Goal: Information Seeking & Learning: Compare options

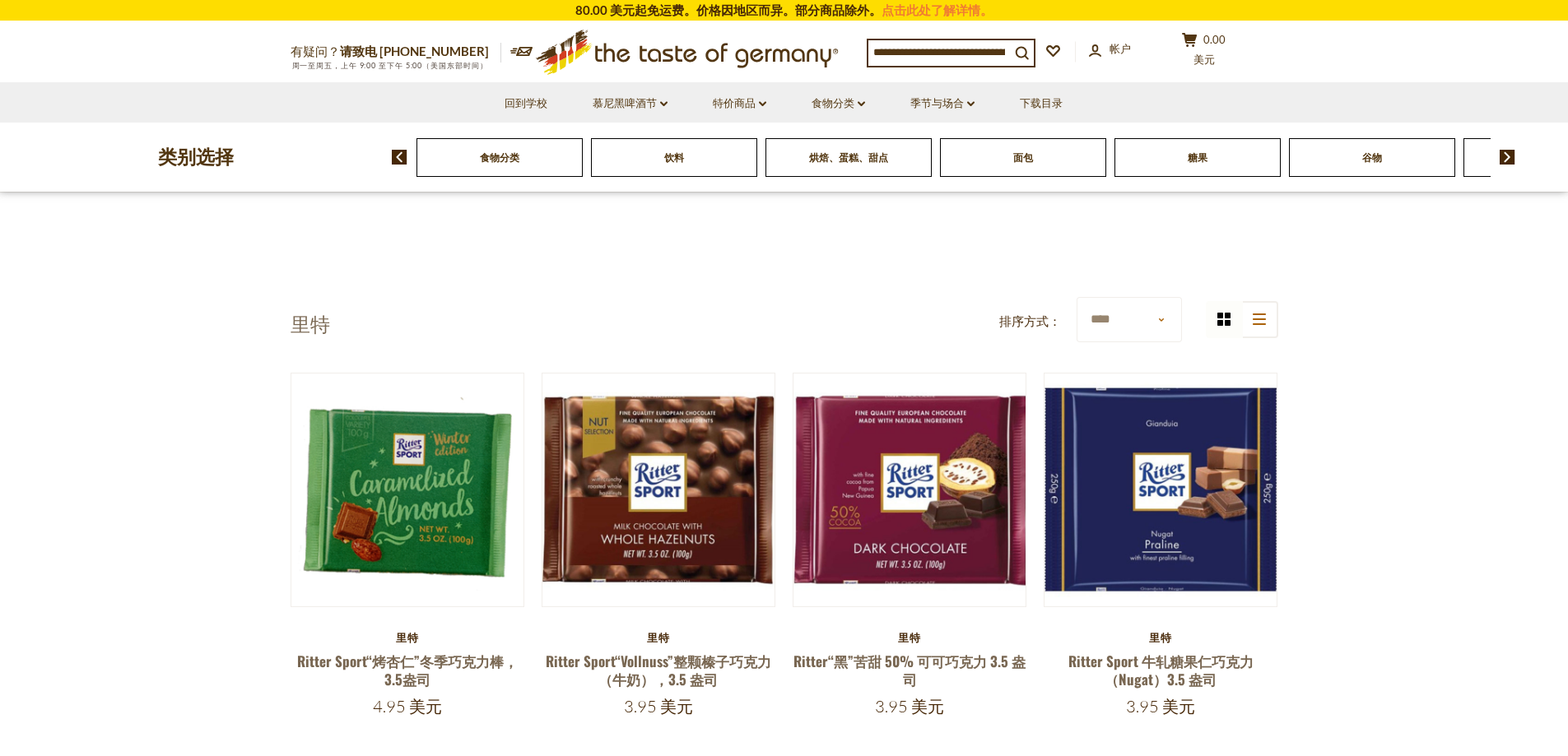
click at [1162, 297] on select "**** **** *** ******* ******* **** ***** *****" at bounding box center [1129, 319] width 105 height 45
select select "******"
click at [1077, 297] on select "**** **** *** ******* ******* **** ***** *****" at bounding box center [1129, 319] width 105 height 45
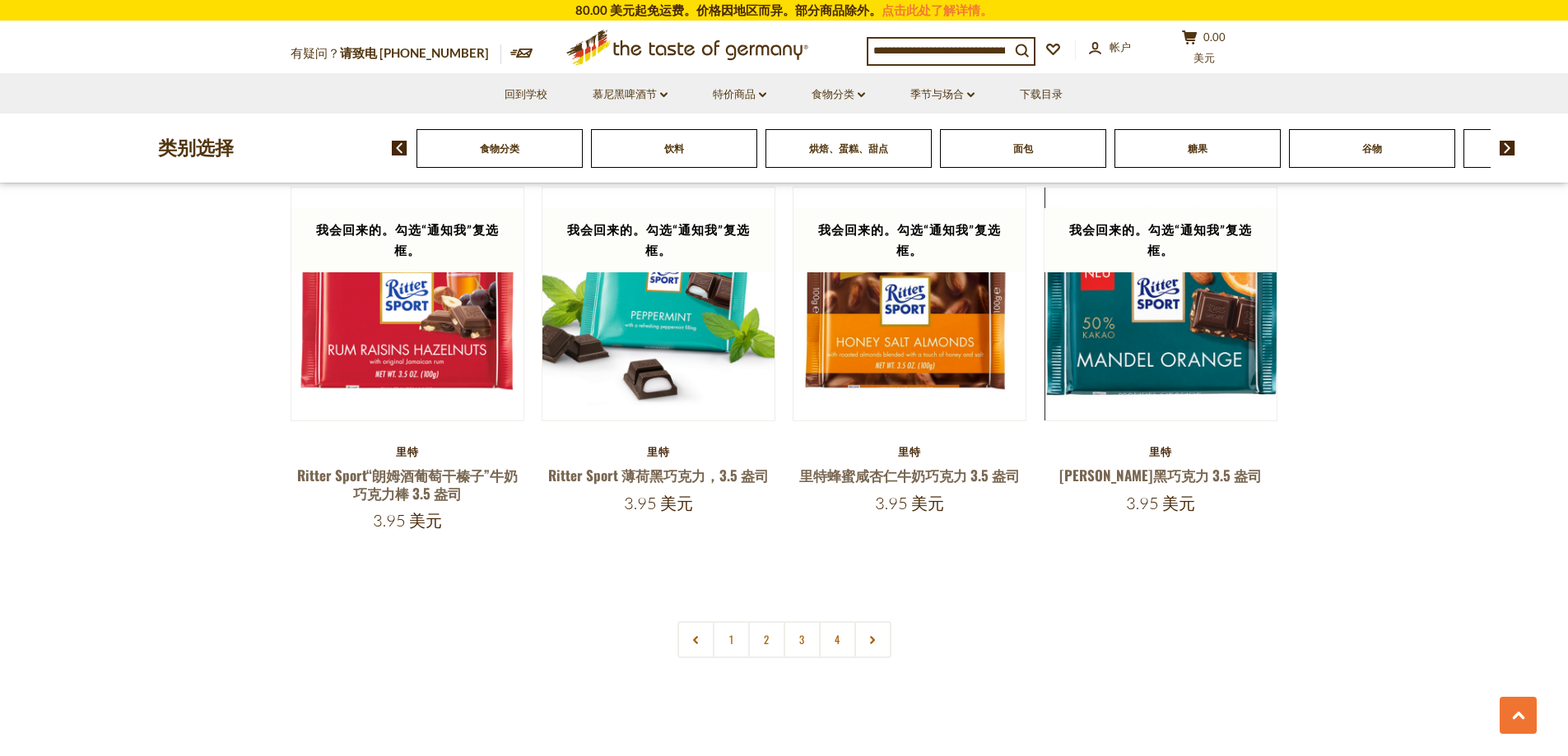
scroll to position [3373, 0]
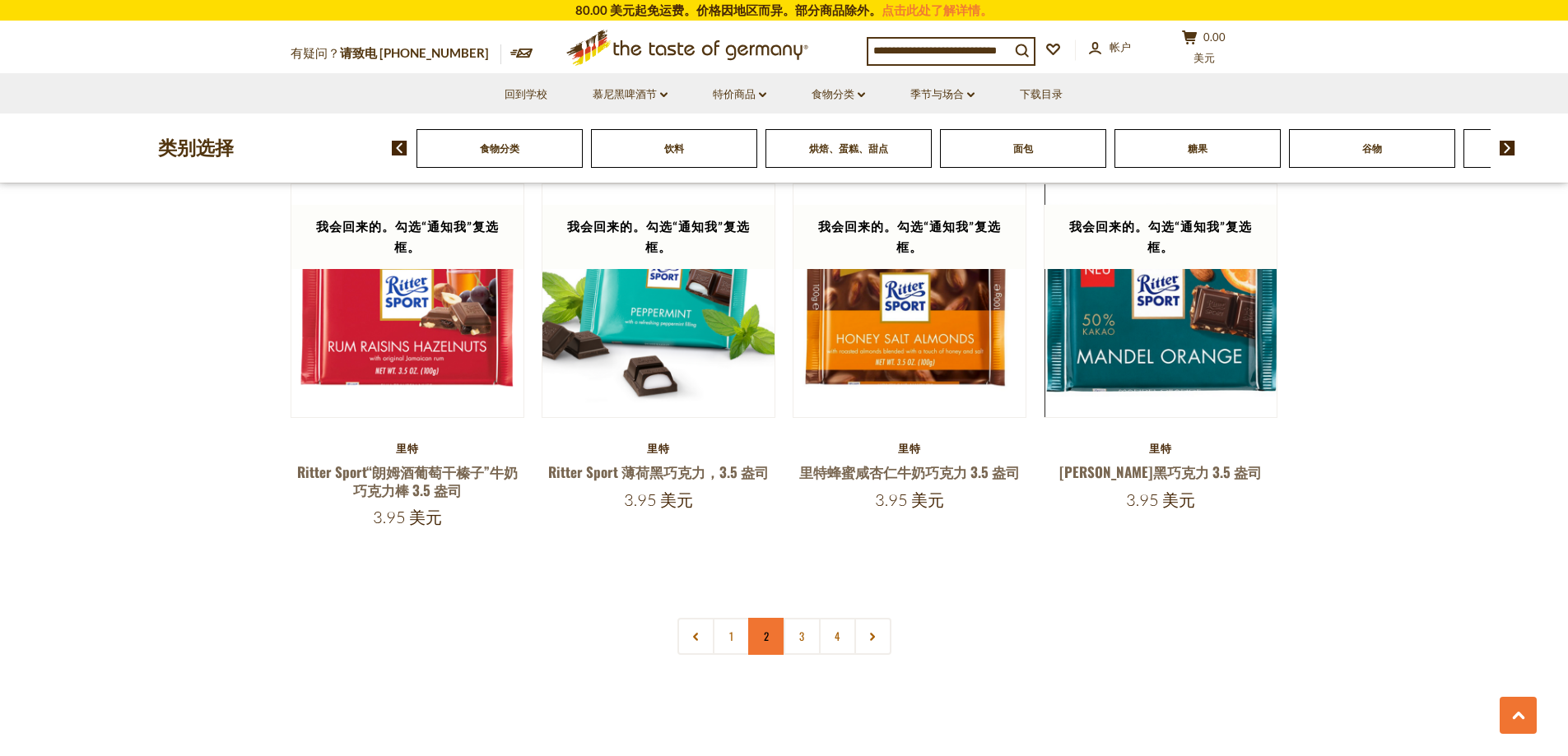
click at [762, 618] on link "2" at bounding box center [767, 637] width 37 height 37
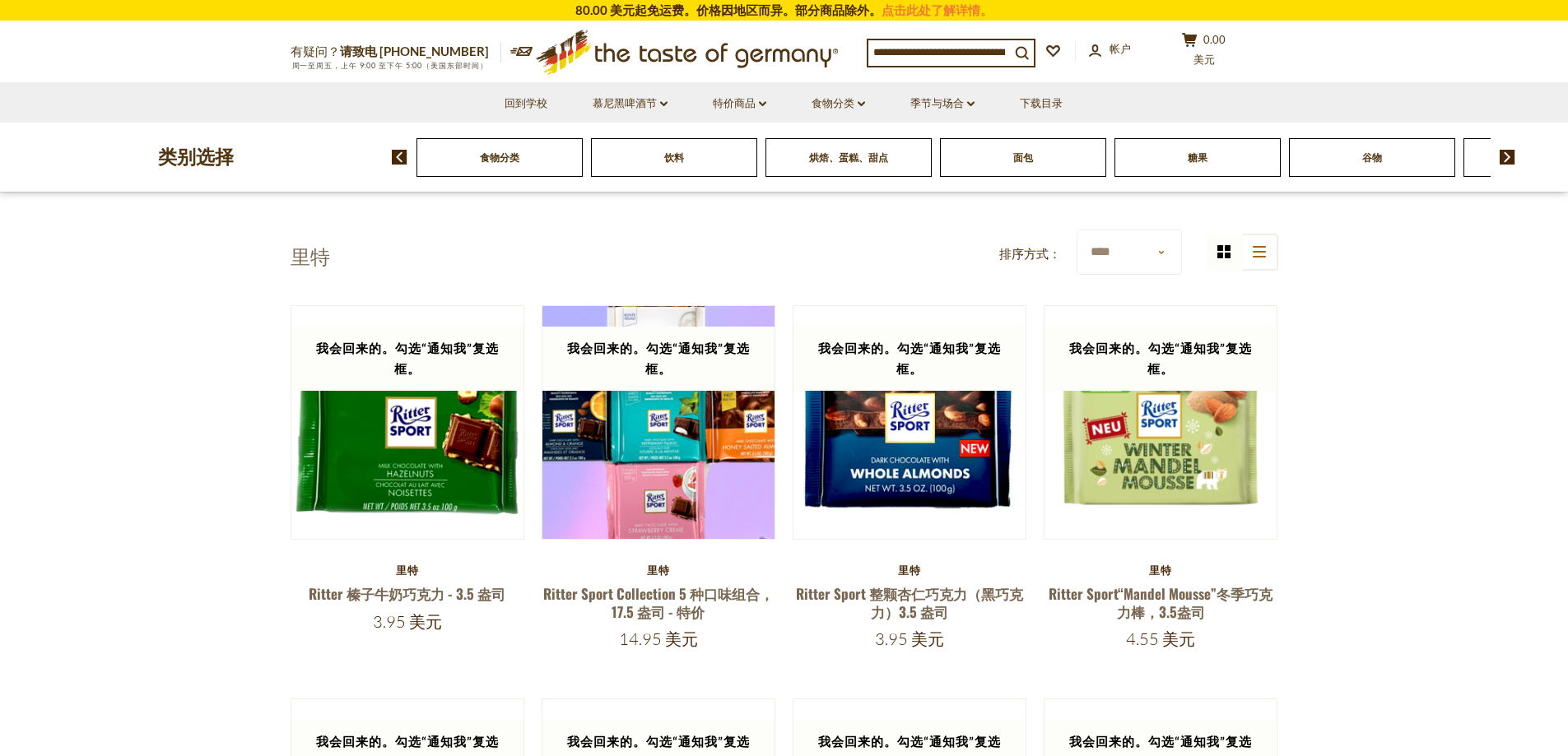
scroll to position [0, 0]
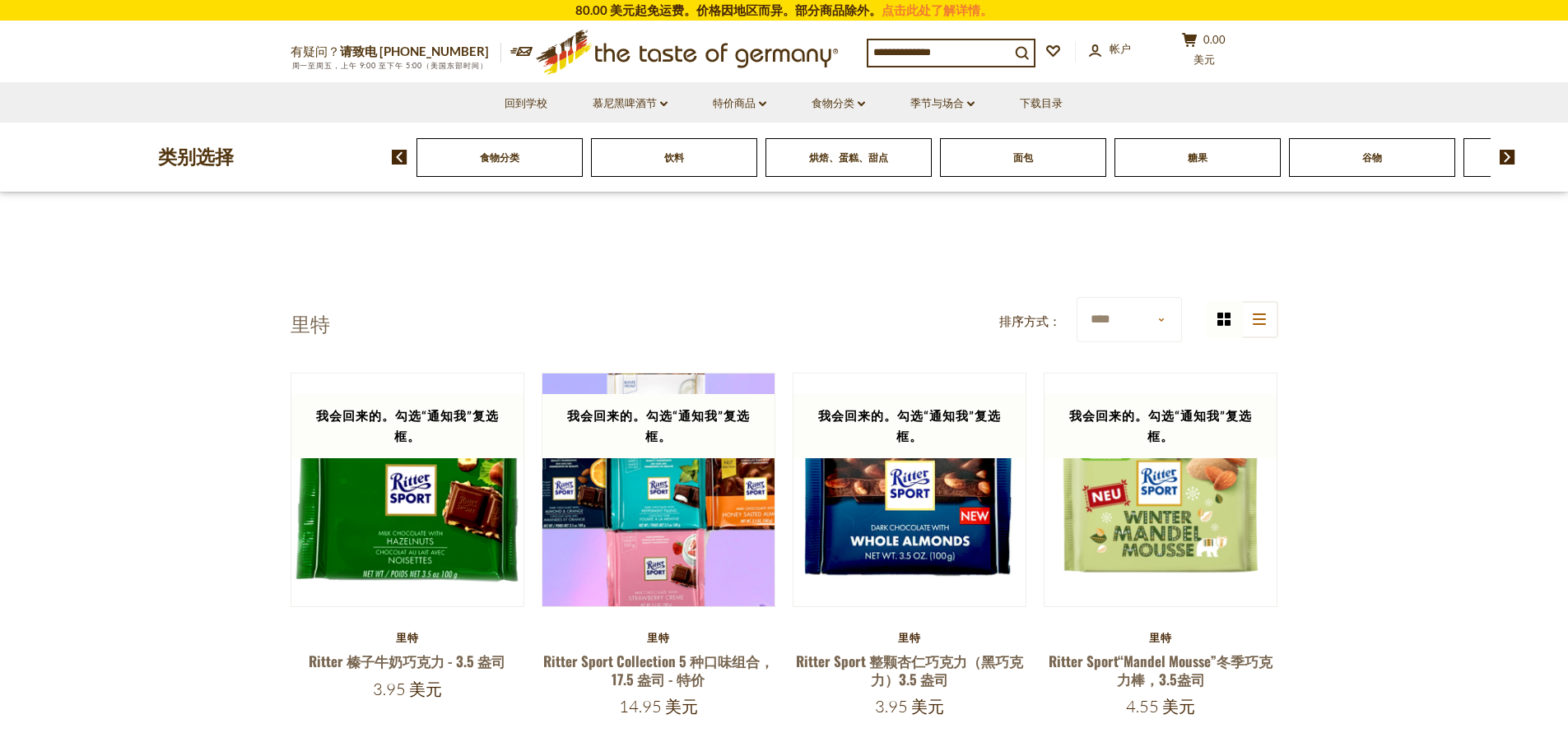
click at [1152, 297] on select "**** **** *** ******* ******* **** ***** *****" at bounding box center [1129, 319] width 105 height 45
select select "********"
click at [1077, 297] on select "**** **** *** ******* ******* **** ***** *****" at bounding box center [1129, 319] width 105 height 45
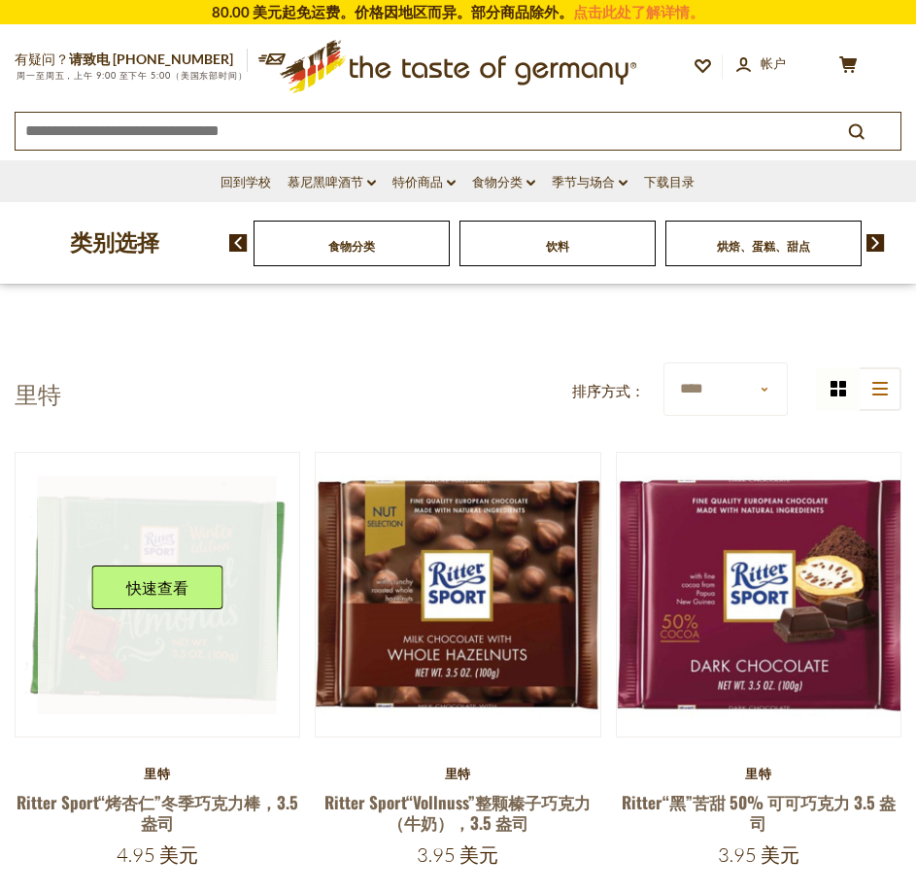
scroll to position [97, 0]
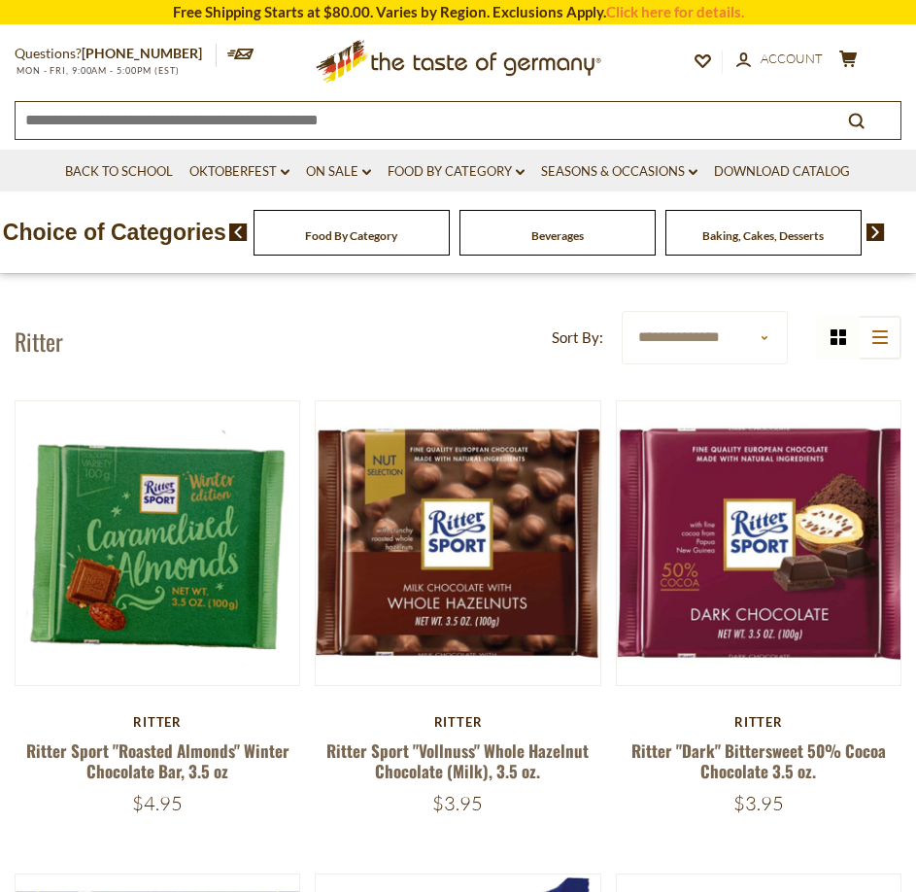
drag, startPoint x: 177, startPoint y: 539, endPoint x: 37, endPoint y: 791, distance: 287.9
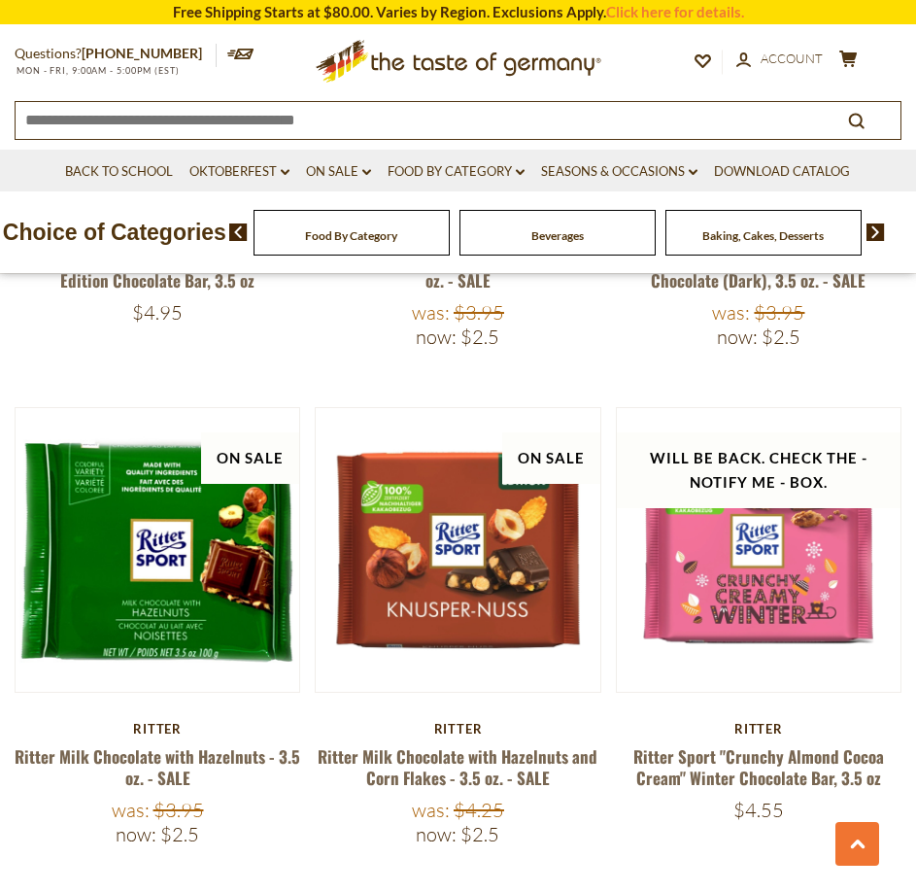
scroll to position [3012, 0]
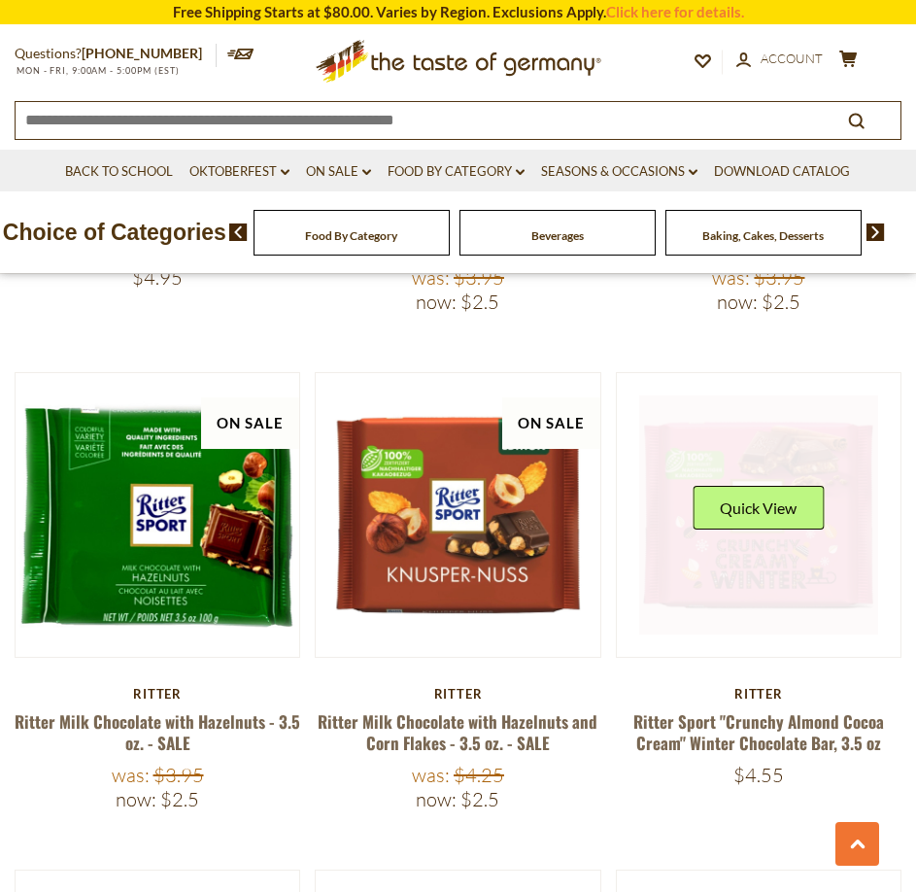
click at [823, 545] on link at bounding box center [758, 514] width 238 height 238
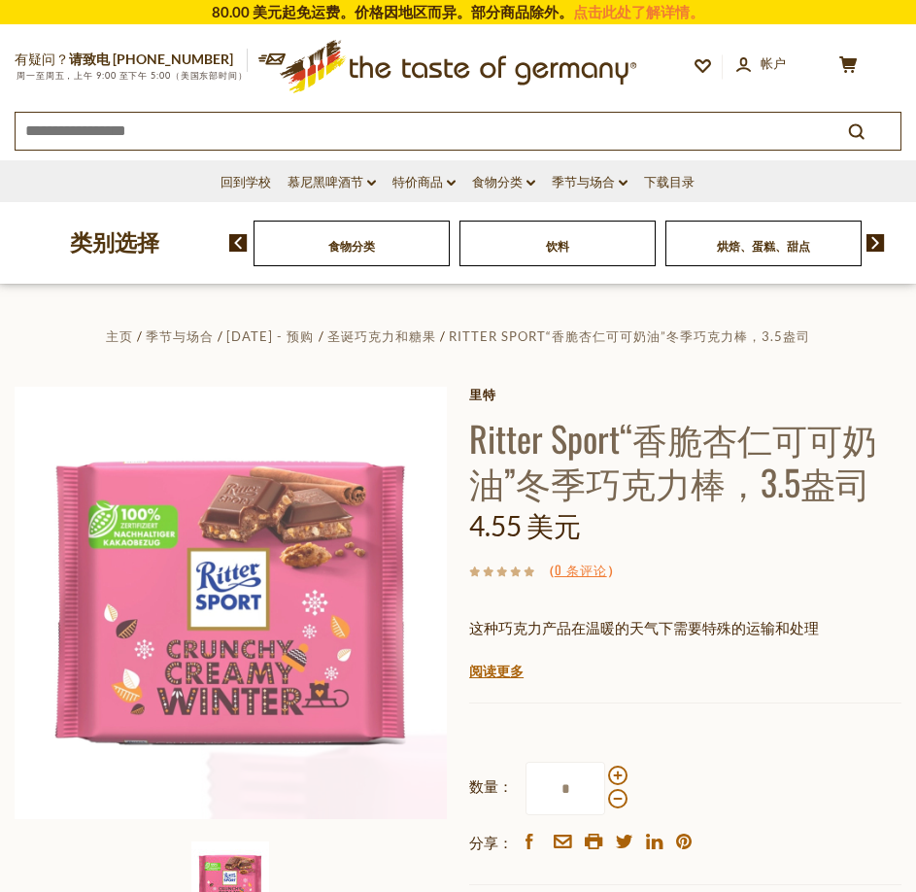
scroll to position [97, 0]
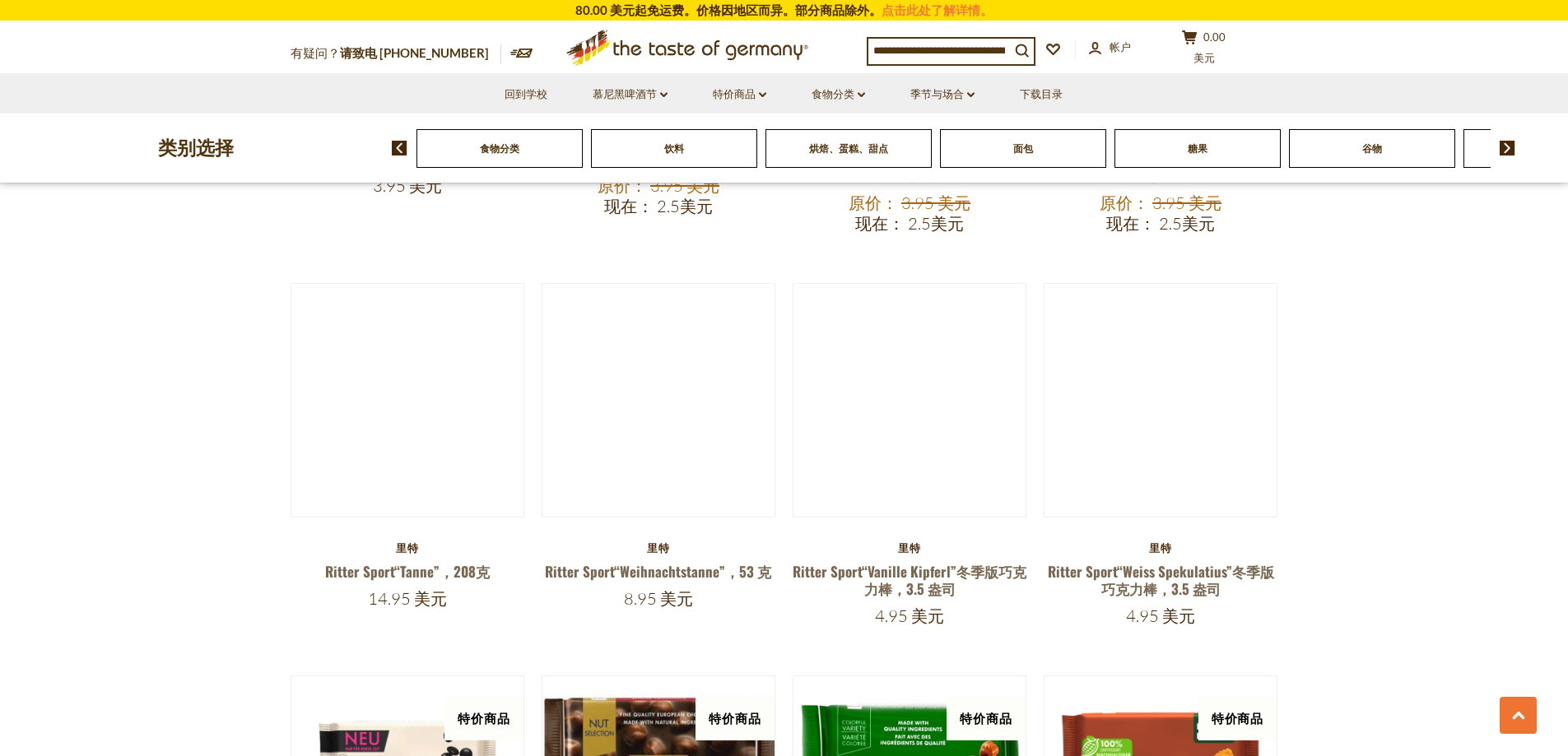
scroll to position [1097, 0]
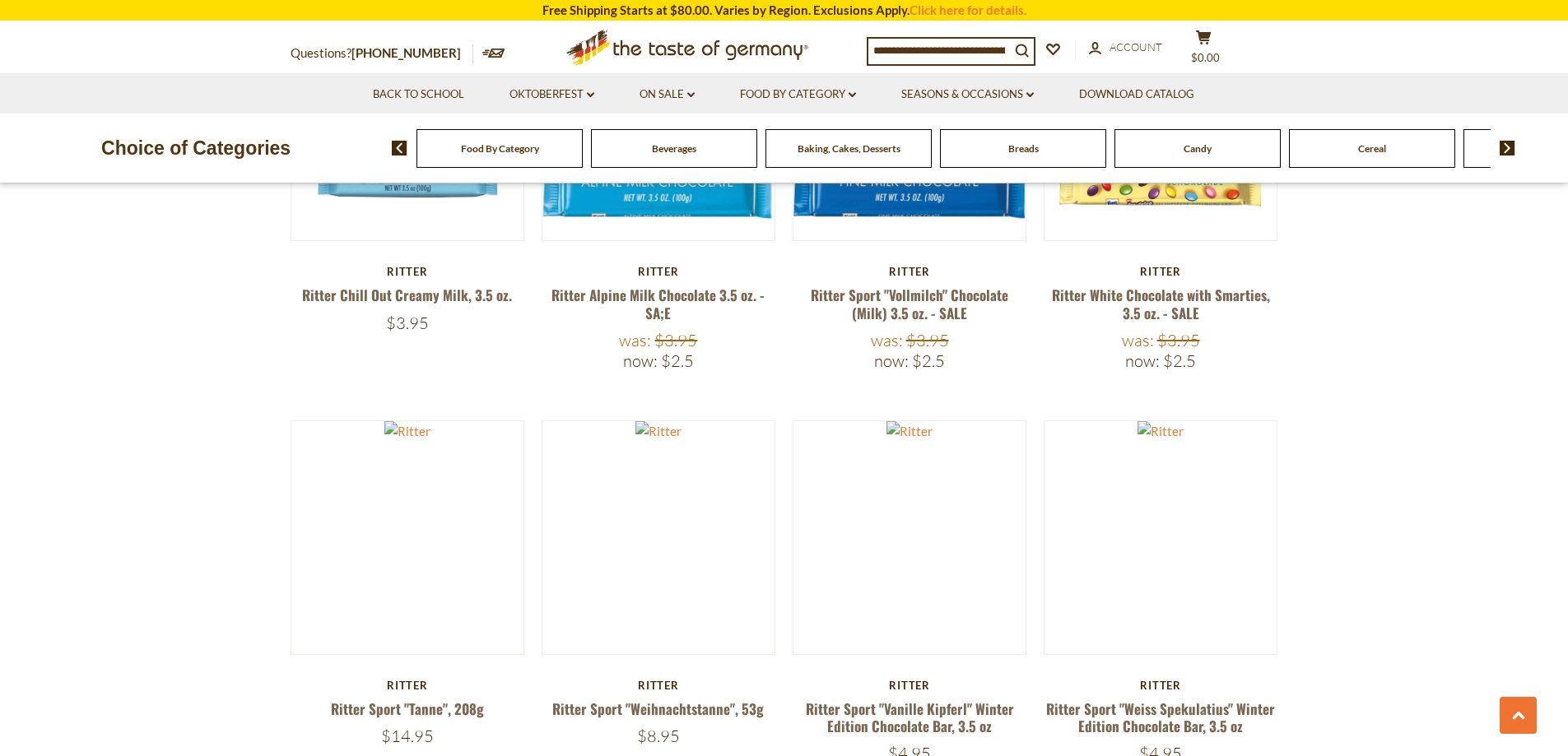
scroll to position [1179, 0]
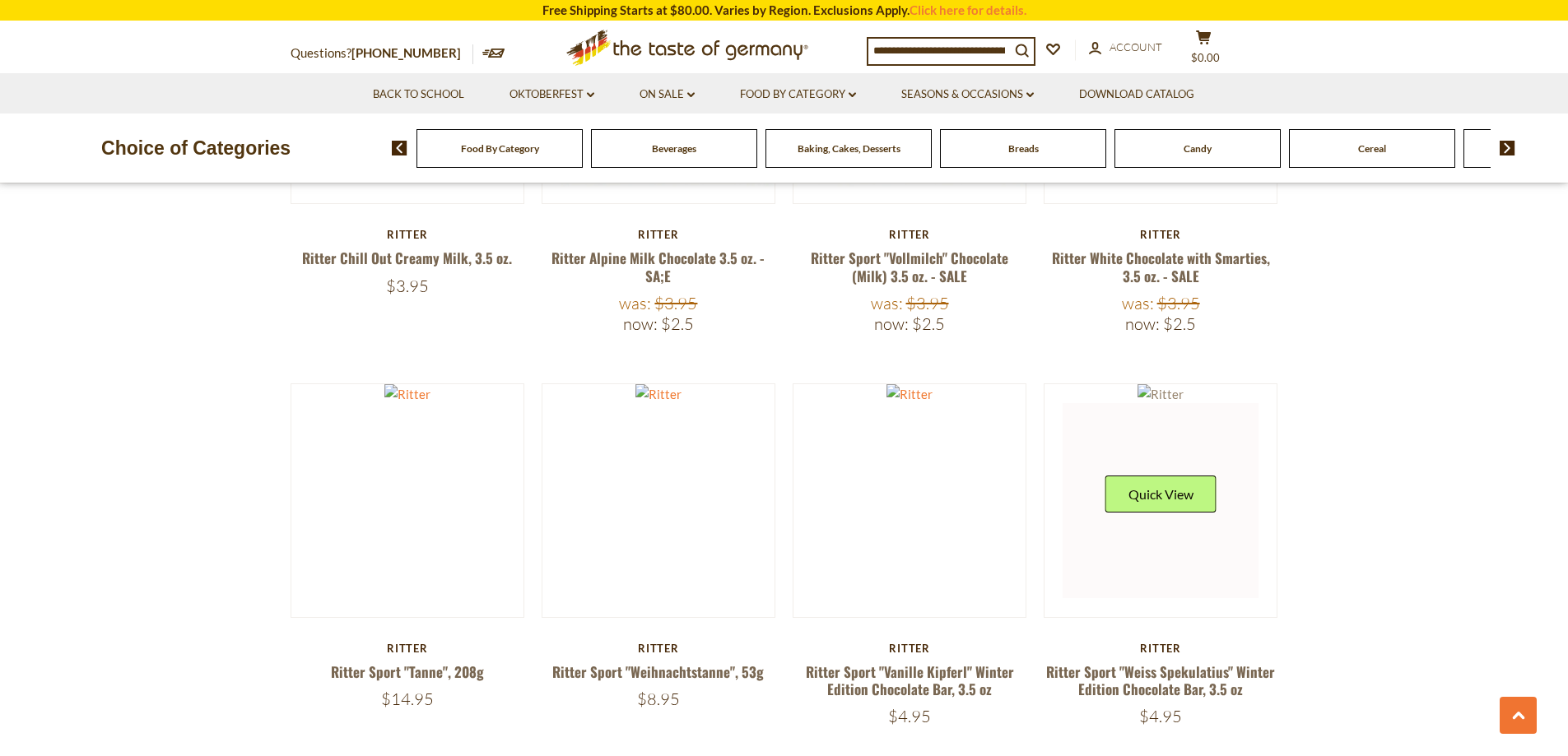
click at [775, 564] on link at bounding box center [1161, 500] width 233 height 233
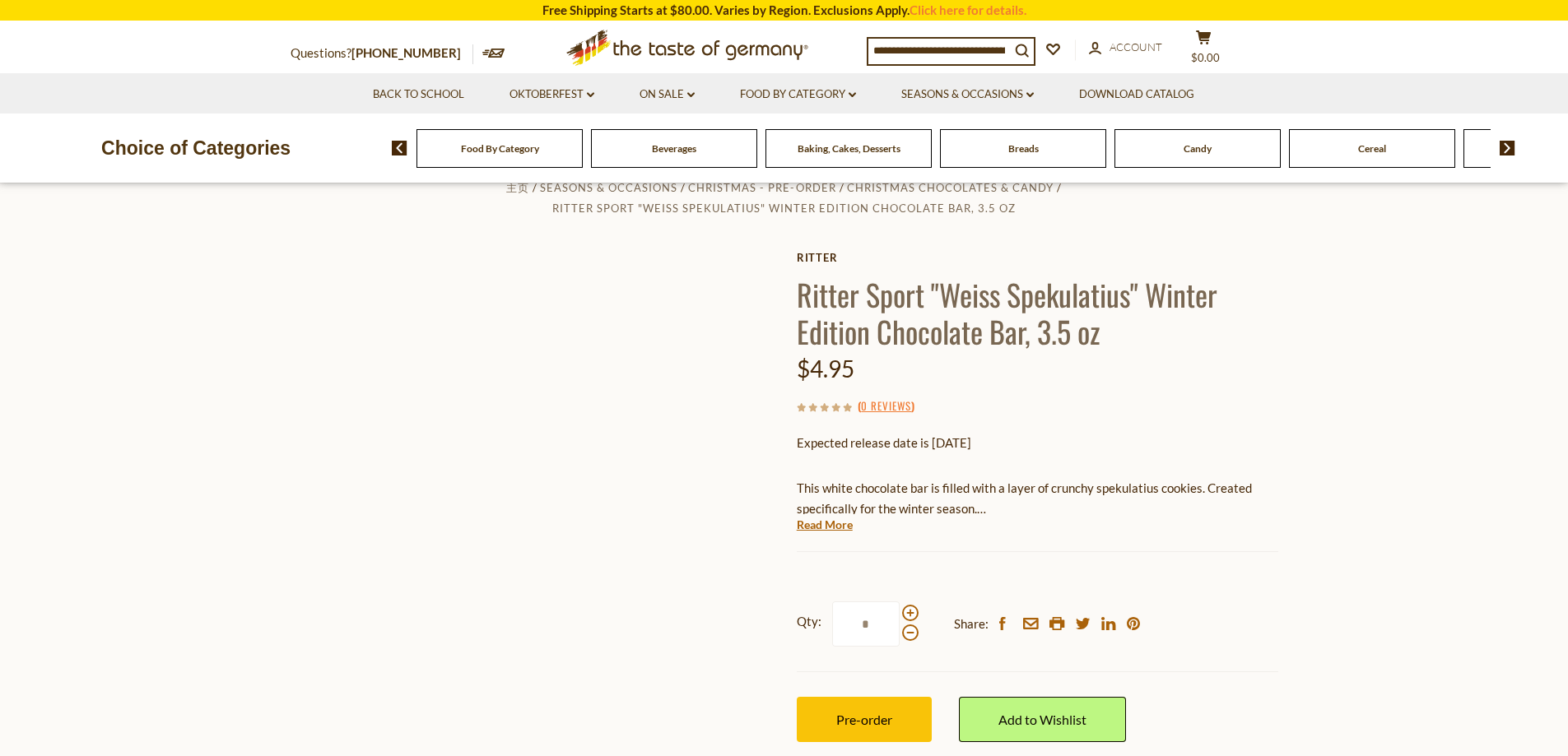
scroll to position [82, 0]
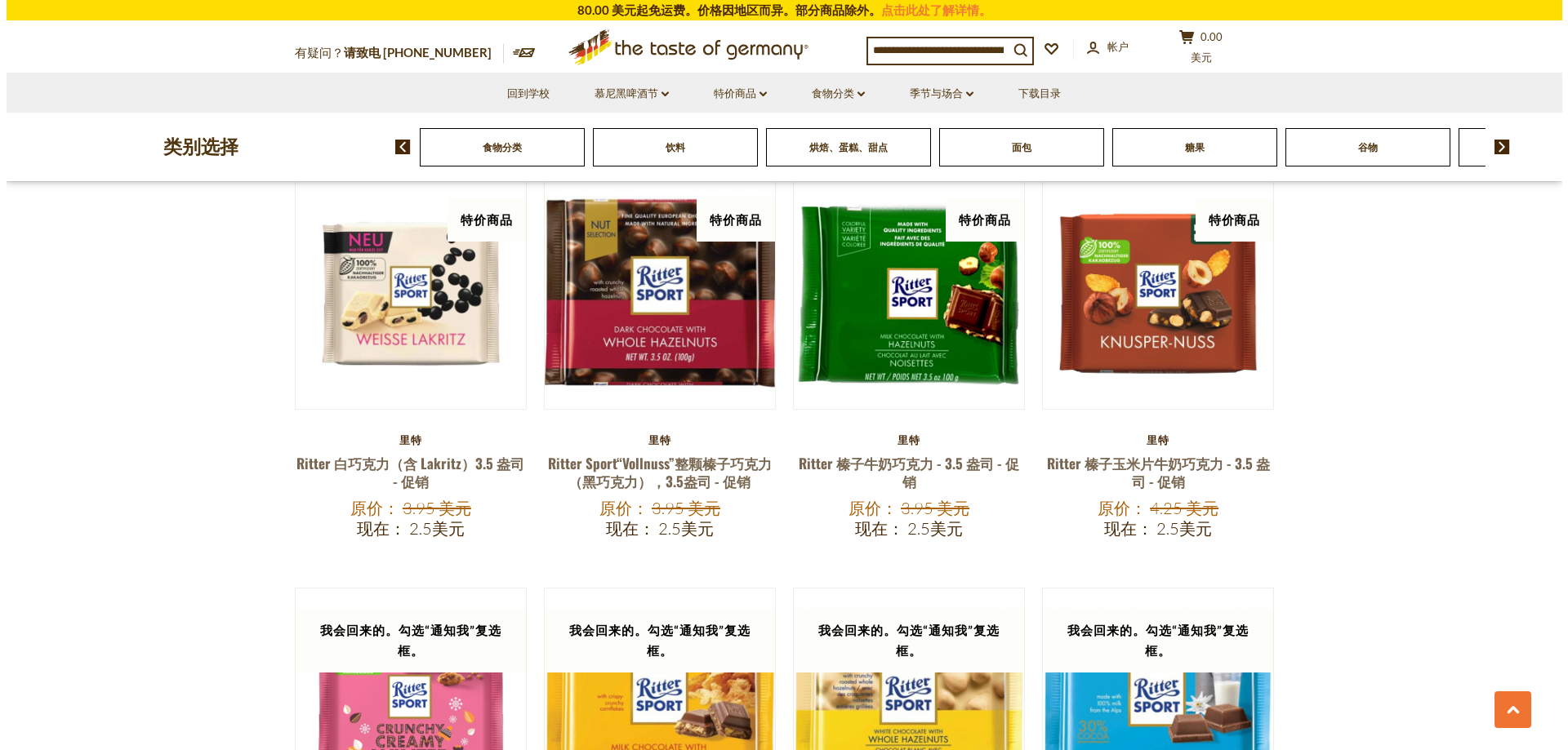
scroll to position [2098, 0]
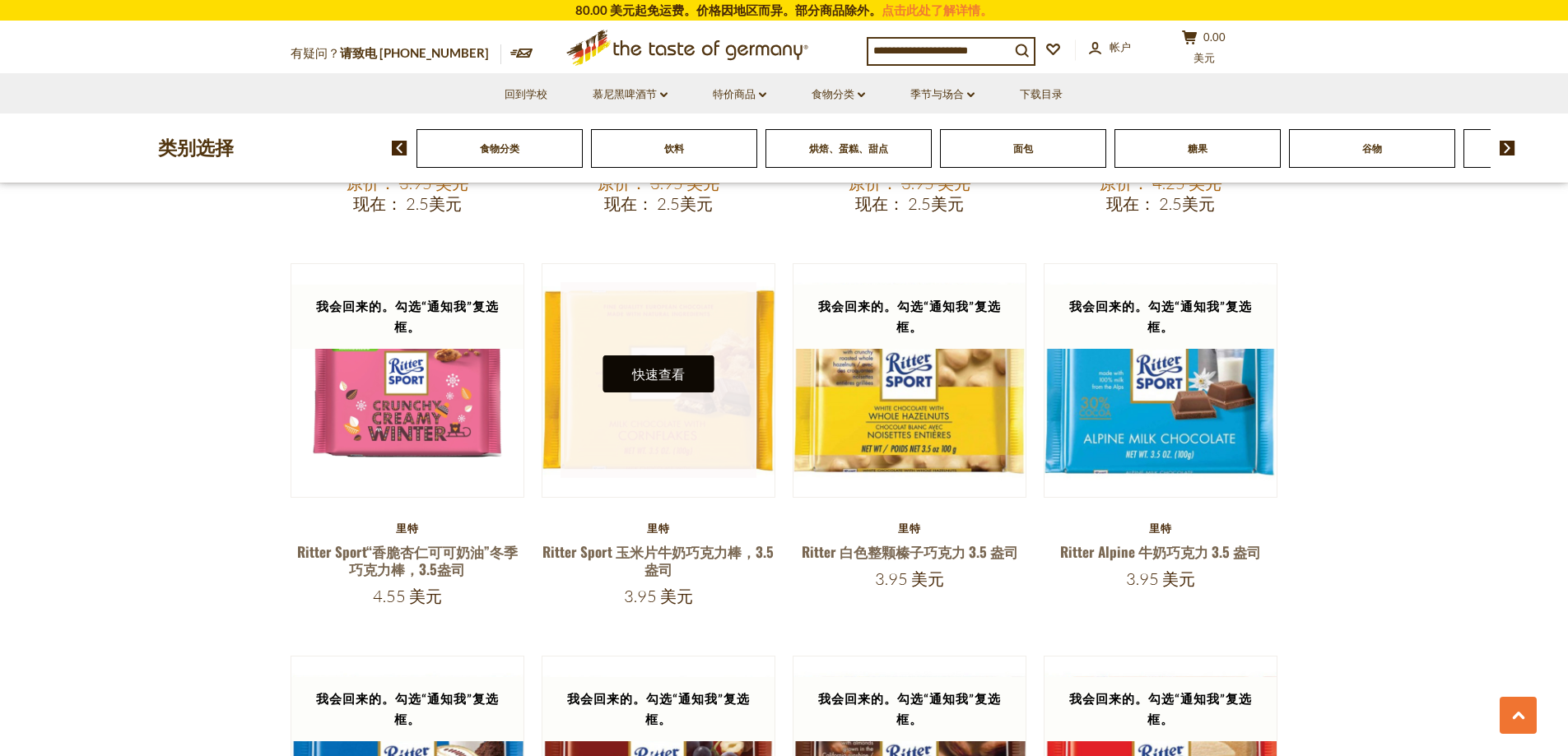
click at [659, 356] on button "快速查看" at bounding box center [657, 374] width 111 height 37
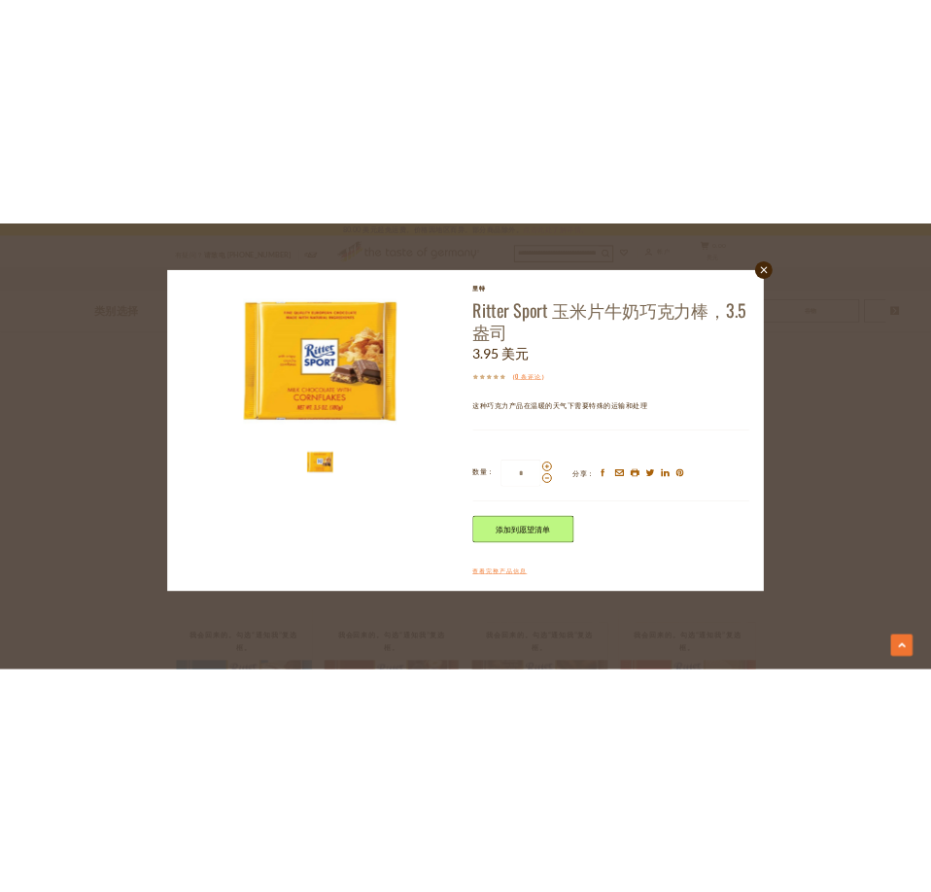
scroll to position [2748, 0]
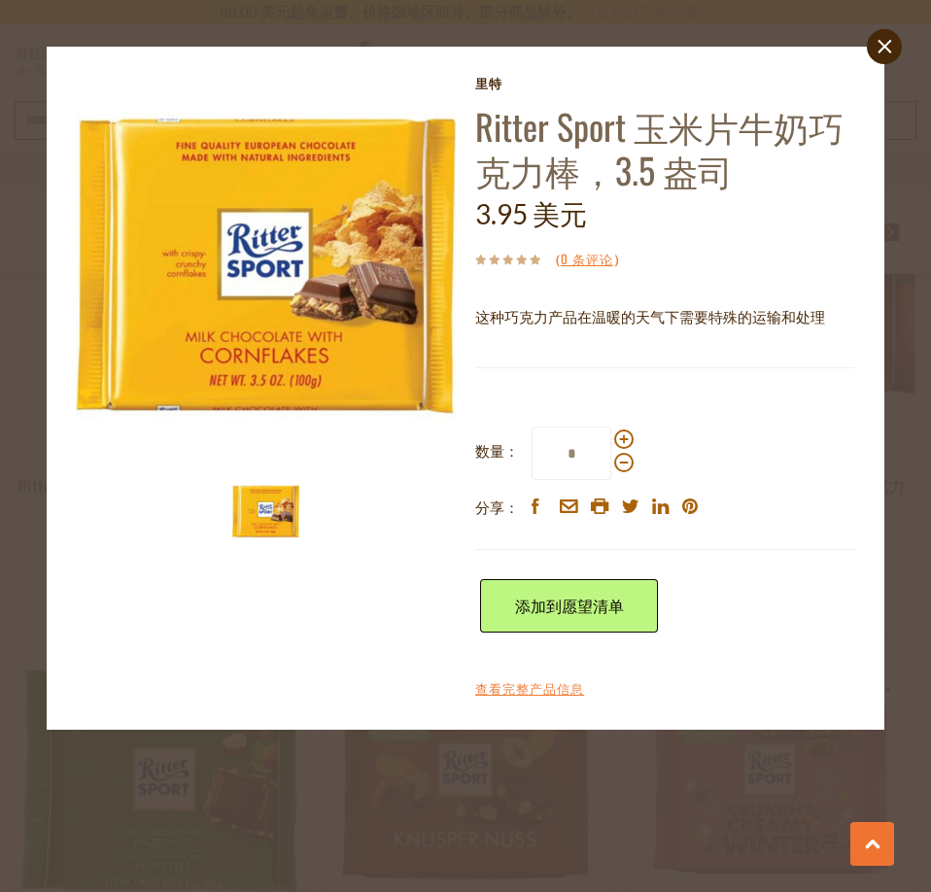
click at [648, 765] on div "close 里特 Ritter Sport 玉米片牛奶巧克力棒，3.5 盎司 3.95 美元 （ 0 条评论 ） 这种巧克力产品在温暖的天气下需要特殊的运输和…" at bounding box center [465, 446] width 931 height 892
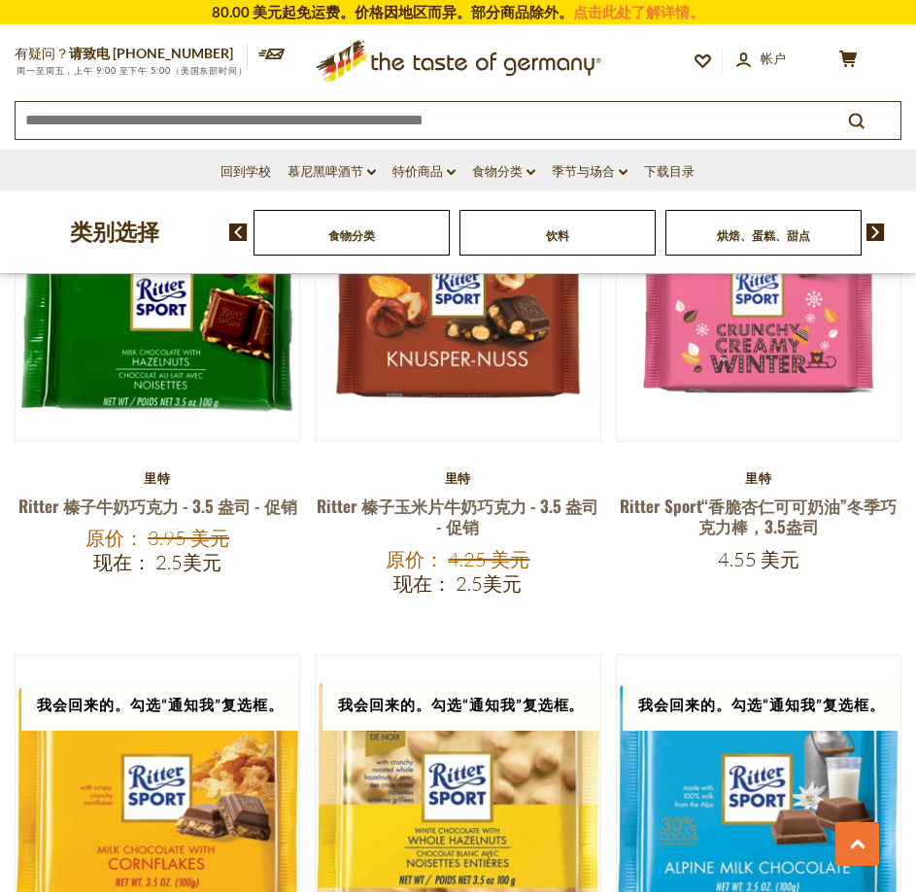
scroll to position [3405, 0]
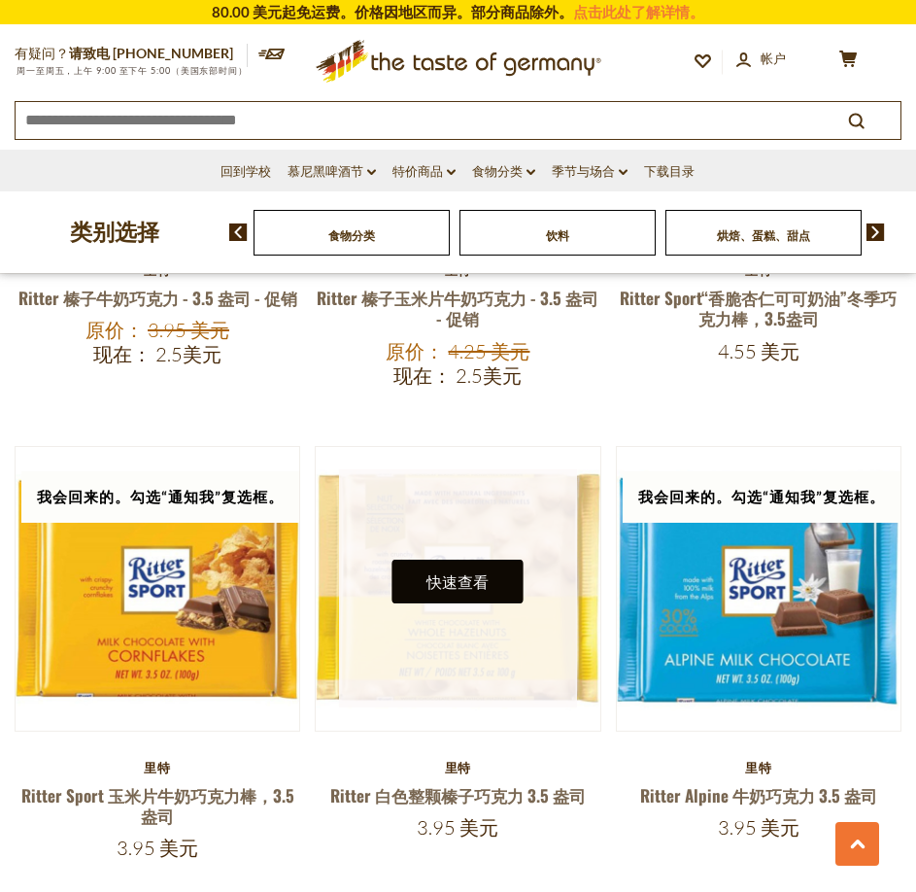
click at [460, 572] on font "快速查看" at bounding box center [458, 581] width 62 height 18
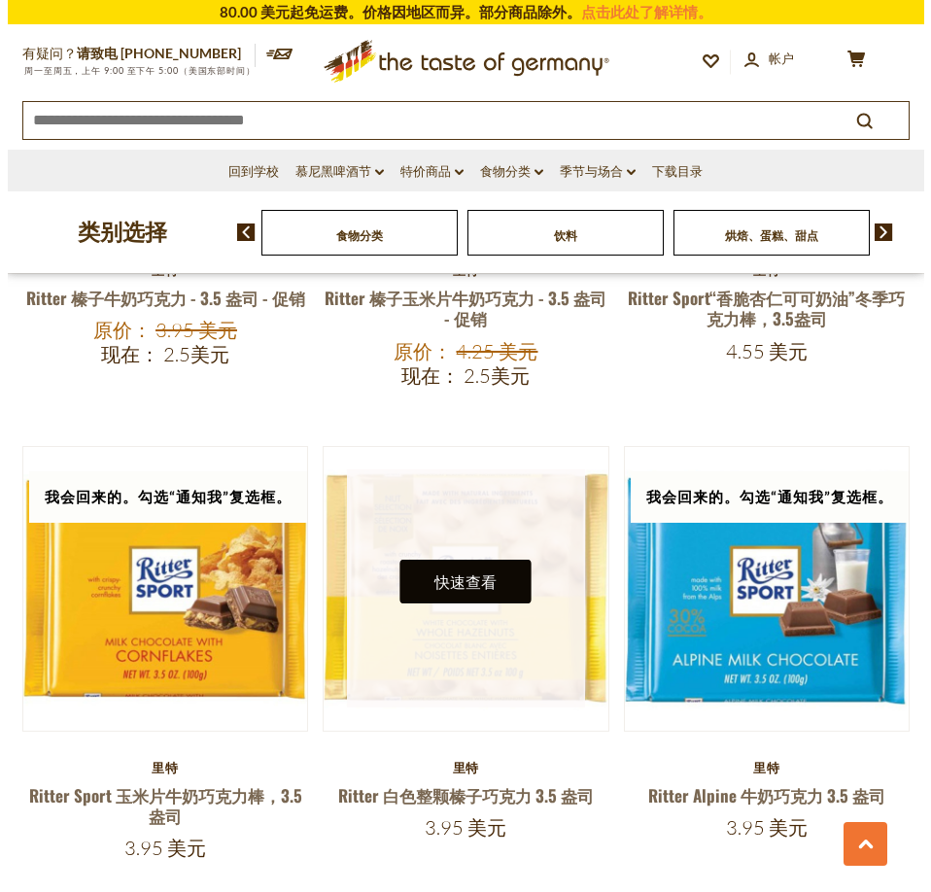
scroll to position [3433, 0]
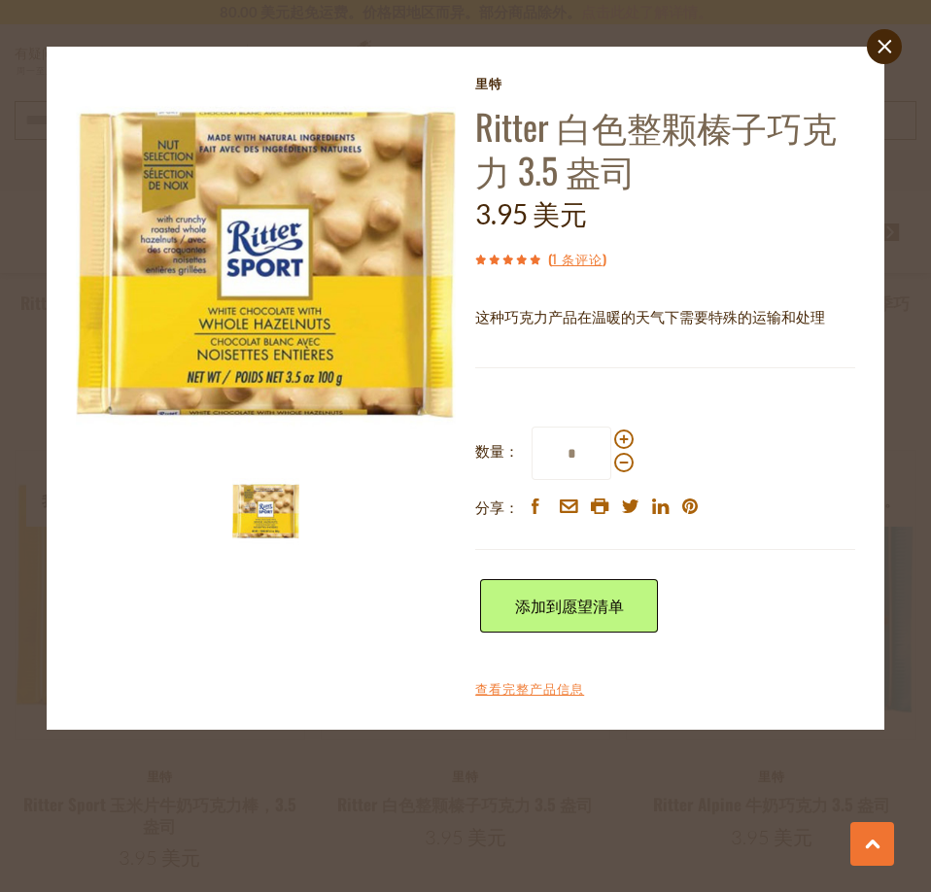
drag, startPoint x: 202, startPoint y: 765, endPoint x: 188, endPoint y: 754, distance: 18.1
click at [202, 765] on div "close 里特 Ritter 白色整颗榛子巧克力 3.5 盎司 3.95 美元 ( 1 条评论 ) 这种巧克力产品在温暖的天气下需要特殊的运输和处理 在温暖…" at bounding box center [465, 446] width 931 height 892
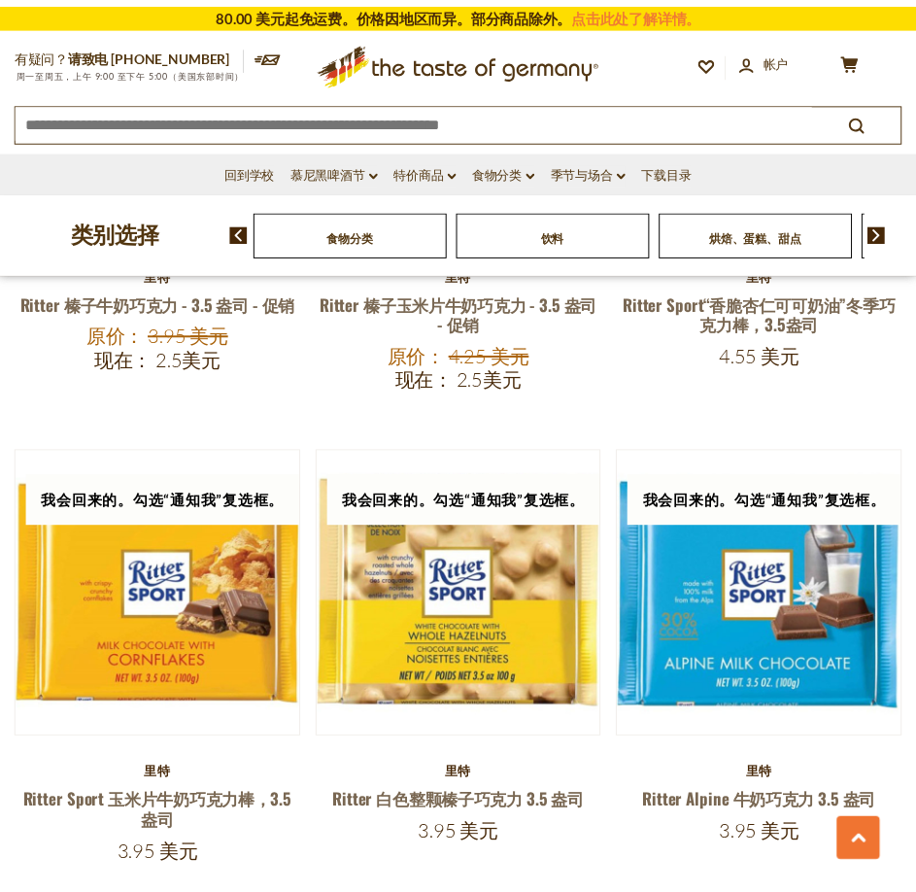
scroll to position [3405, 0]
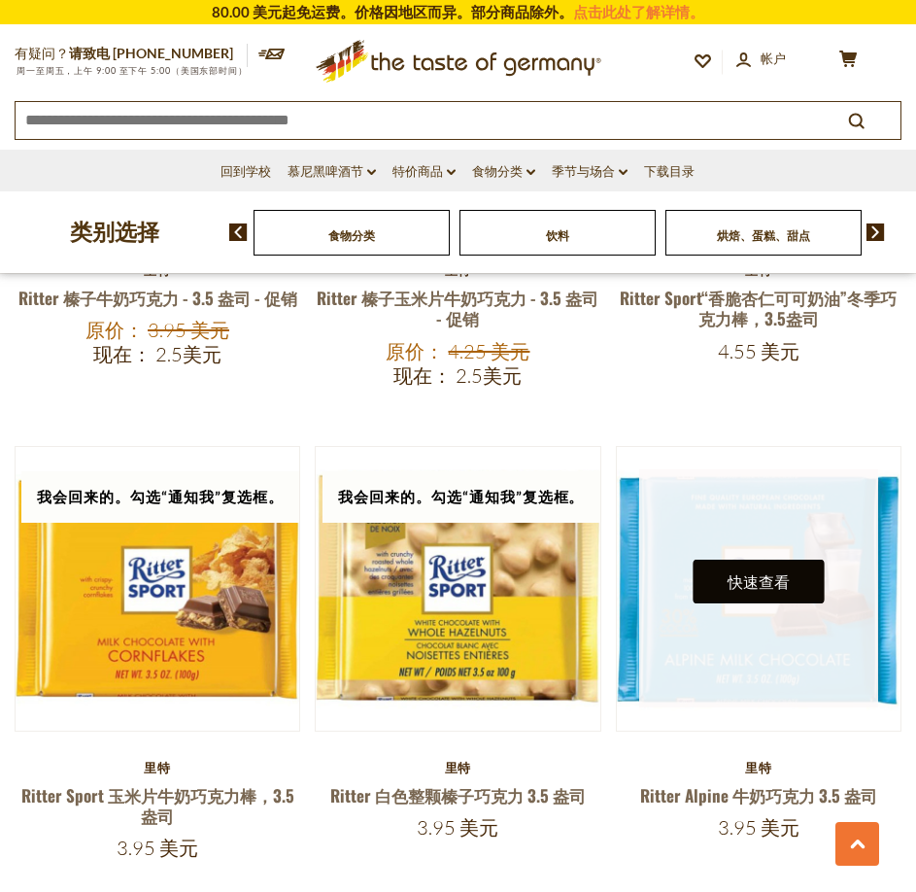
click at [806, 560] on button "快速查看" at bounding box center [758, 582] width 131 height 44
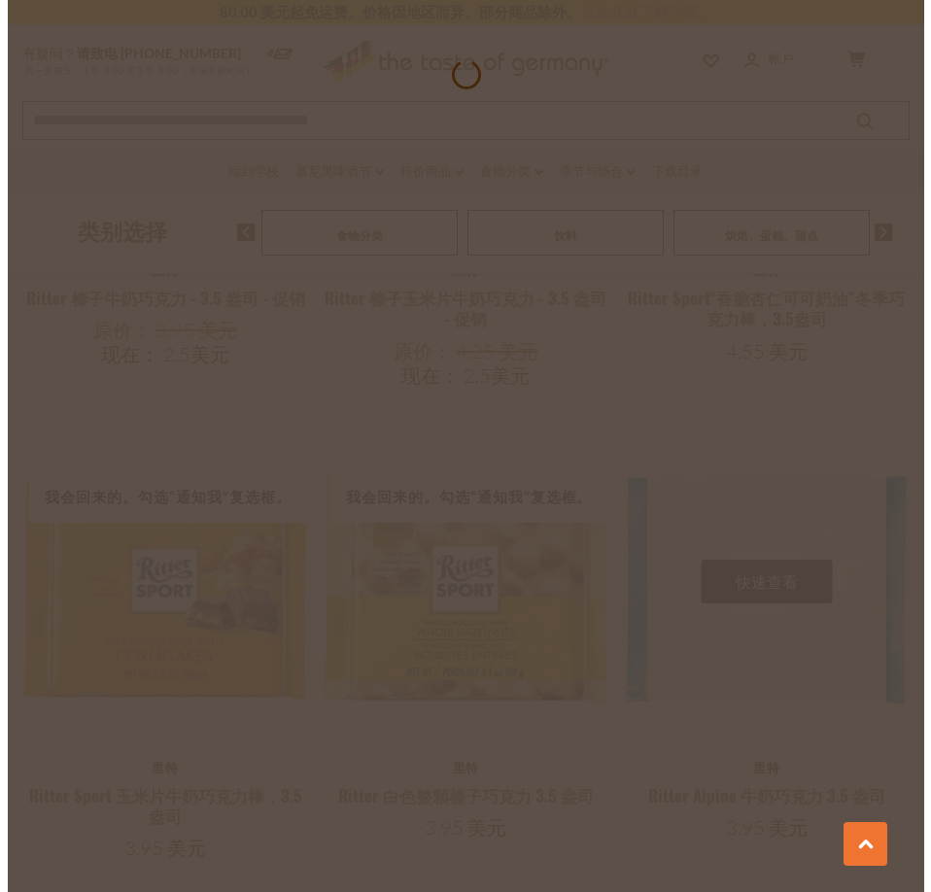
scroll to position [3433, 0]
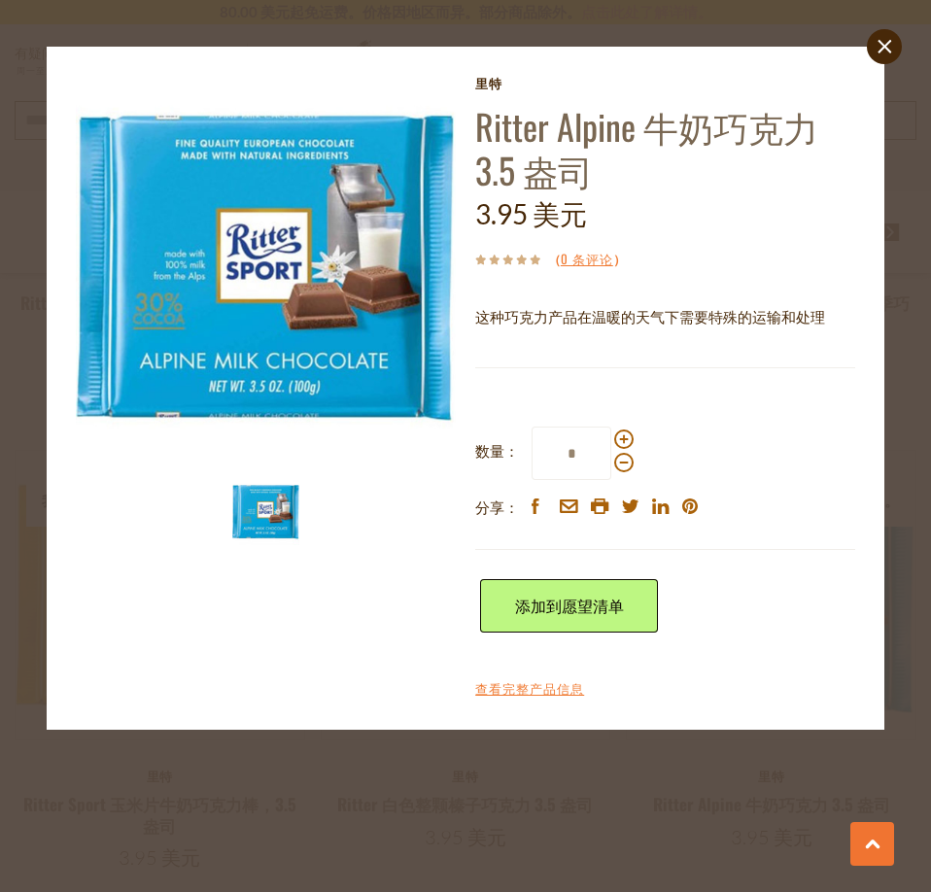
click at [451, 833] on div "close 里特 Ritter Alpine 牛奶巧克力 3.5 盎司 3.95 美元 （ 0 条评论 ） 这种巧克力产品在温暖的天气下需要特殊的运输和处理 …" at bounding box center [465, 446] width 931 height 892
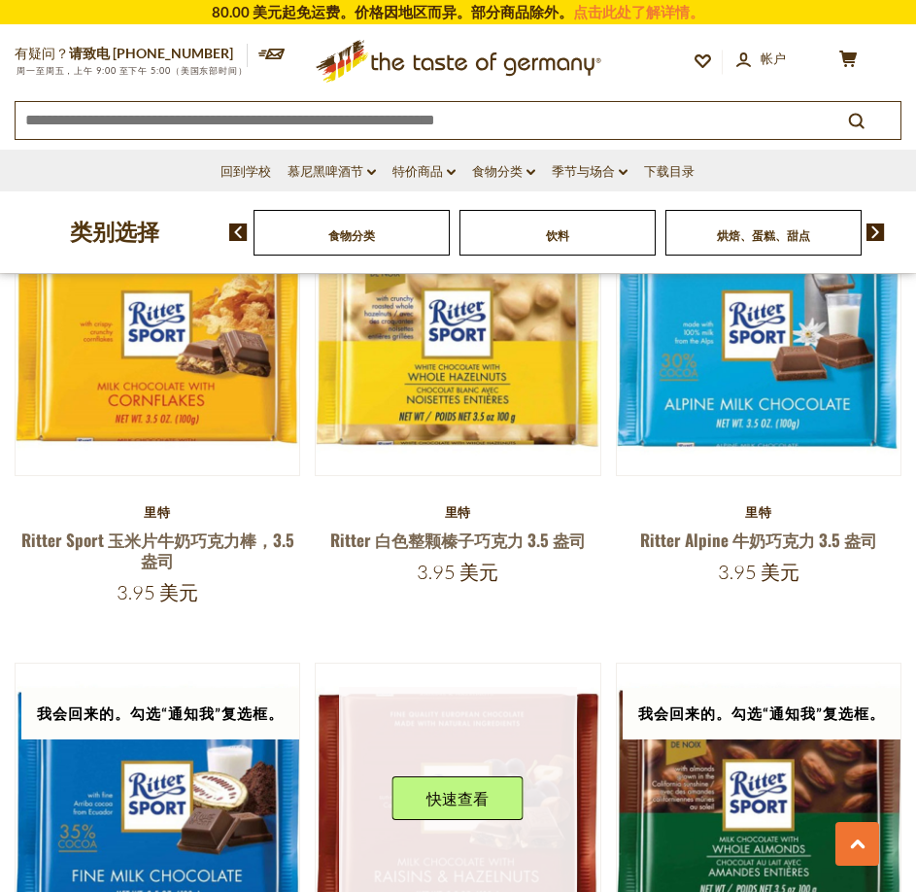
scroll to position [3793, 0]
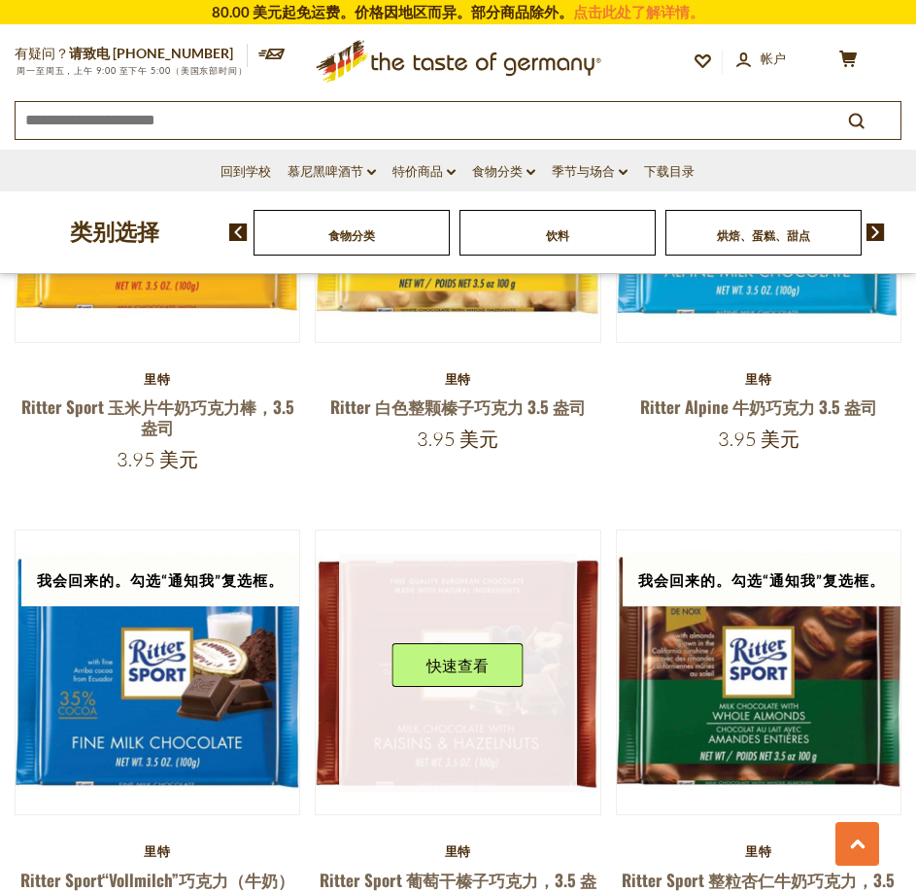
click at [462, 660] on link at bounding box center [458, 673] width 238 height 238
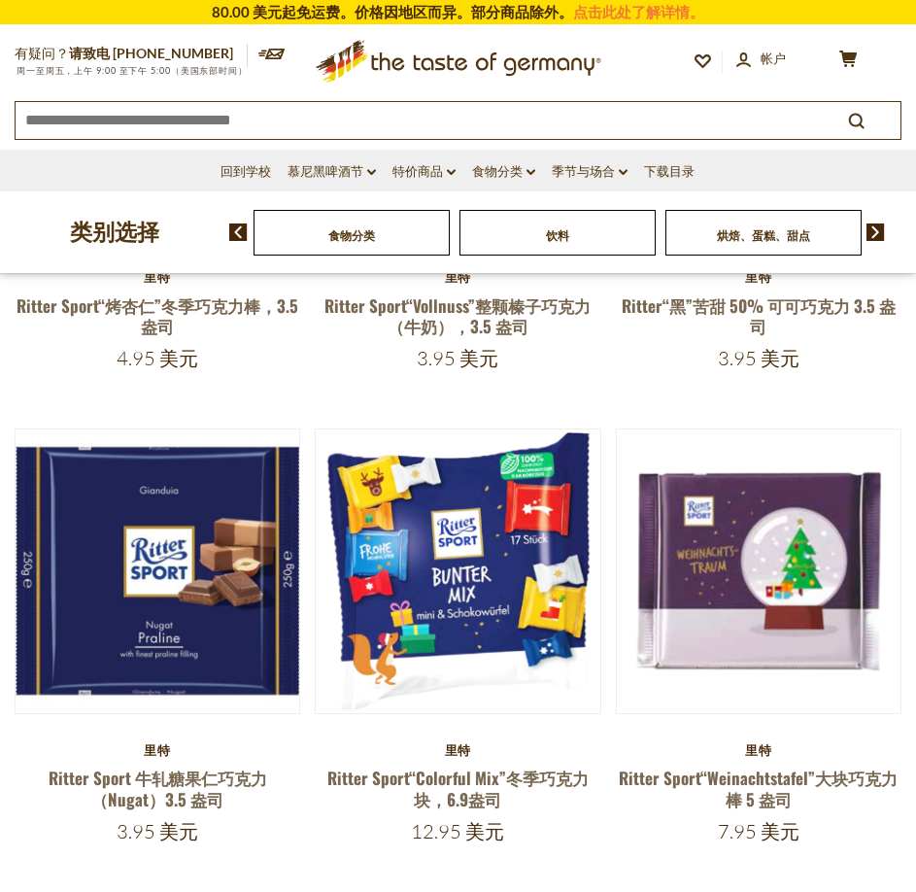
scroll to position [154, 0]
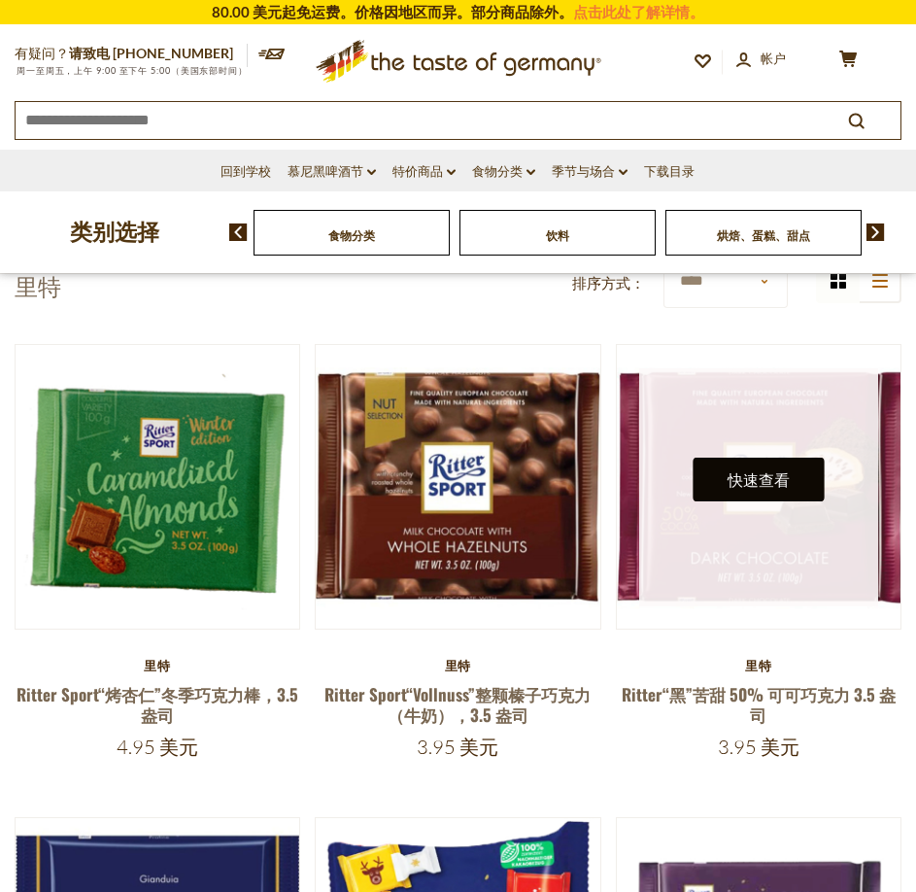
click at [781, 470] on font "快速查看" at bounding box center [759, 479] width 62 height 18
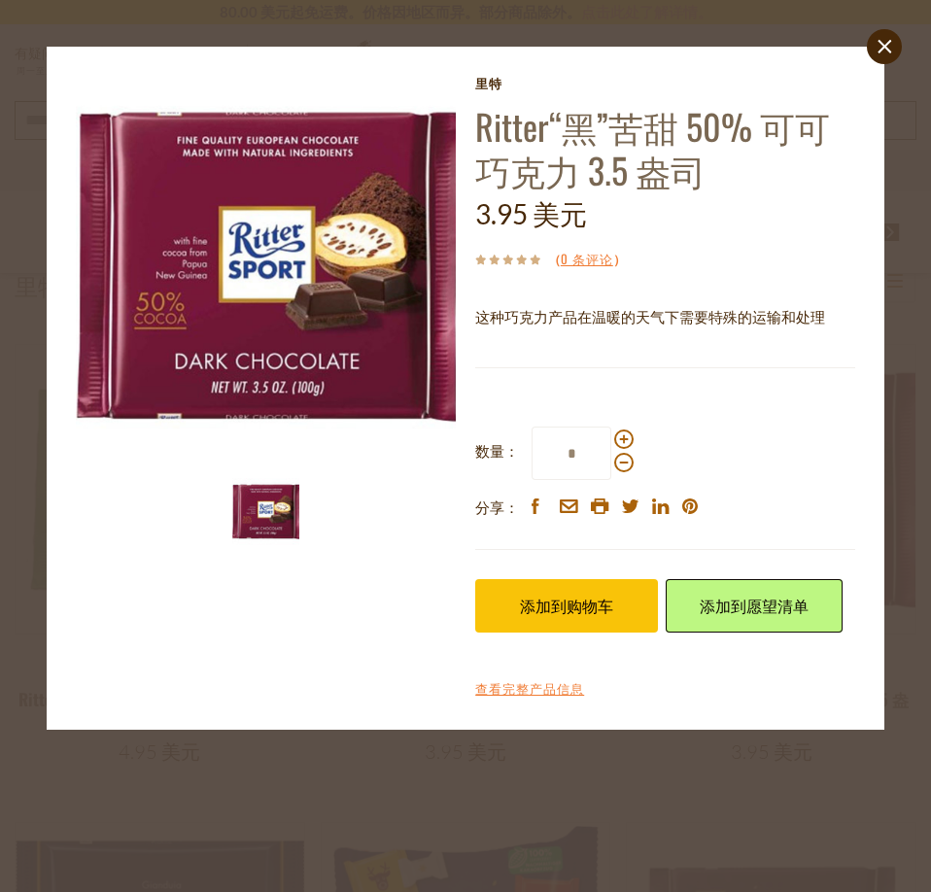
click at [880, 37] on link "close" at bounding box center [884, 46] width 35 height 35
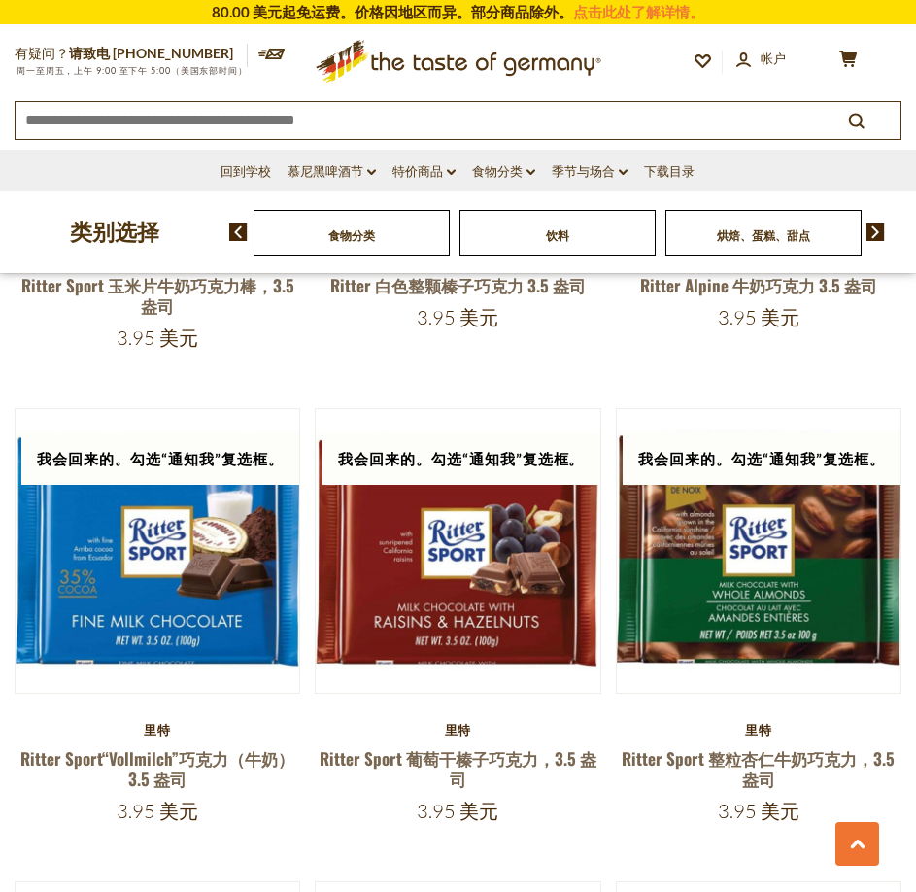
scroll to position [3943, 0]
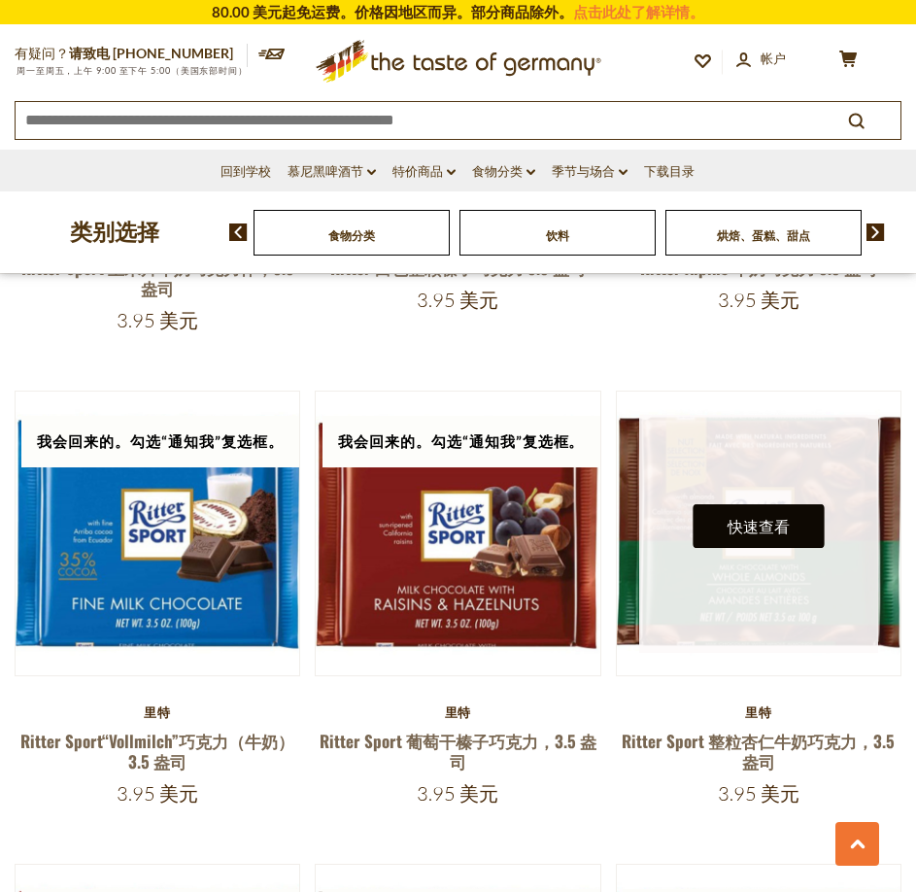
click at [771, 517] on font "快速查看" at bounding box center [759, 526] width 62 height 18
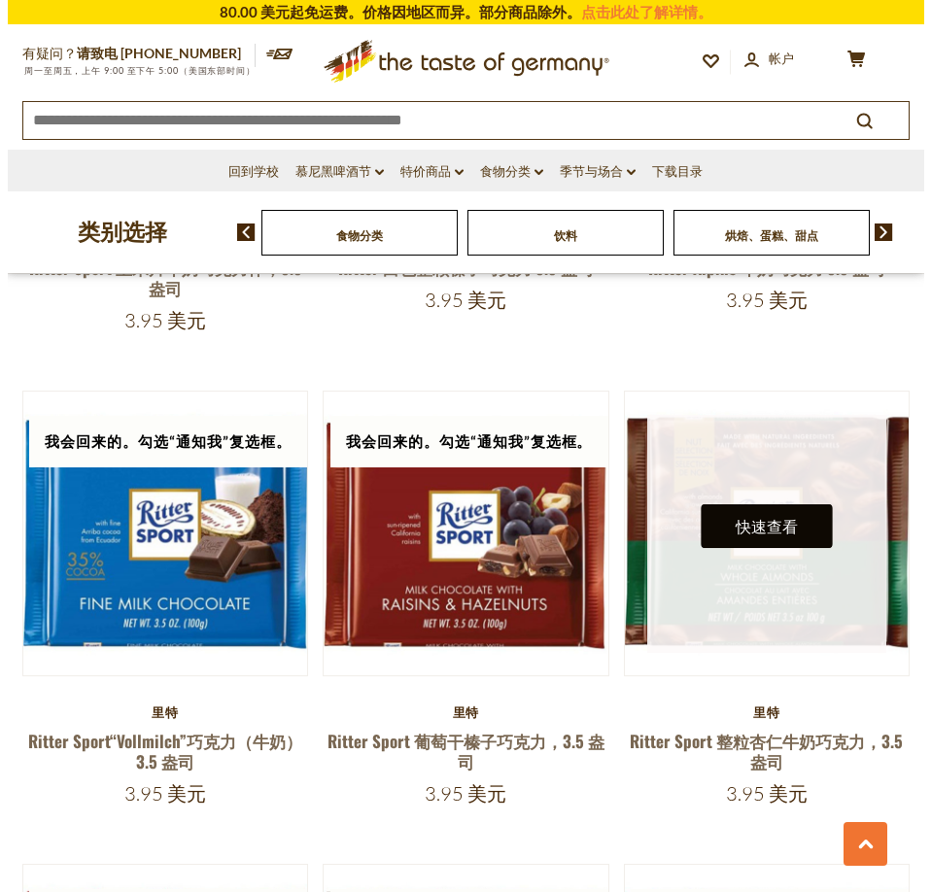
scroll to position [3975, 0]
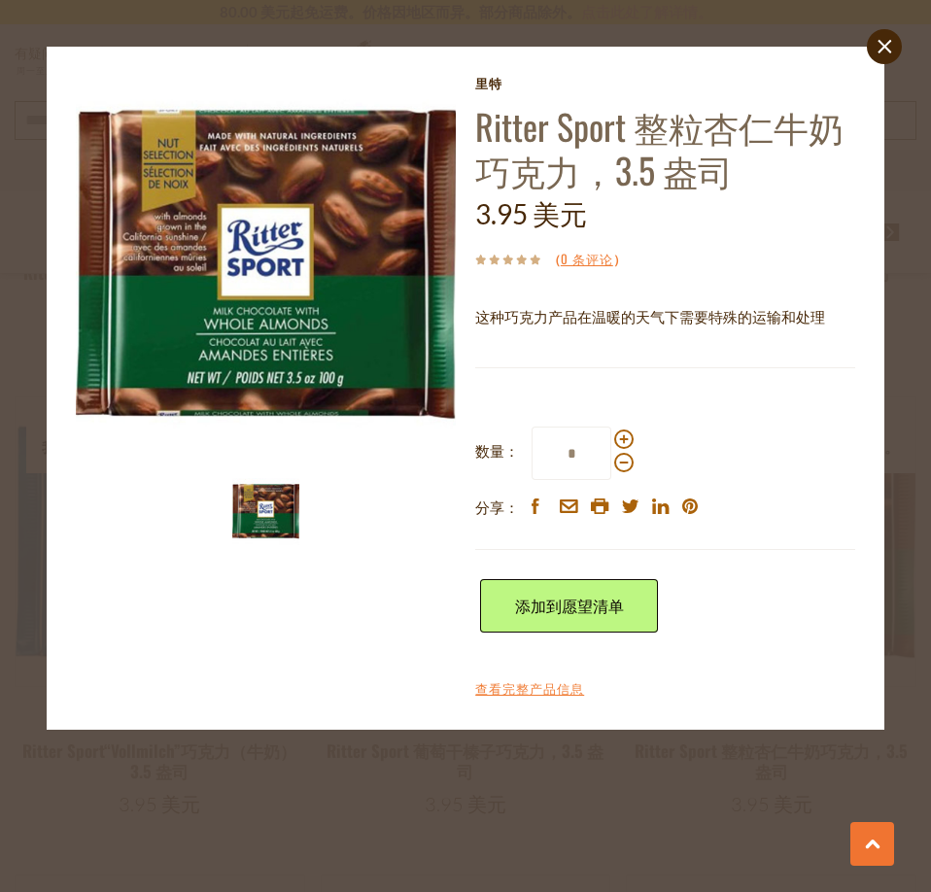
click at [883, 46] on icon at bounding box center [884, 47] width 14 height 14
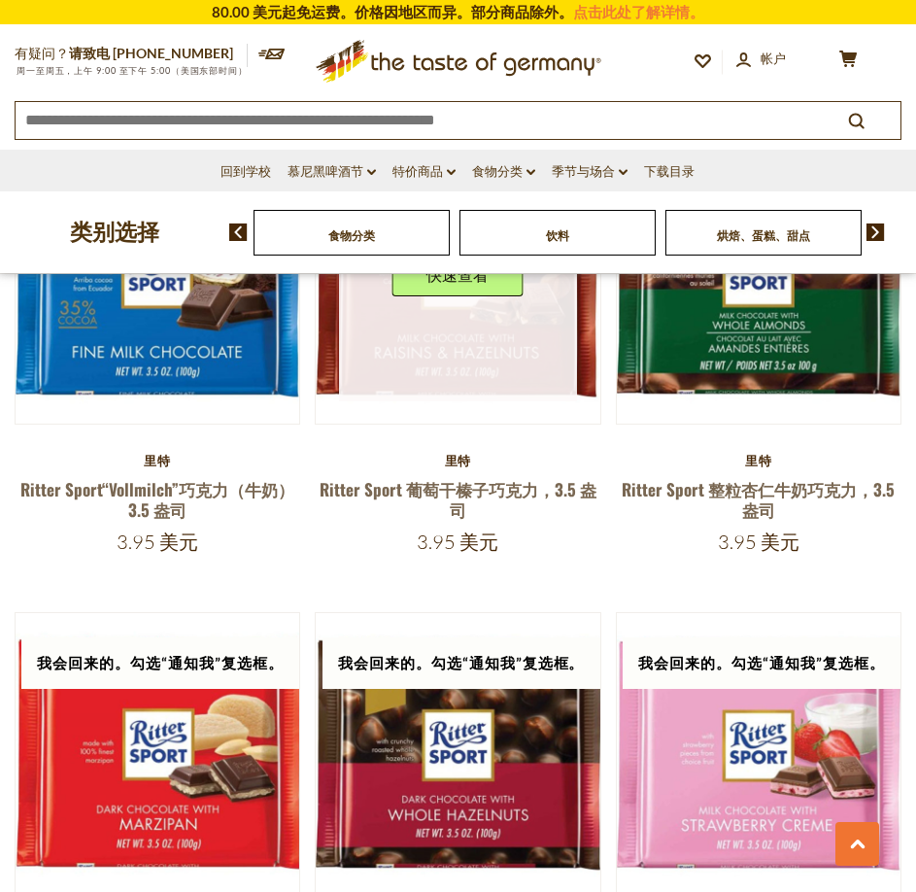
scroll to position [4429, 0]
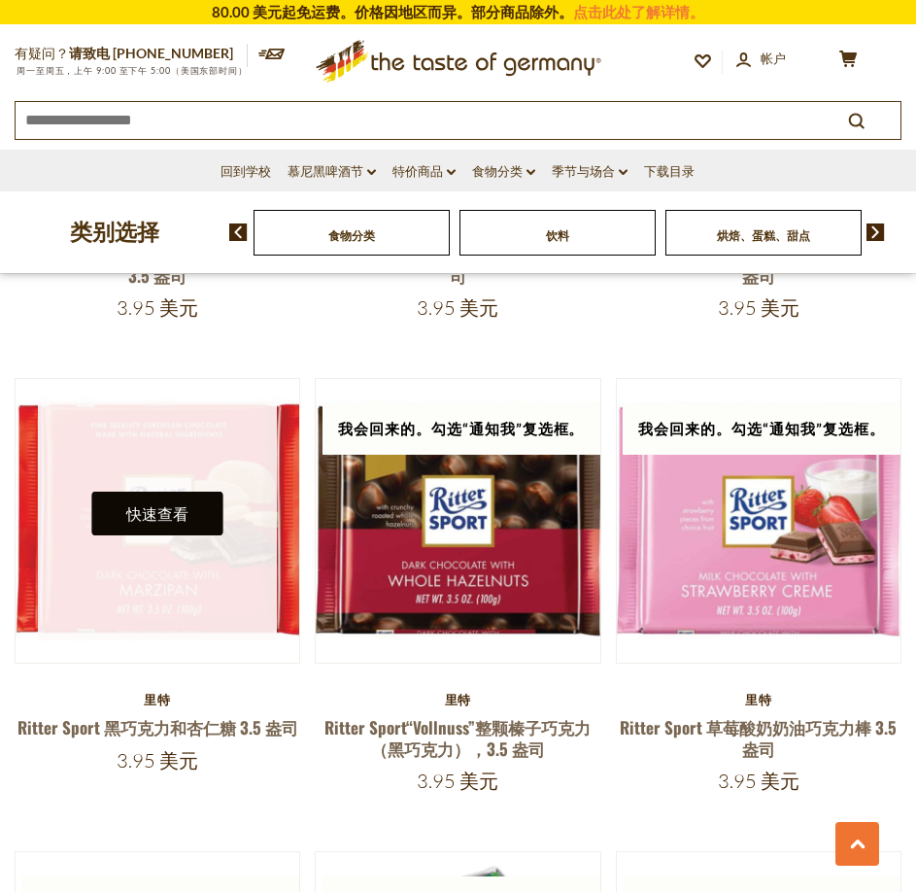
click at [179, 504] on font "快速查看" at bounding box center [157, 513] width 62 height 18
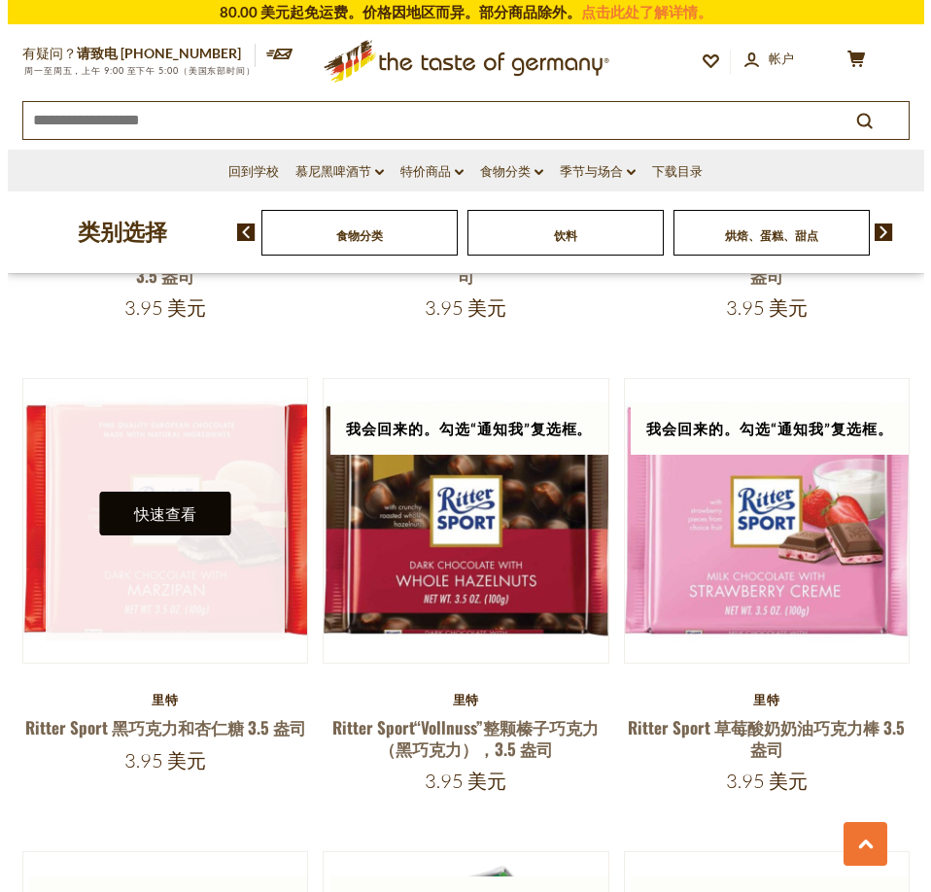
scroll to position [4467, 0]
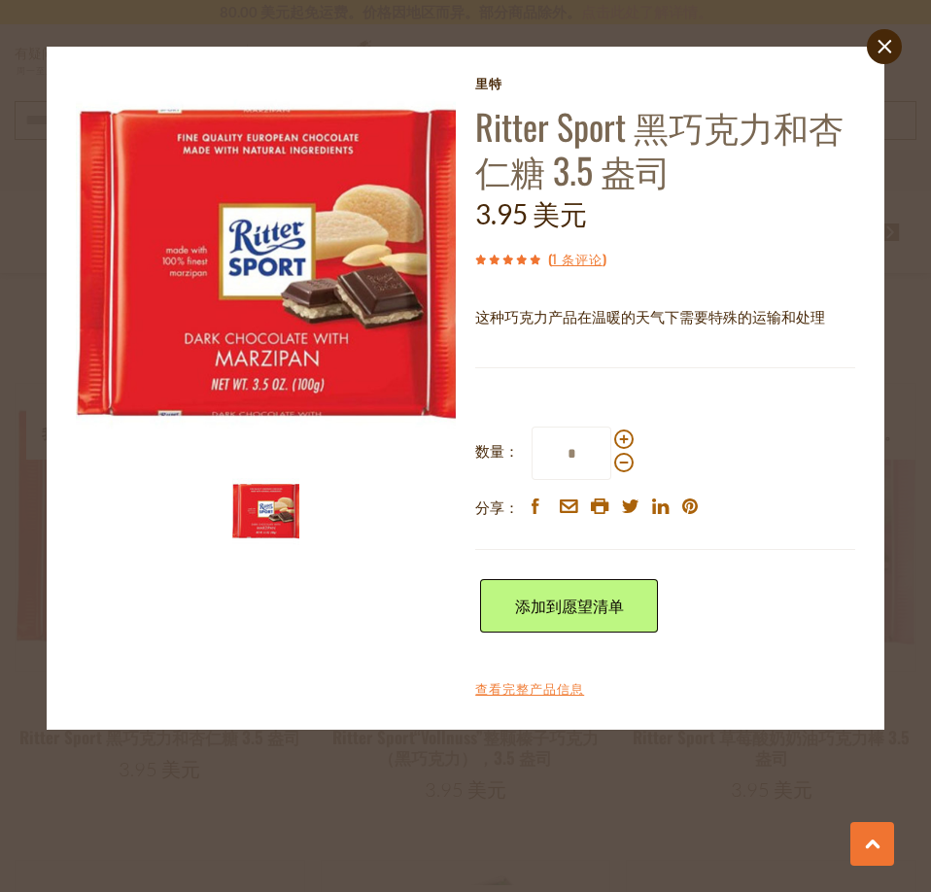
click at [569, 847] on div "close [GEOGRAPHIC_DATA]特 [PERSON_NAME] Sport 黑巧克力和杏仁糖 3.5 盎司 3.95 美元 ( 1 条评论 ) …" at bounding box center [465, 446] width 931 height 892
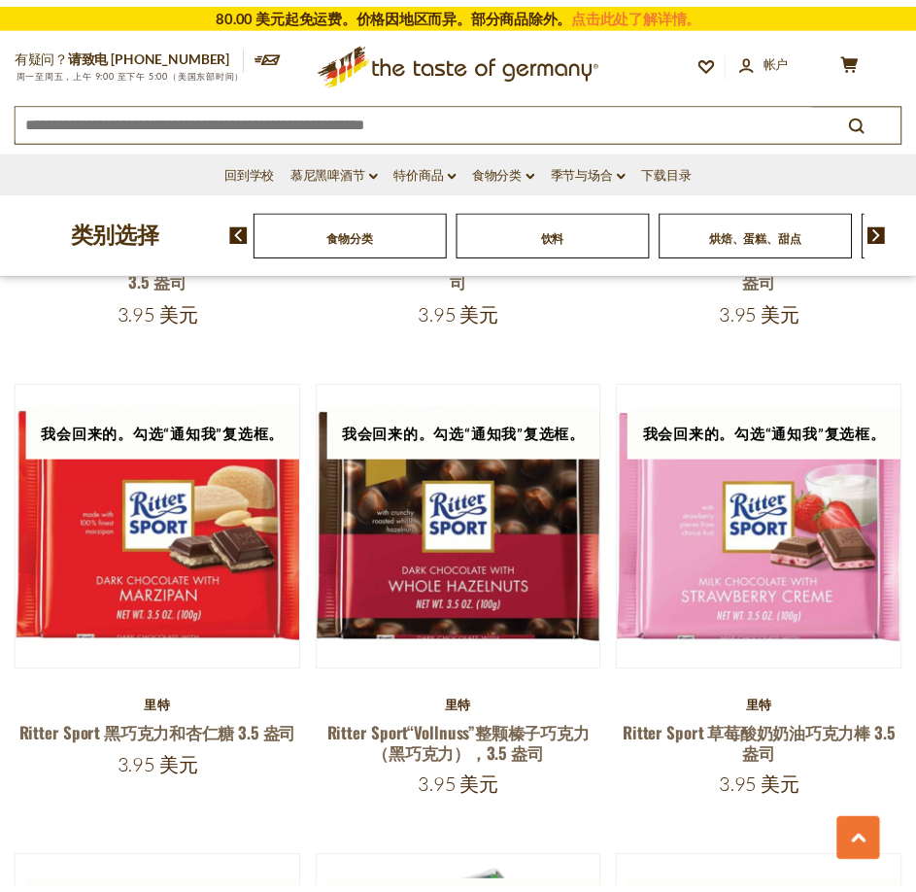
scroll to position [4429, 0]
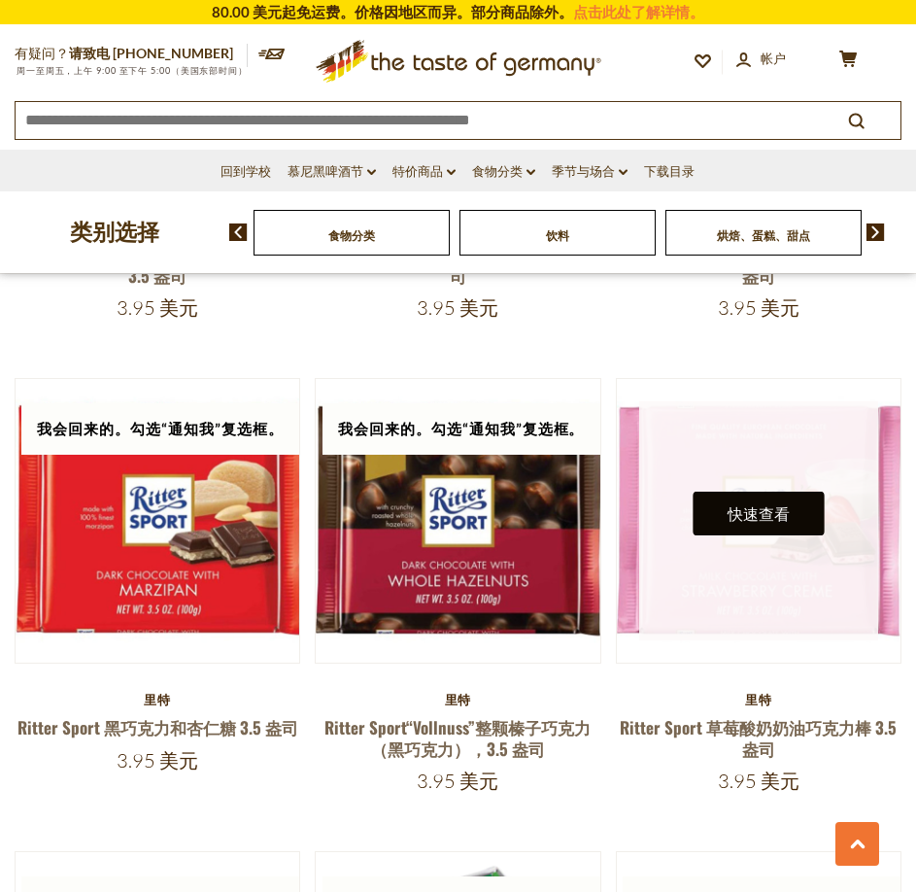
click at [739, 504] on font "快速查看" at bounding box center [759, 513] width 62 height 18
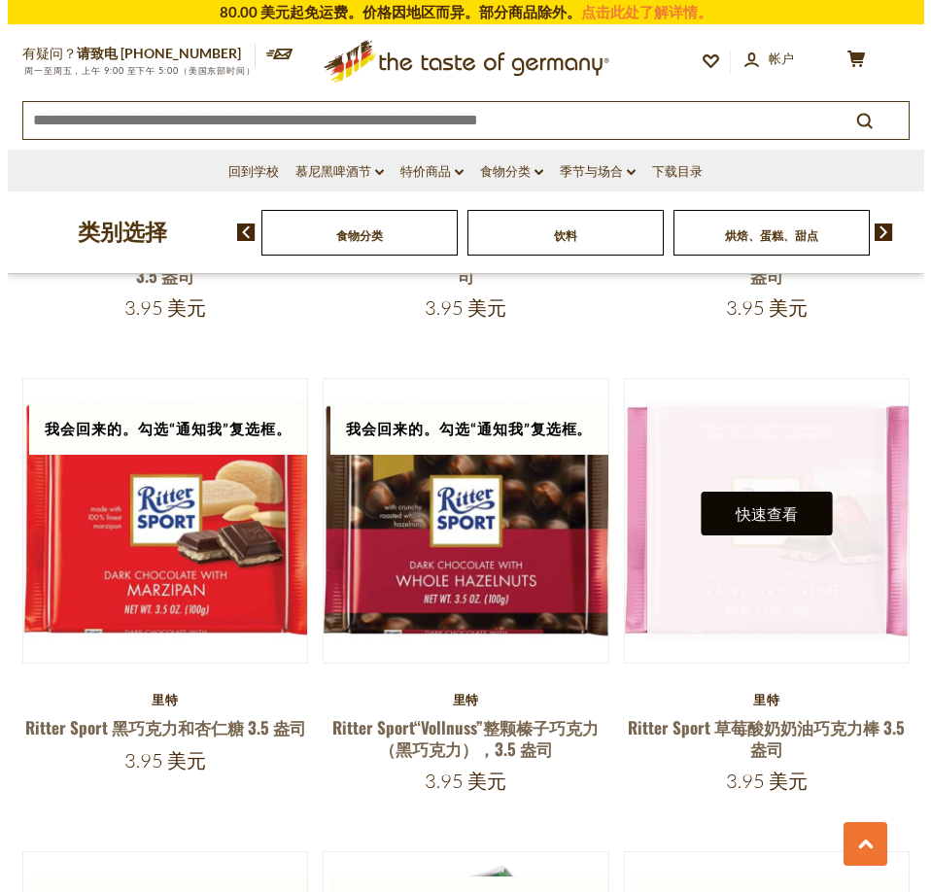
scroll to position [4467, 0]
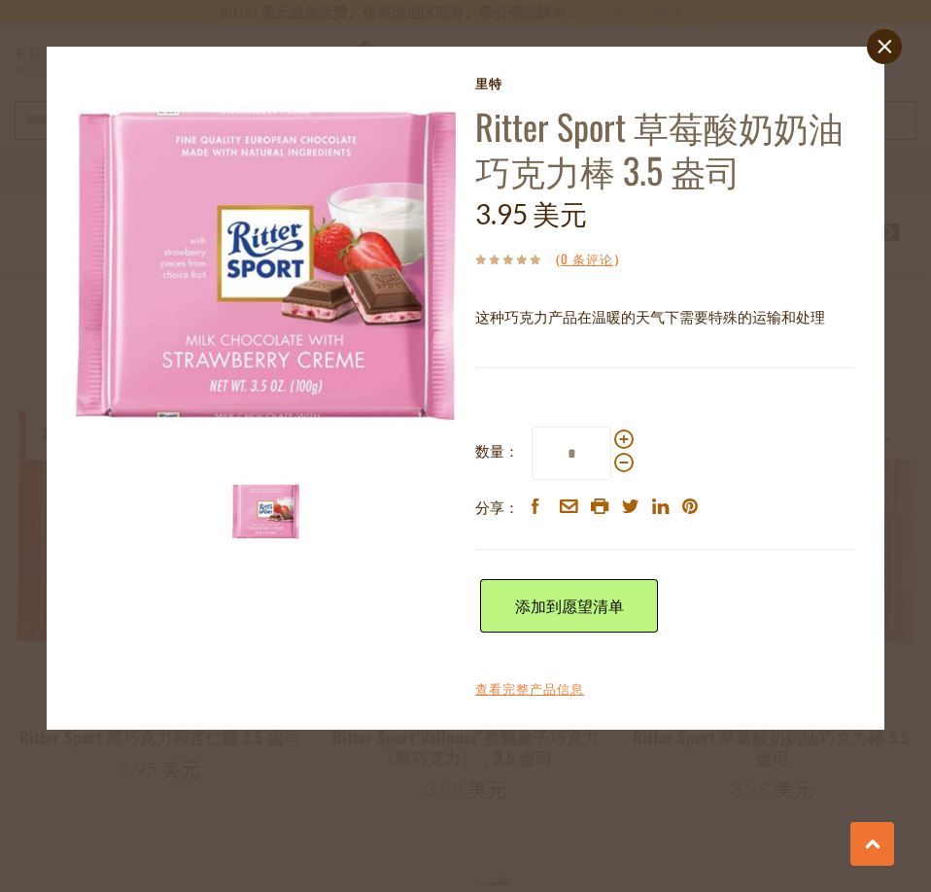
drag, startPoint x: 434, startPoint y: 788, endPoint x: 445, endPoint y: 781, distance: 12.7
click at [434, 788] on div "close [GEOGRAPHIC_DATA]特 [PERSON_NAME] Sport 草莓酸奶奶油巧克力棒 3.5 盎司 3.95 美元 （ 0 条评论 …" at bounding box center [465, 446] width 931 height 892
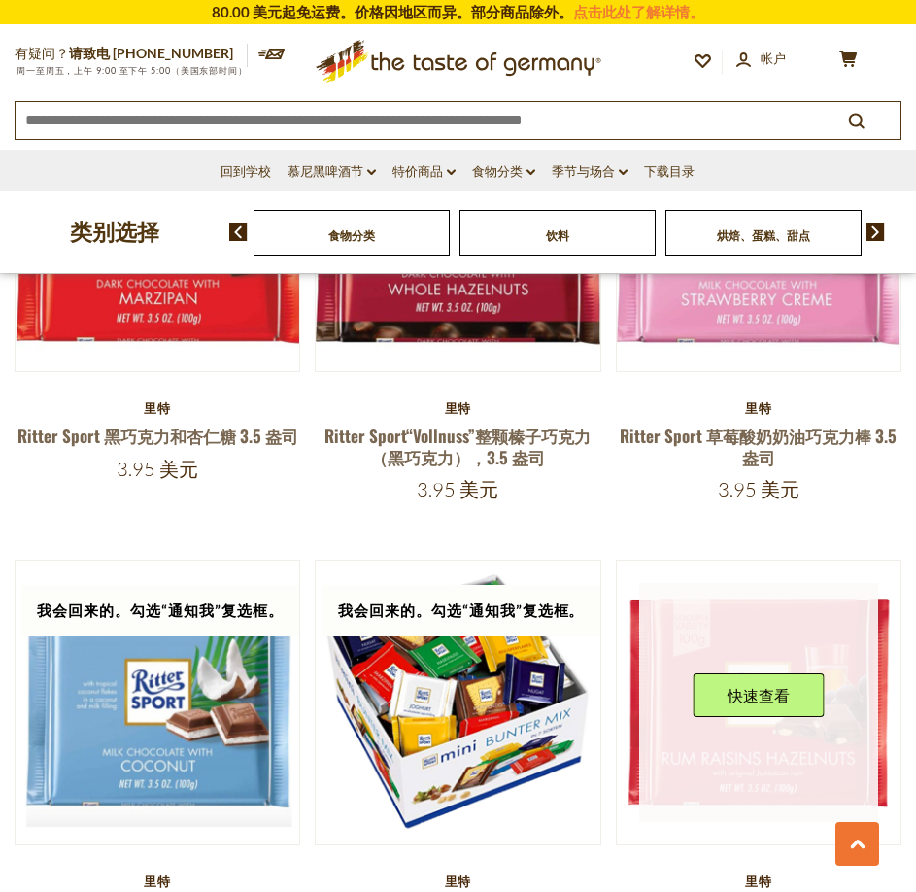
scroll to position [4817, 0]
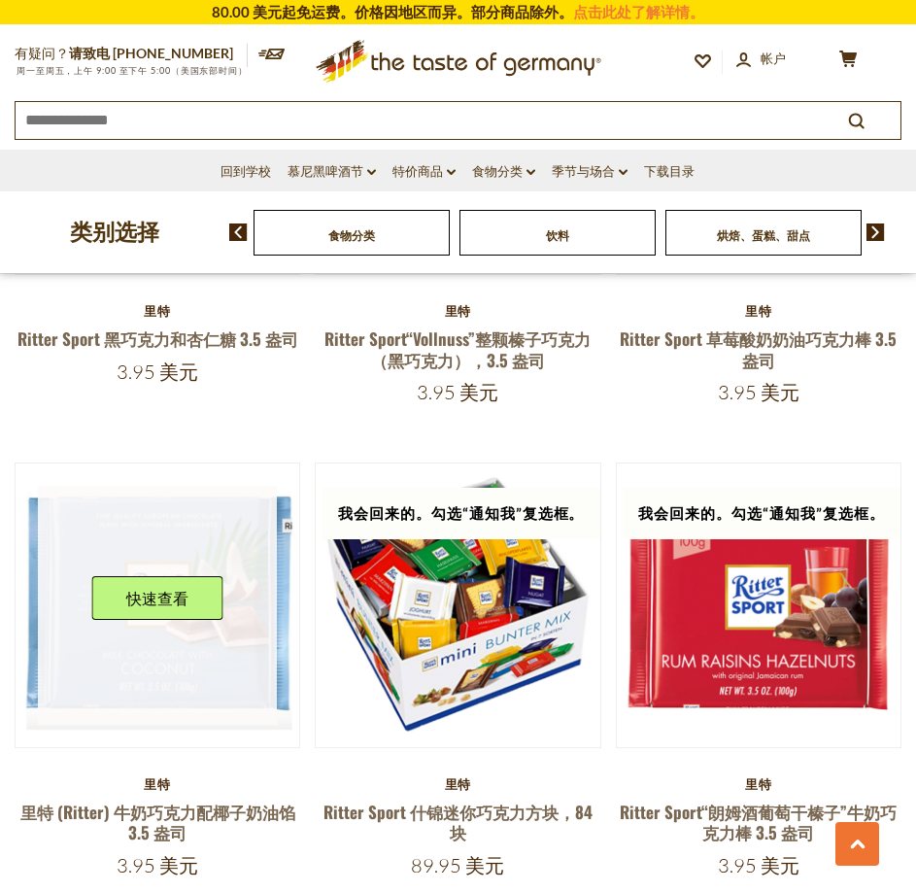
click at [153, 576] on button "快速查看" at bounding box center [157, 598] width 131 height 44
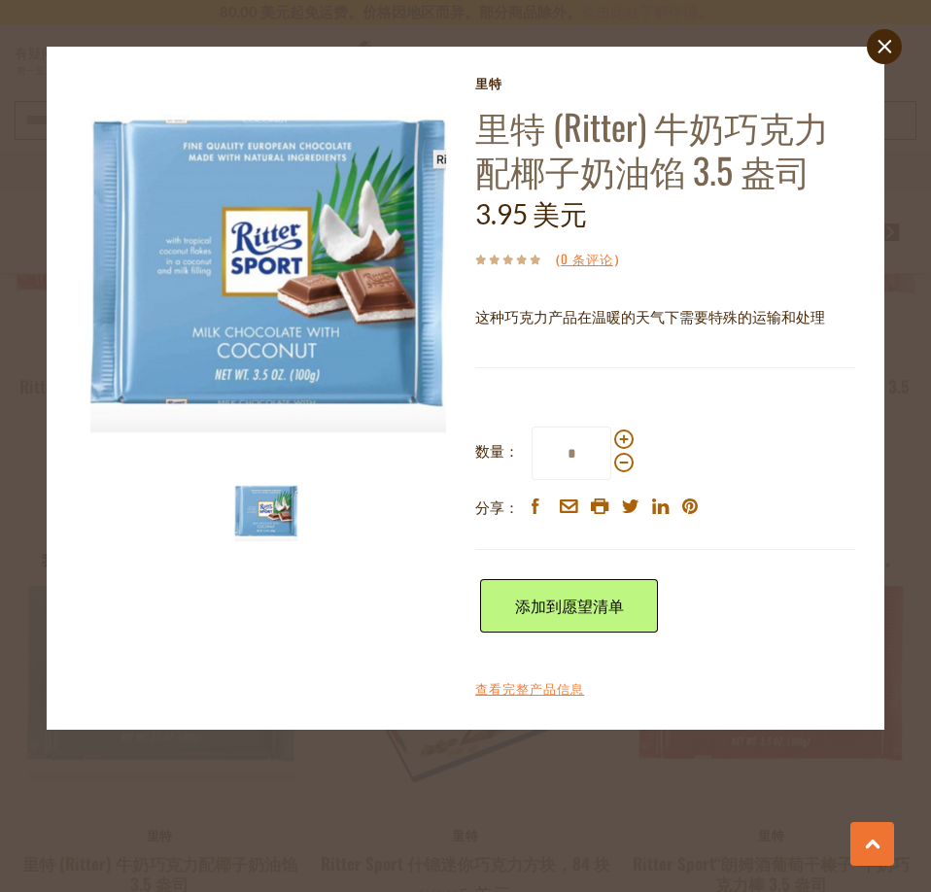
click at [287, 779] on div "close [GEOGRAPHIC_DATA]特 [PERSON_NAME] ([PERSON_NAME]) 牛奶巧克力配椰子奶油馅 3.5 盎司 3.95 …" at bounding box center [465, 446] width 931 height 892
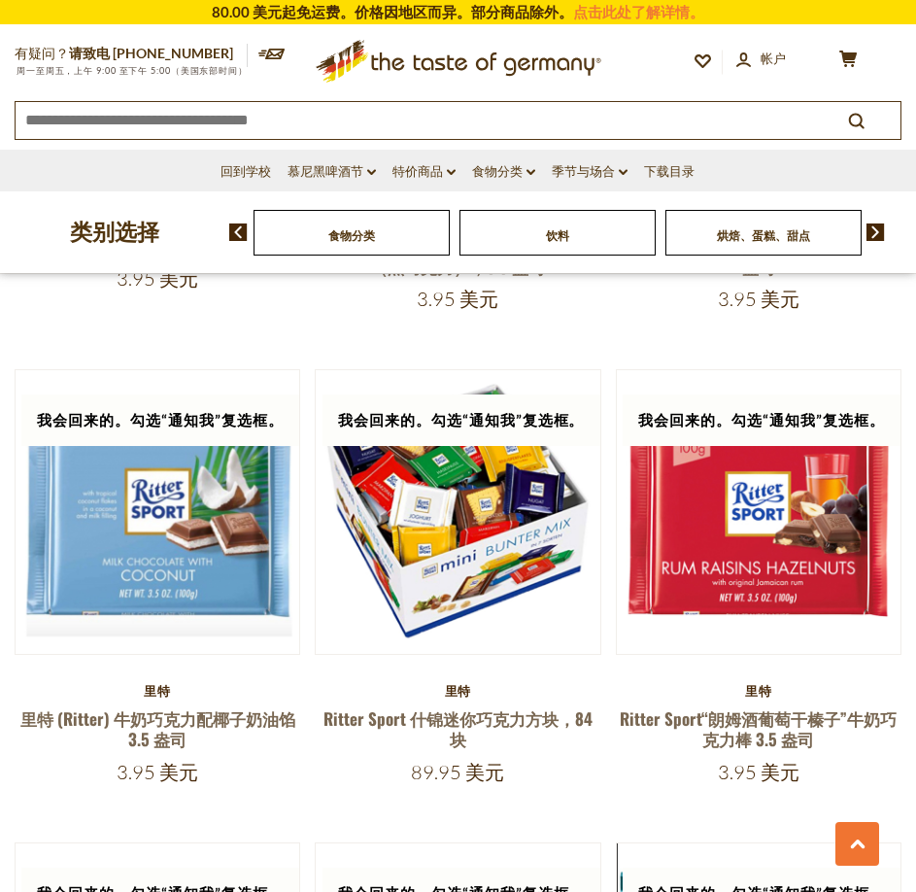
scroll to position [4915, 0]
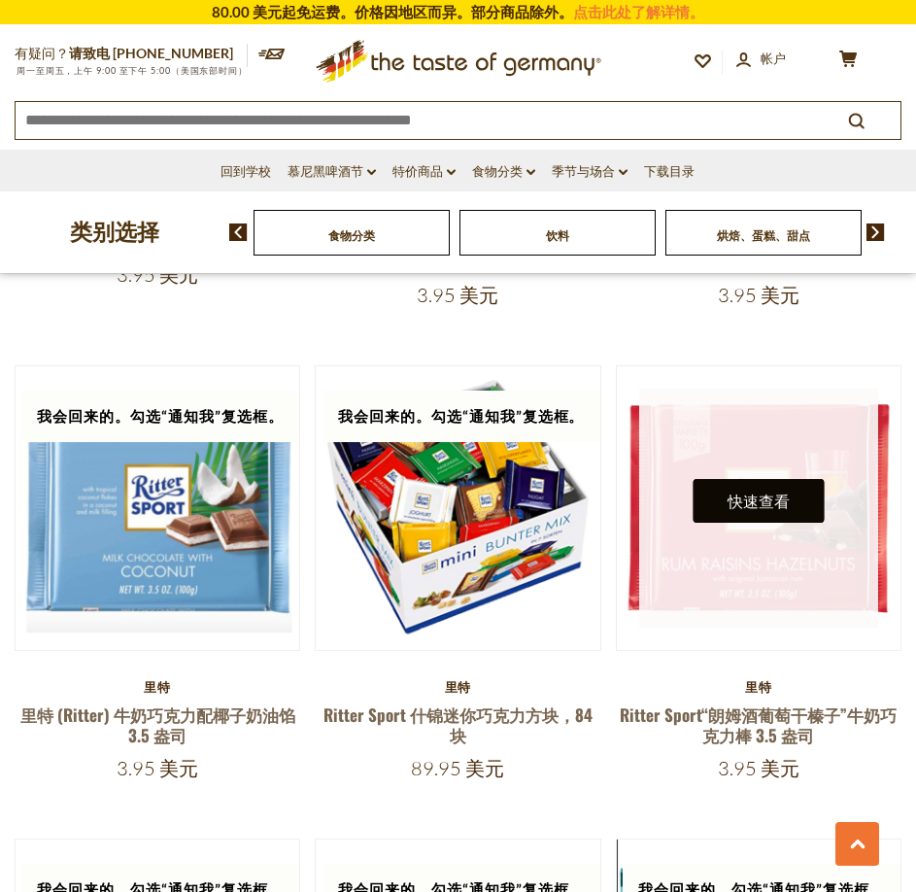
click at [748, 492] on font "快速查看" at bounding box center [759, 501] width 62 height 18
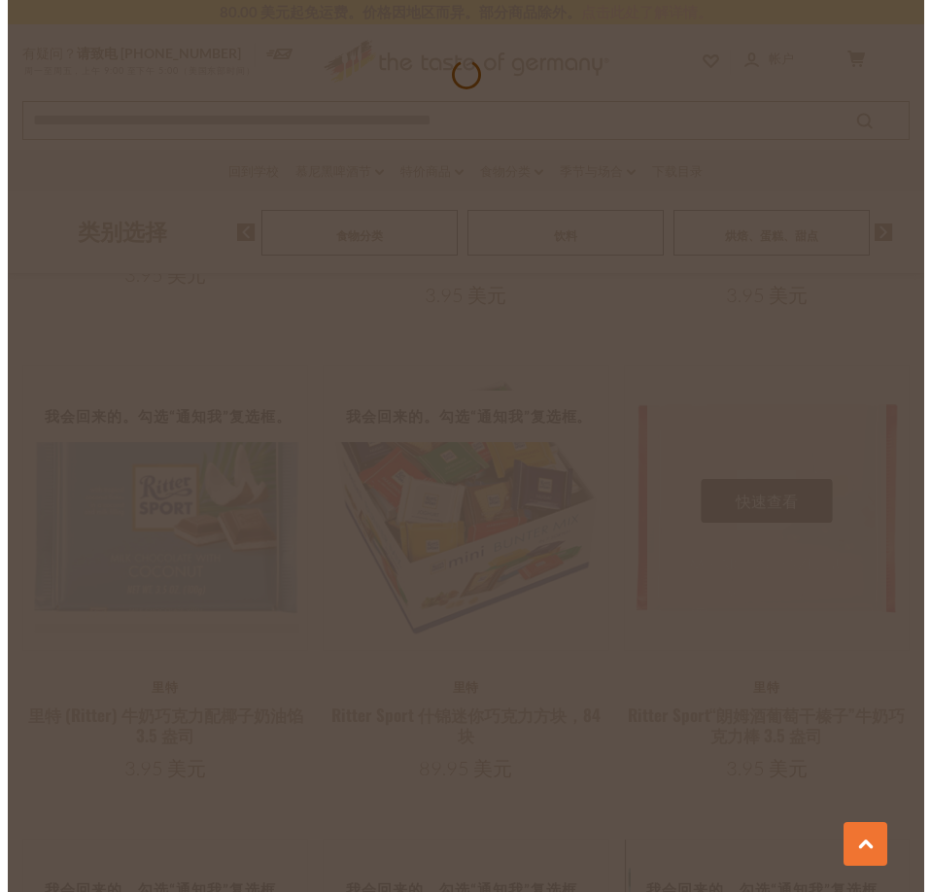
scroll to position [4957, 0]
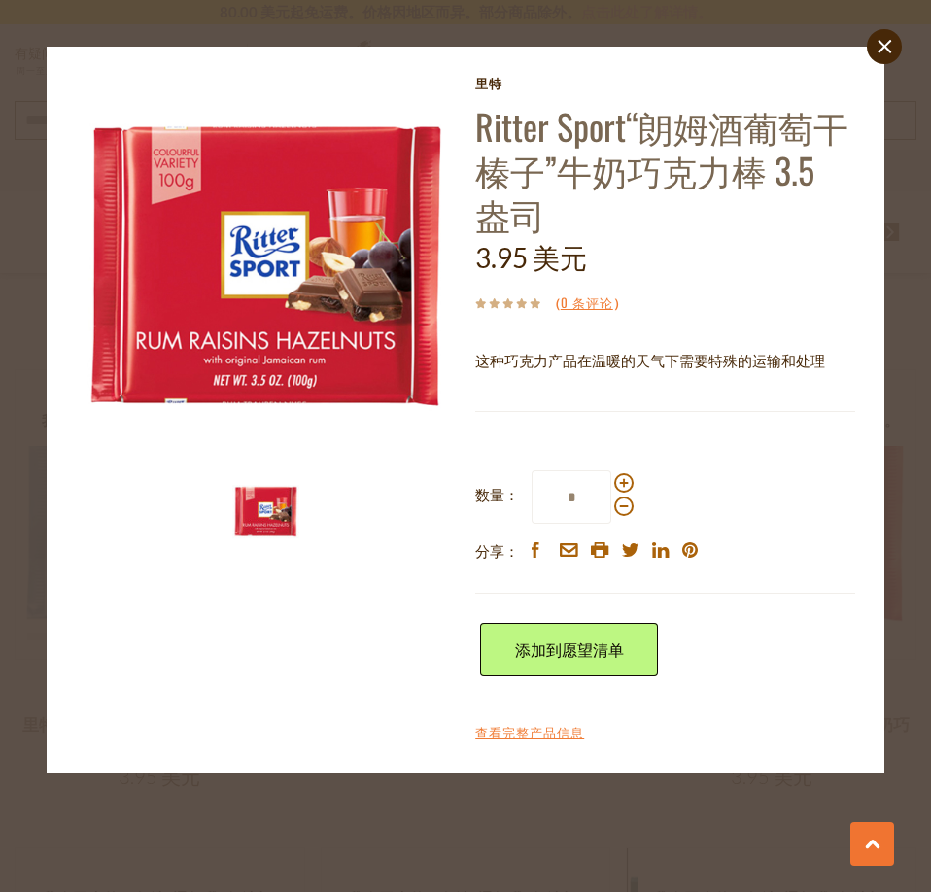
click at [358, 827] on div "close [GEOGRAPHIC_DATA]特 [PERSON_NAME] Sport“朗姆酒葡萄干榛子”牛奶巧克力棒 3.5 盎司 3.95 美元 （ 0…" at bounding box center [465, 446] width 931 height 892
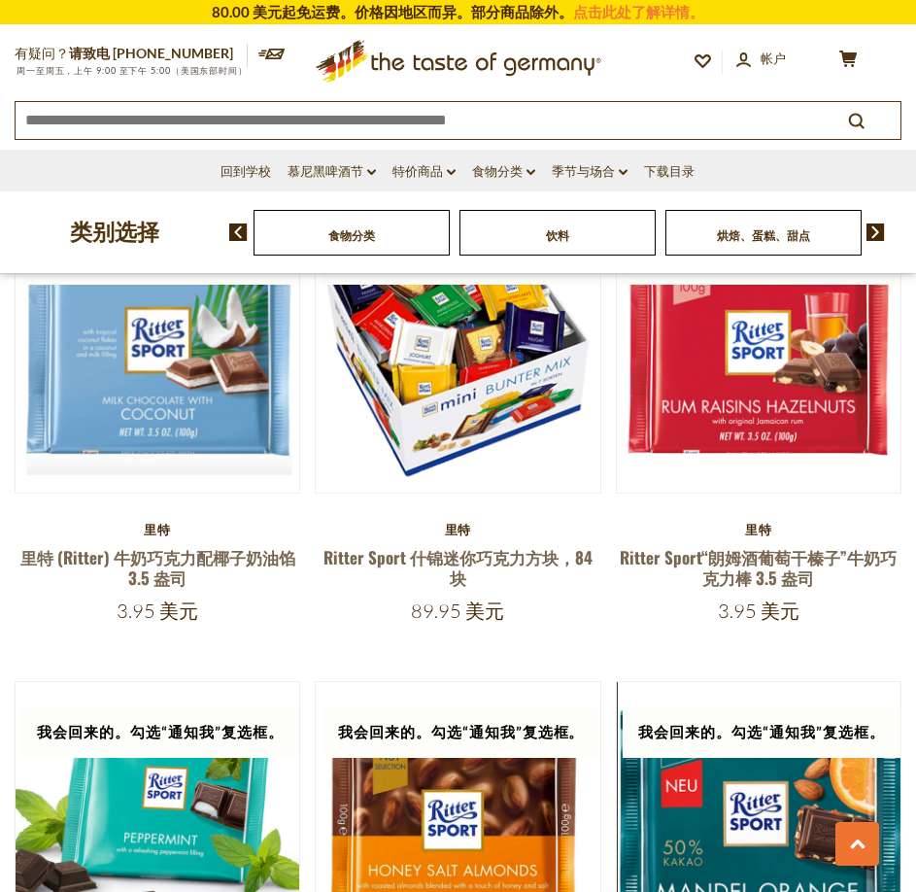
scroll to position [5303, 0]
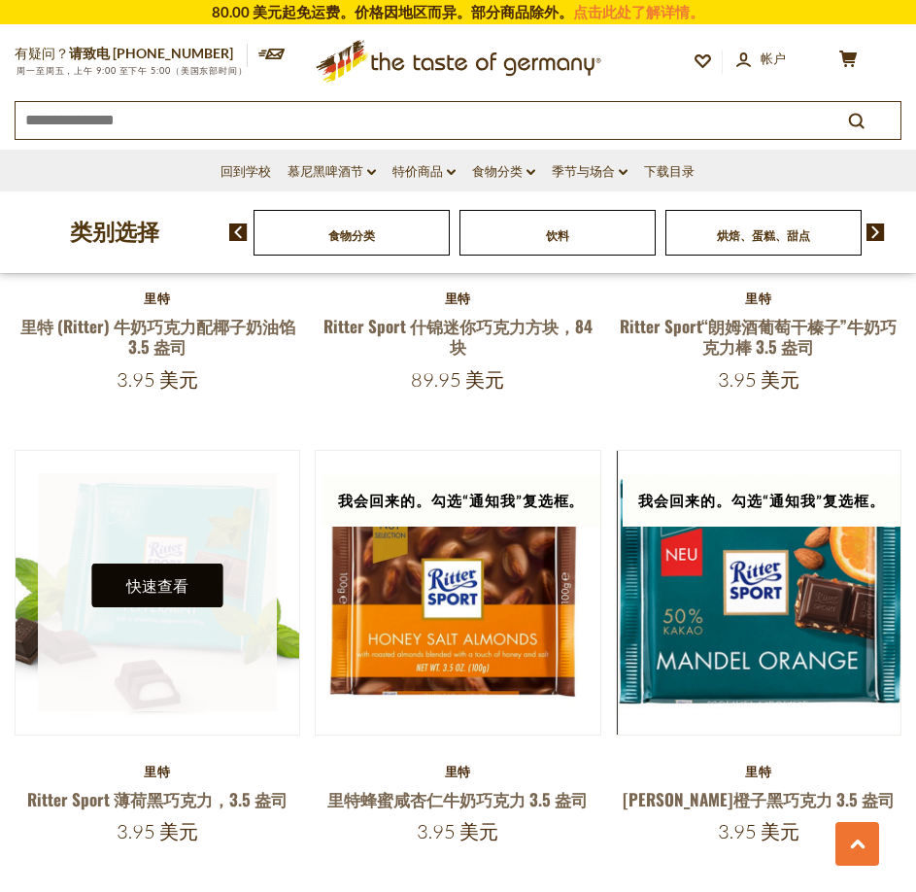
click at [182, 576] on font "快速查看" at bounding box center [157, 585] width 62 height 18
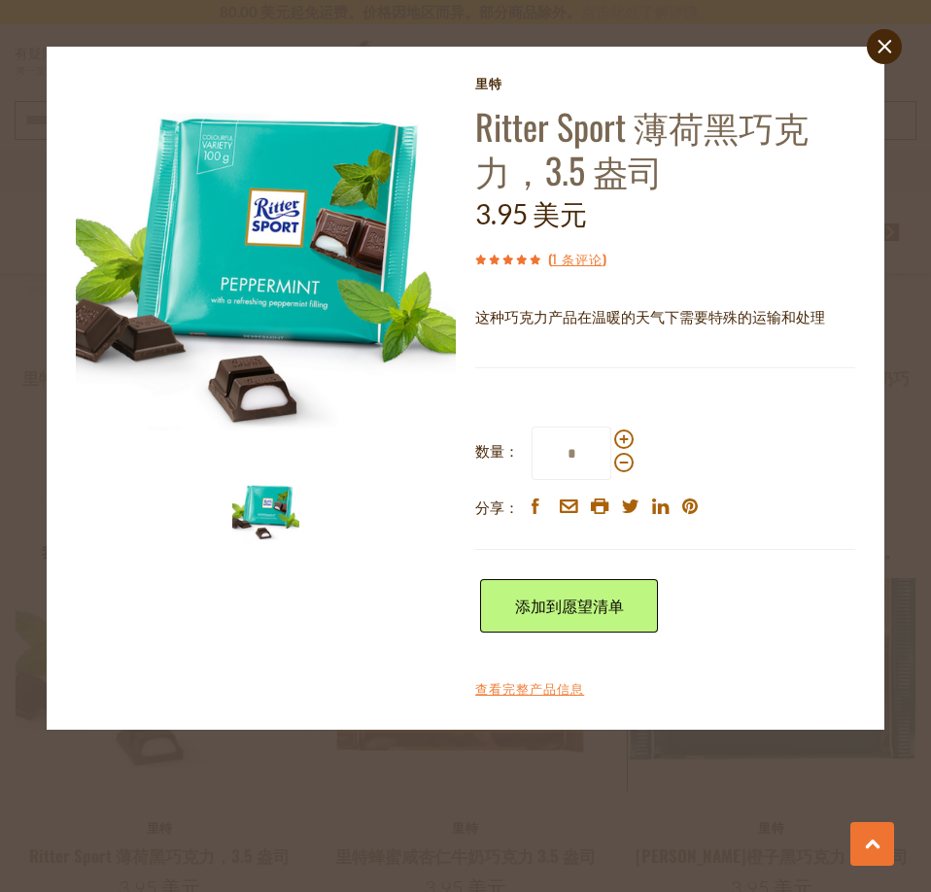
click at [188, 823] on div "close [GEOGRAPHIC_DATA]特 [PERSON_NAME] Sport 薄荷黑巧克力，3.5 盎司 3.95 美元 ( 1 条评论 ) 这种…" at bounding box center [465, 446] width 931 height 892
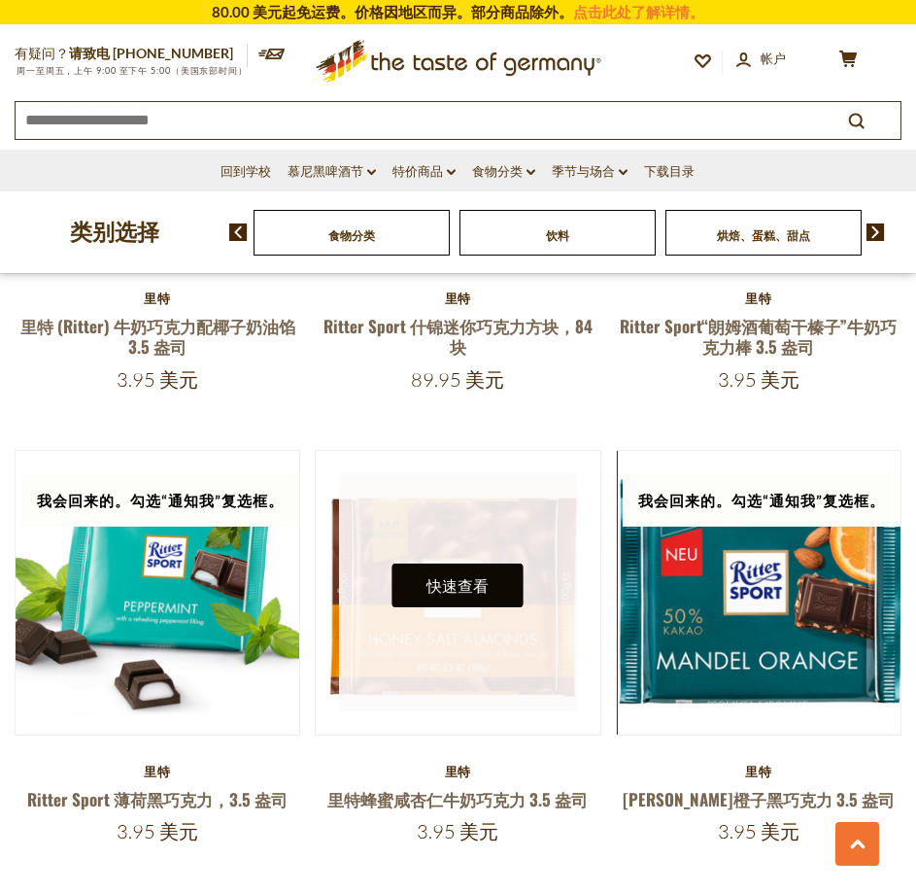
click at [452, 576] on font "快速查看" at bounding box center [458, 585] width 62 height 18
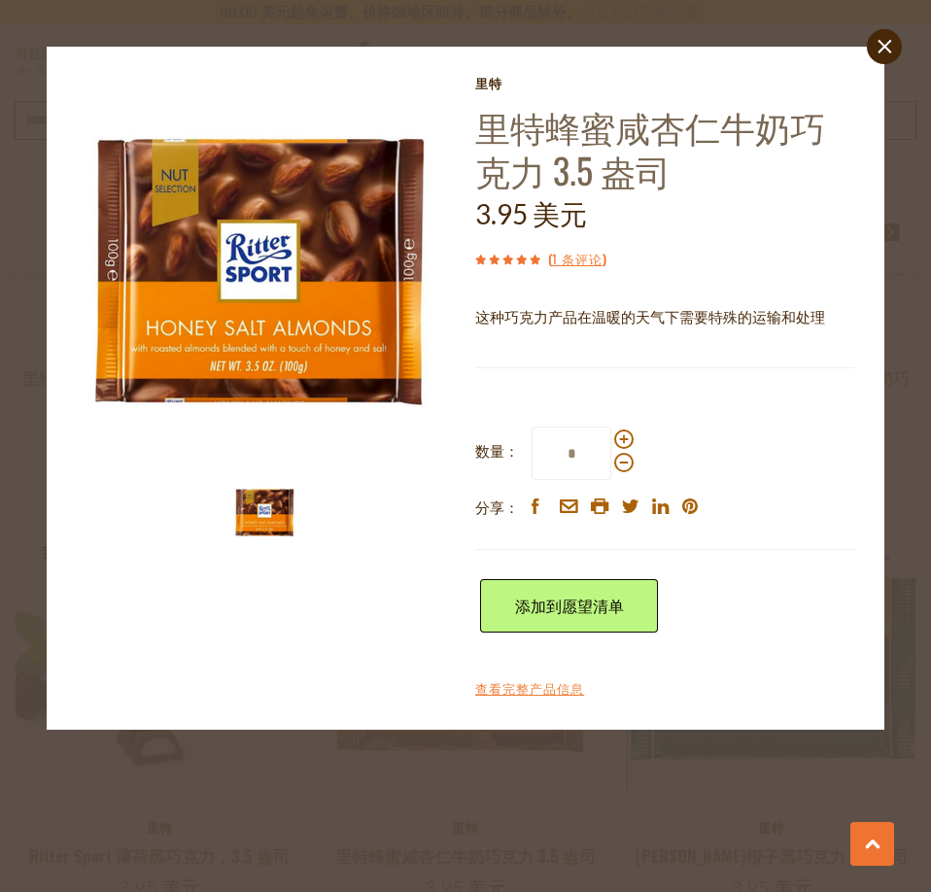
click at [422, 857] on div "close [GEOGRAPHIC_DATA]特 里特蜂蜜咸杏仁牛奶巧克力 3.5 盎司 3.95 美元 ( 1 条评论 ) 这种巧克力产品在温暖的天气下需要…" at bounding box center [465, 446] width 931 height 892
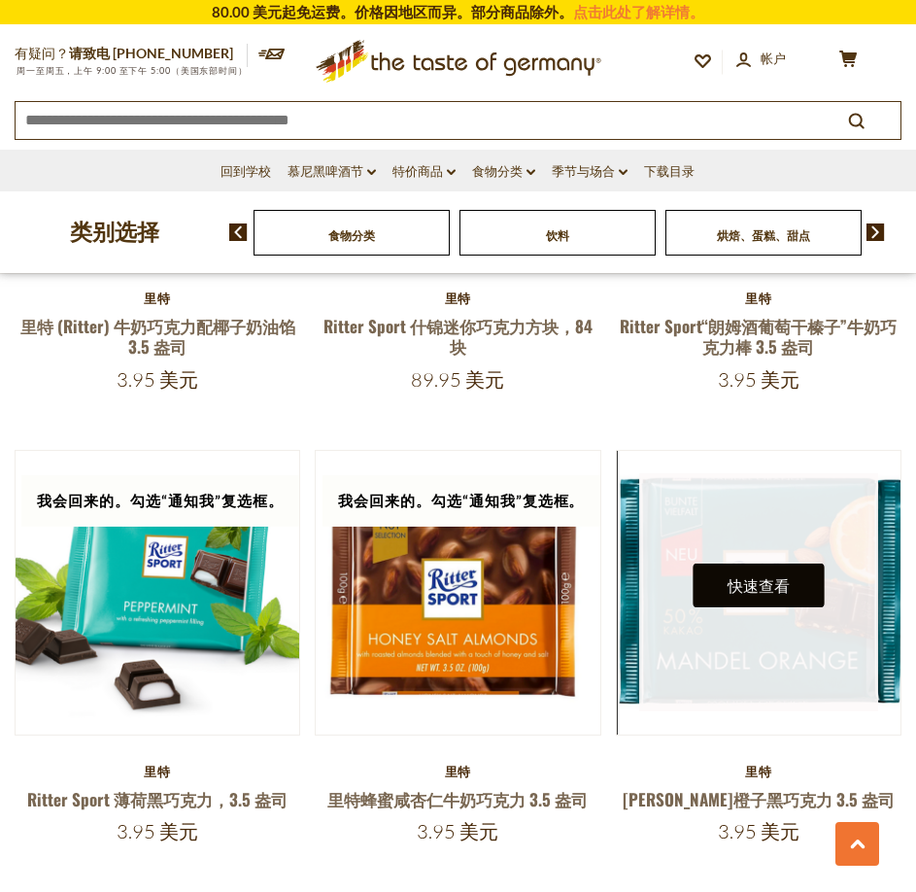
click at [752, 576] on font "快速查看" at bounding box center [759, 585] width 62 height 18
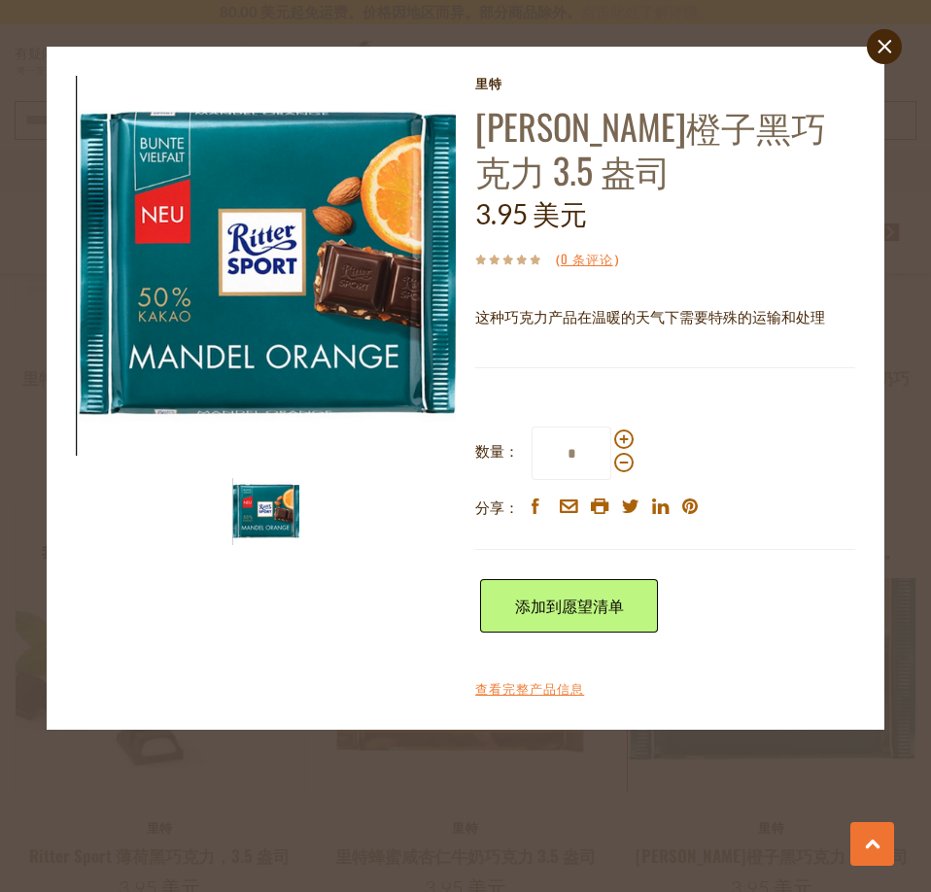
click at [399, 842] on div "close [GEOGRAPHIC_DATA]特 [PERSON_NAME]黑巧克力 3.5 盎司 3.95 美元 （ 0 条评论 ） 这种巧克力产品在温暖的…" at bounding box center [465, 446] width 931 height 892
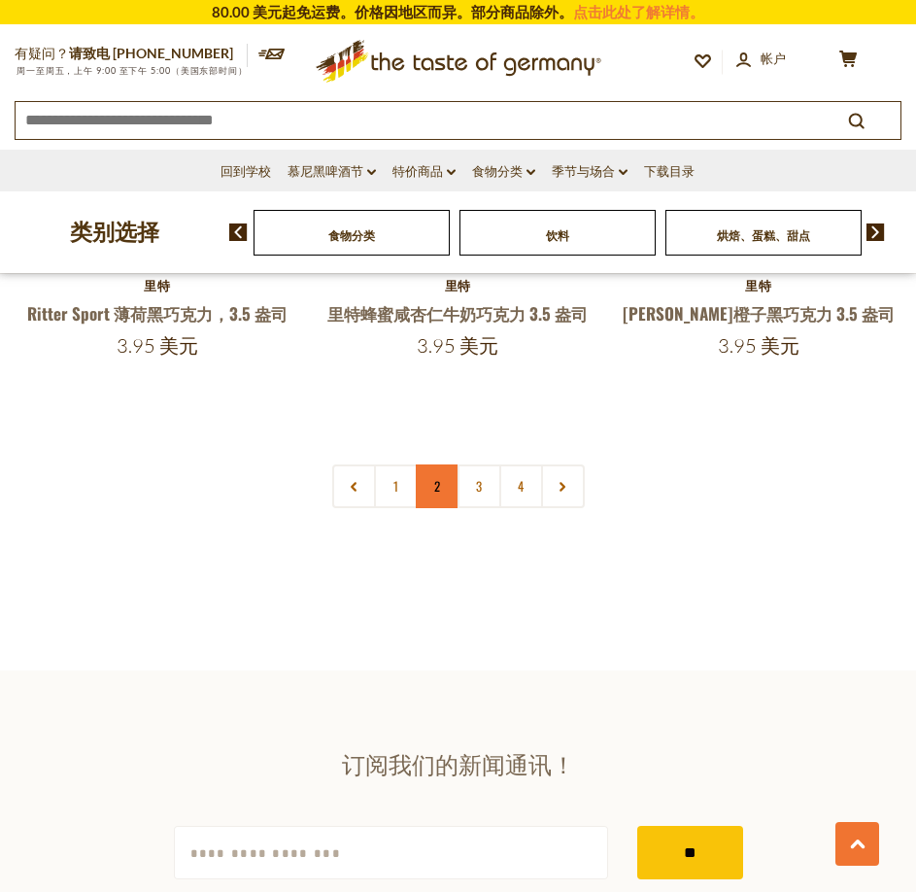
click at [449, 464] on link "2" at bounding box center [438, 486] width 44 height 44
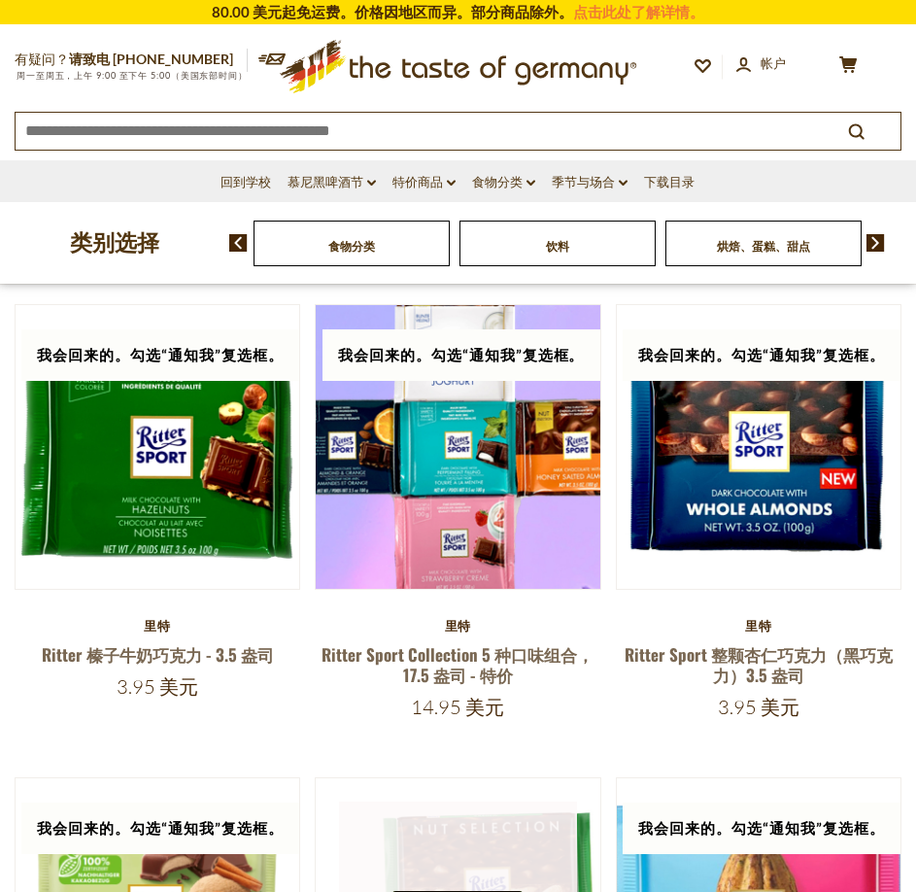
scroll to position [71, 0]
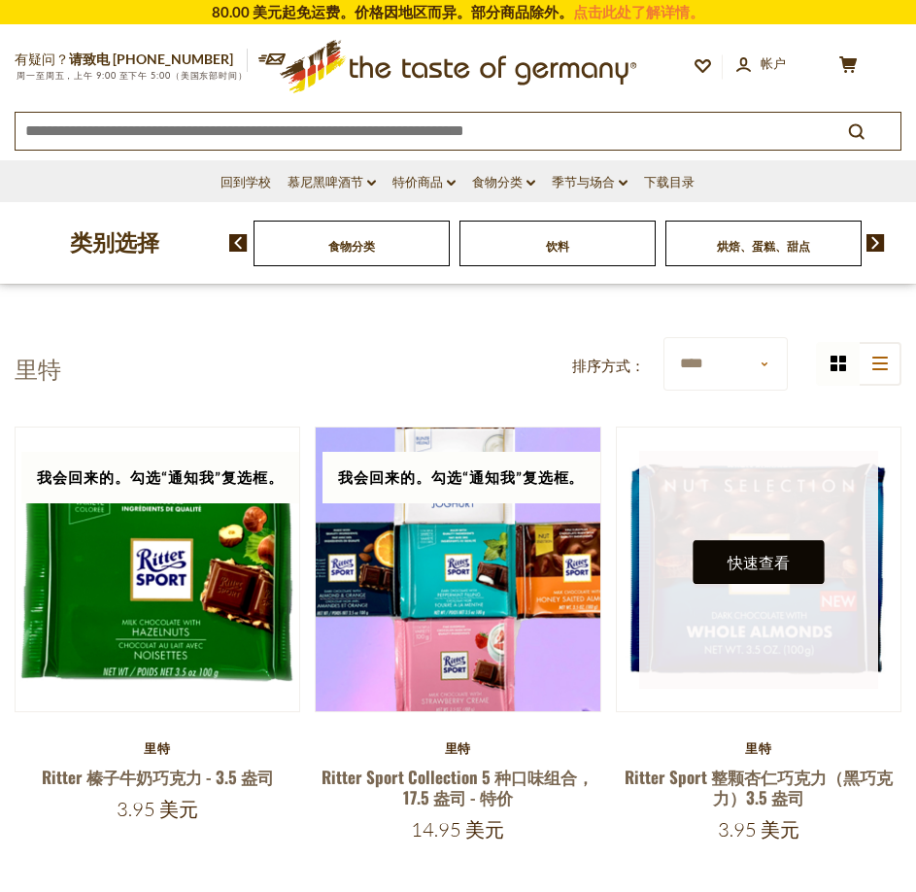
click at [750, 553] on font "快速查看" at bounding box center [759, 562] width 62 height 18
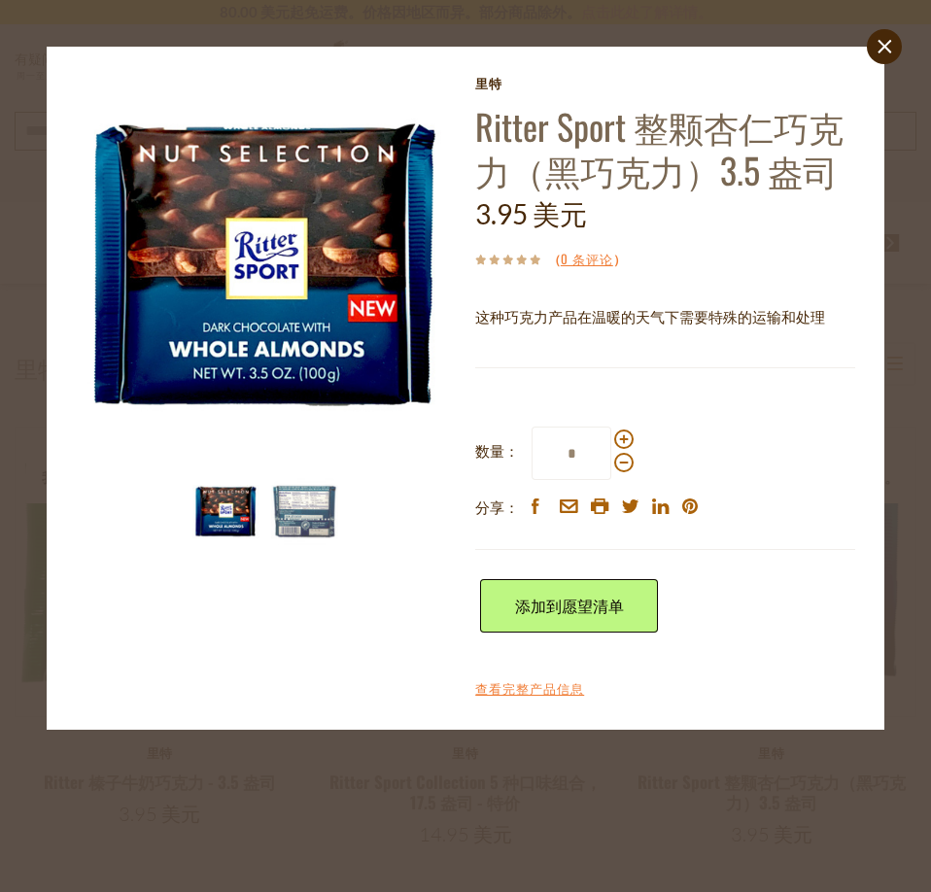
click at [478, 825] on div "close [GEOGRAPHIC_DATA]特 [PERSON_NAME] Sport 整颗杏仁巧克力（黑巧克力）3.5 盎司 3.95 美元 （ 0 条评…" at bounding box center [465, 446] width 931 height 892
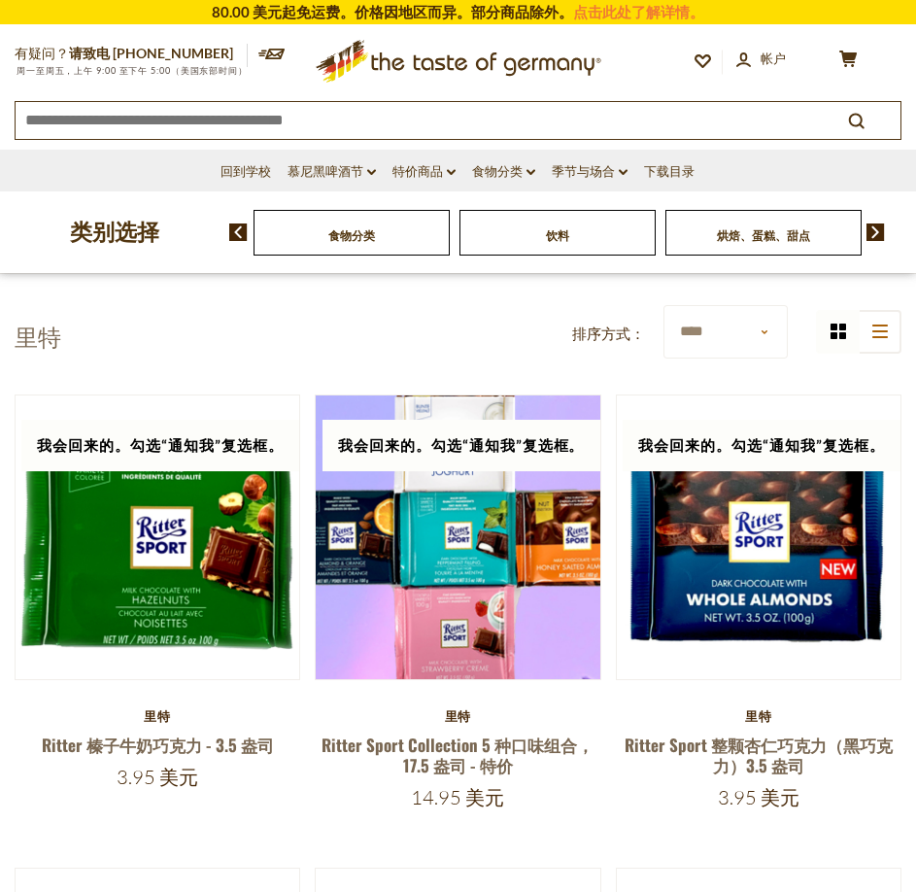
scroll to position [460, 0]
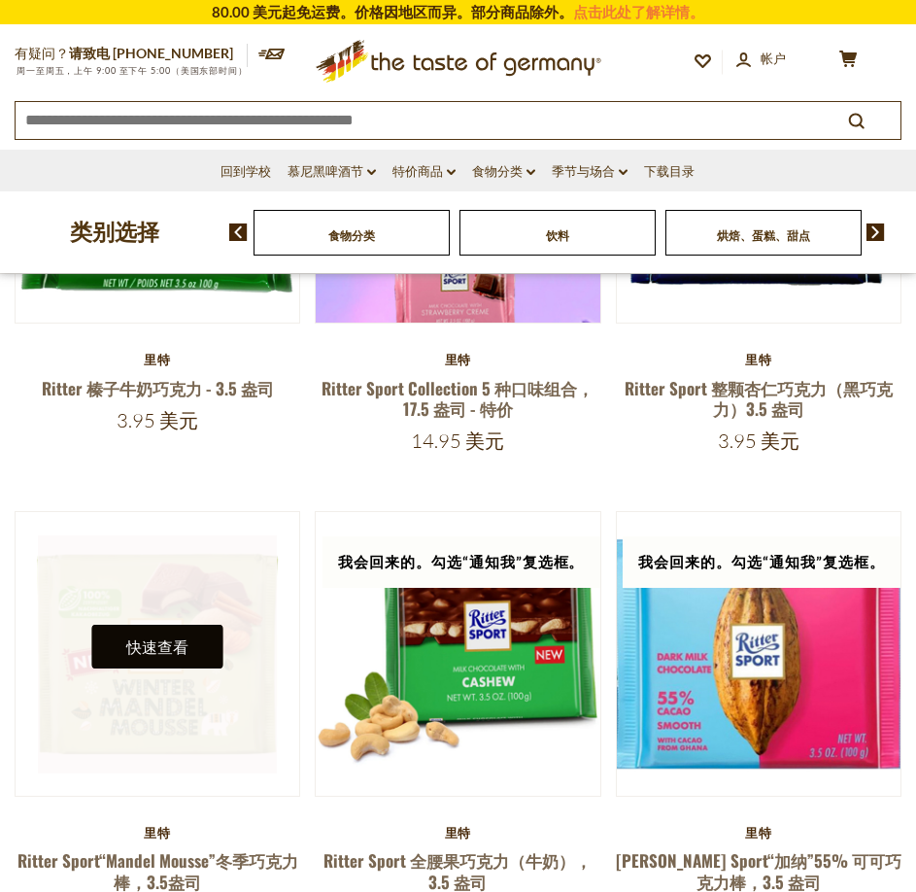
click at [148, 637] on font "快速查看" at bounding box center [157, 646] width 62 height 18
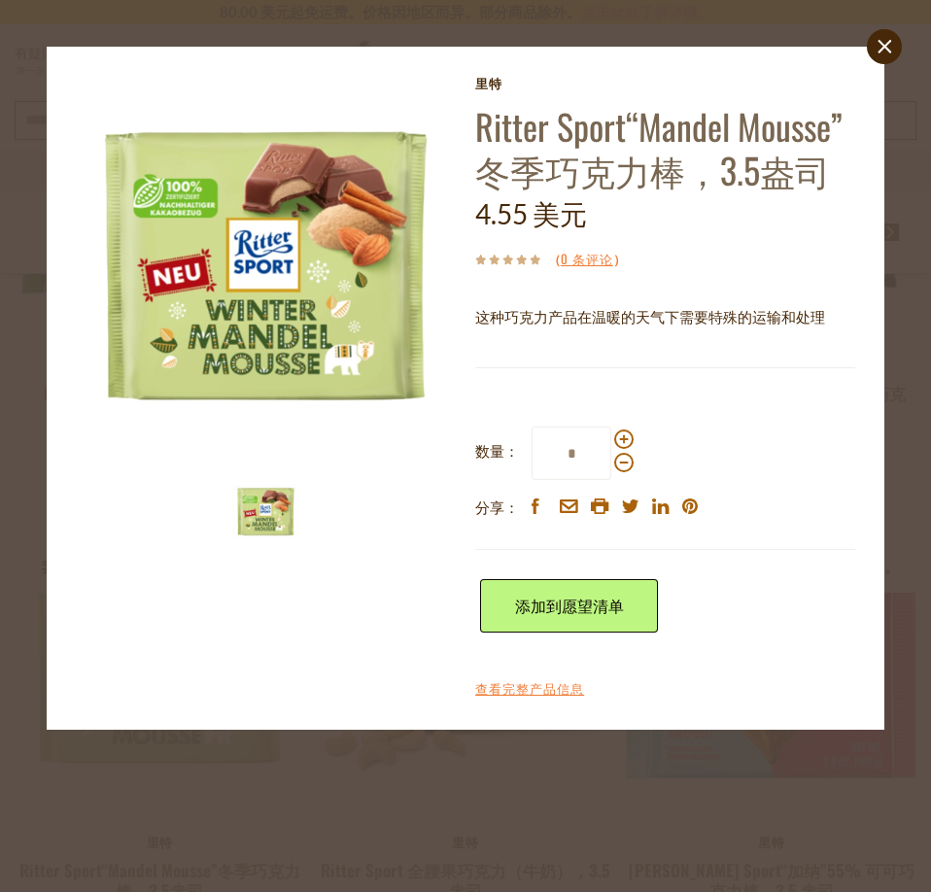
click at [305, 742] on div "close [GEOGRAPHIC_DATA]特 [PERSON_NAME] Sport“[PERSON_NAME] Mousse”冬季巧克力棒，3.5盎司 …" at bounding box center [465, 446] width 931 height 892
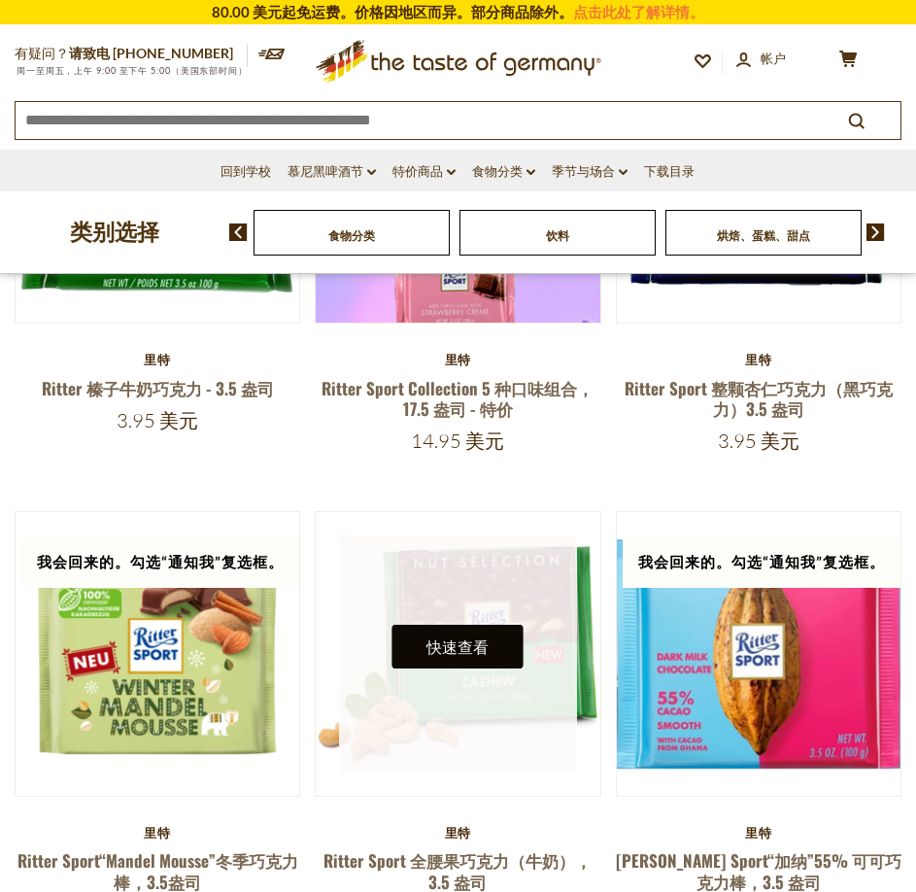
click at [470, 637] on font "快速查看" at bounding box center [458, 646] width 62 height 18
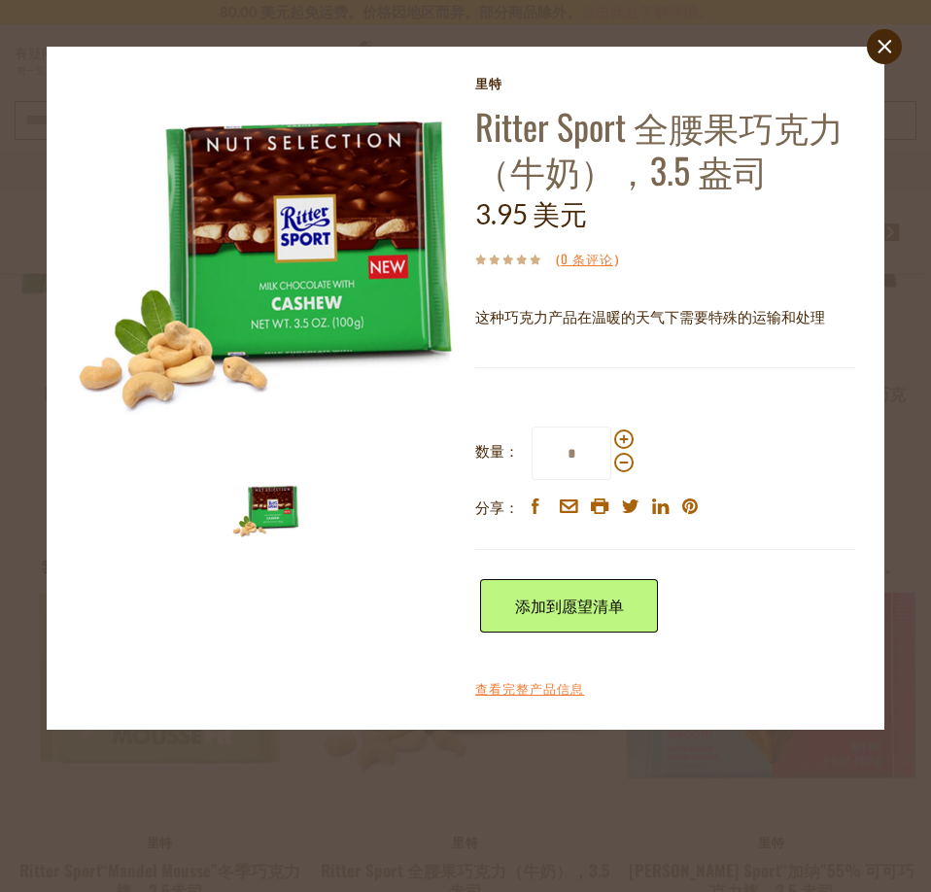
click at [599, 849] on div "close [GEOGRAPHIC_DATA]特 [PERSON_NAME] Sport 全腰果巧克力（牛奶），3.5 盎司 3.95 美元 （ 0 条评论 …" at bounding box center [465, 446] width 931 height 892
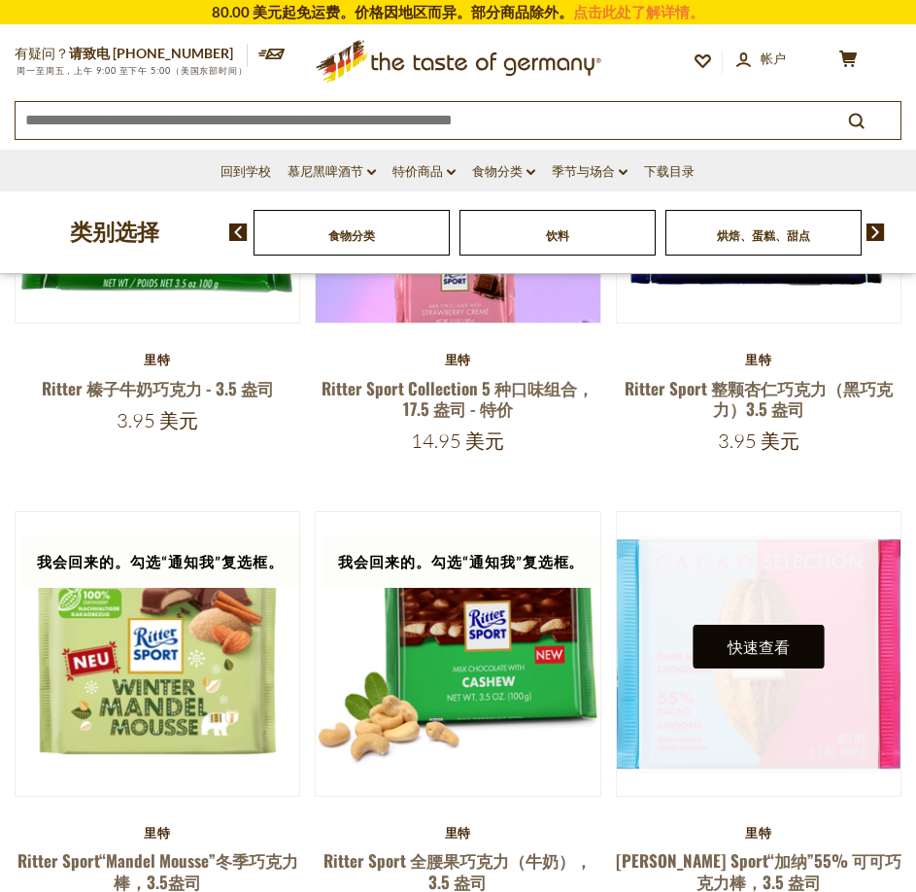
click at [748, 625] on button "快速查看" at bounding box center [758, 647] width 131 height 44
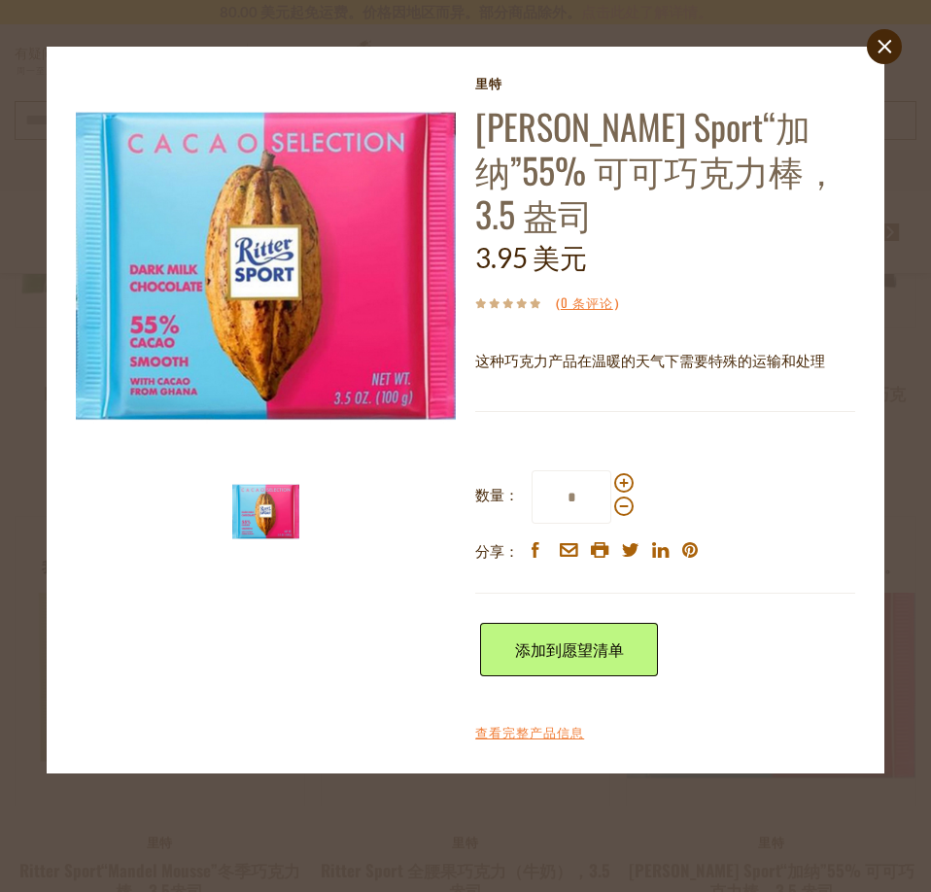
click at [455, 777] on div "close [GEOGRAPHIC_DATA]特 [PERSON_NAME] Sport“加纳”55% 可可巧克力棒，3.5 盎司 3.95 美元 （ 0 条…" at bounding box center [465, 446] width 931 height 892
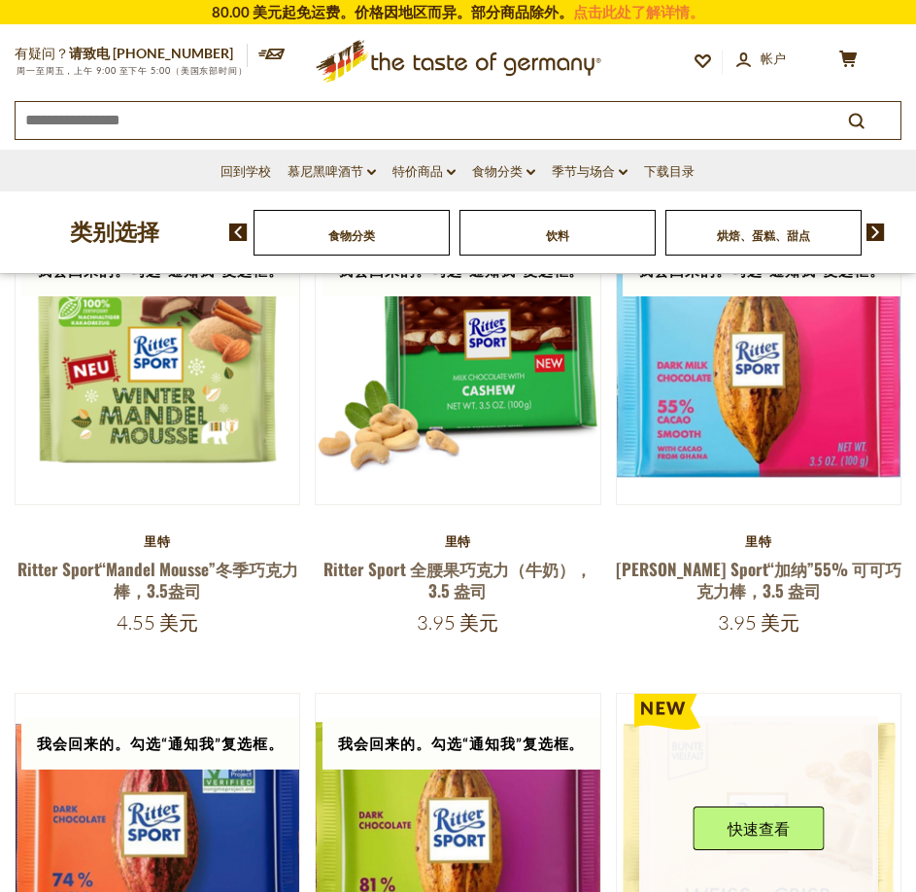
scroll to position [945, 0]
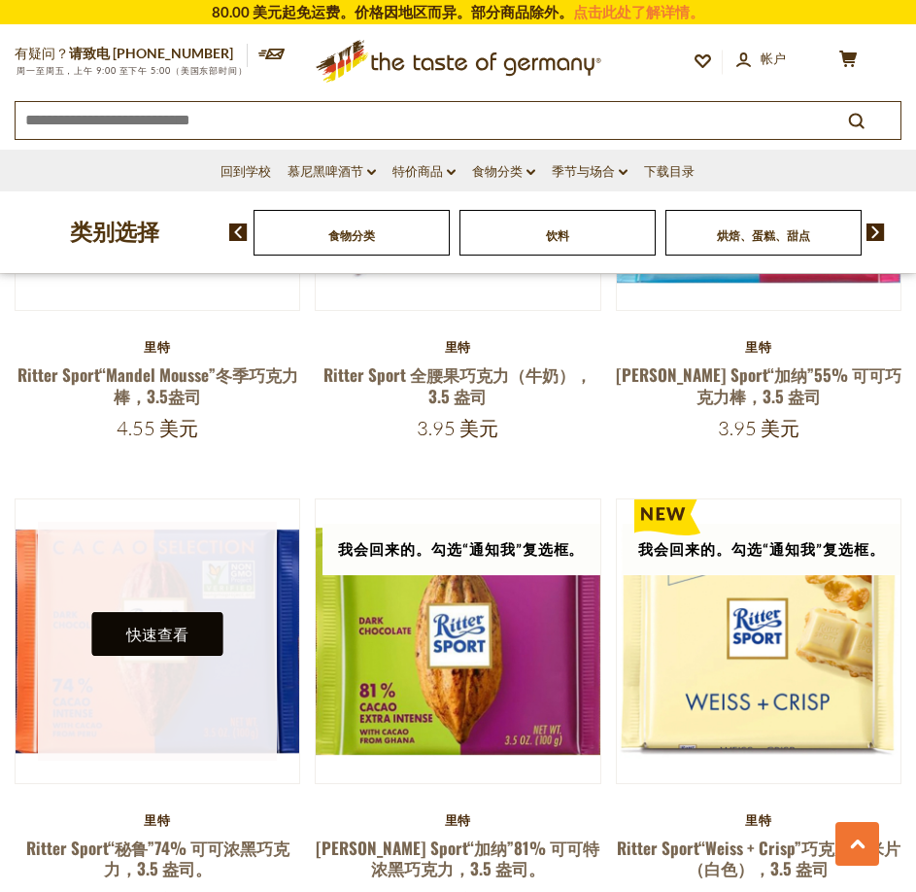
click at [157, 625] on font "快速查看" at bounding box center [157, 634] width 62 height 18
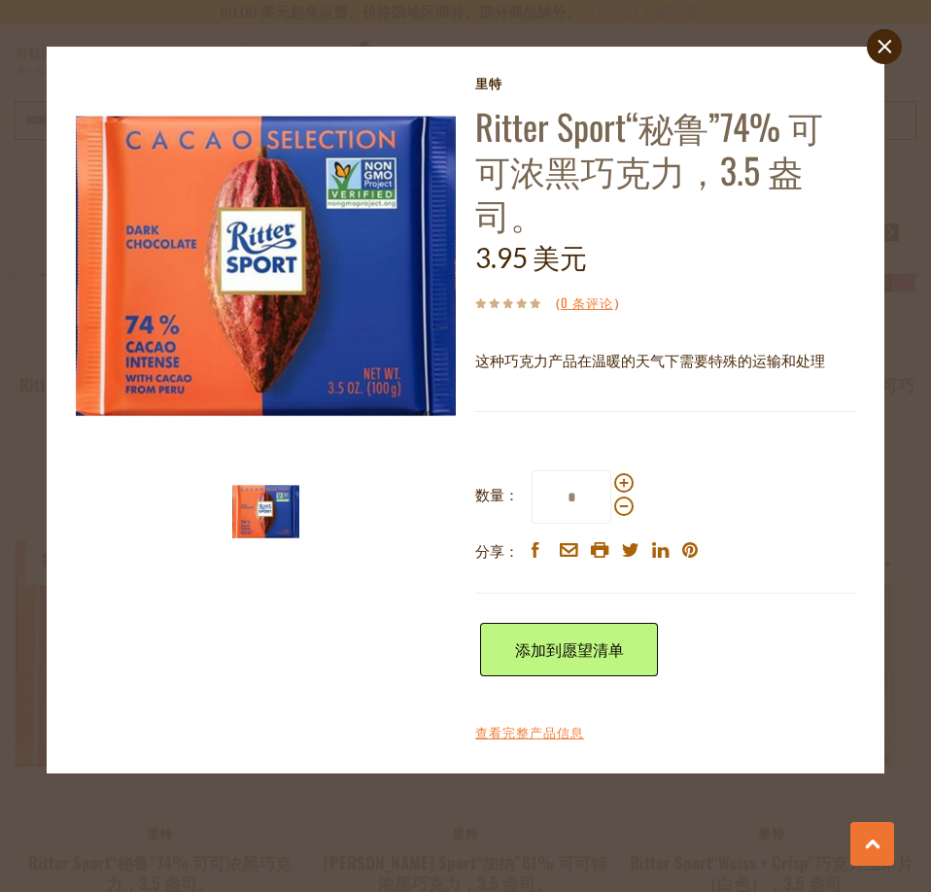
click at [492, 858] on div "close [GEOGRAPHIC_DATA]特 [PERSON_NAME] Sport“秘鲁”74% 可可浓黑巧克力，3.5 盎司。 3.95 美元 （ 0…" at bounding box center [465, 446] width 931 height 892
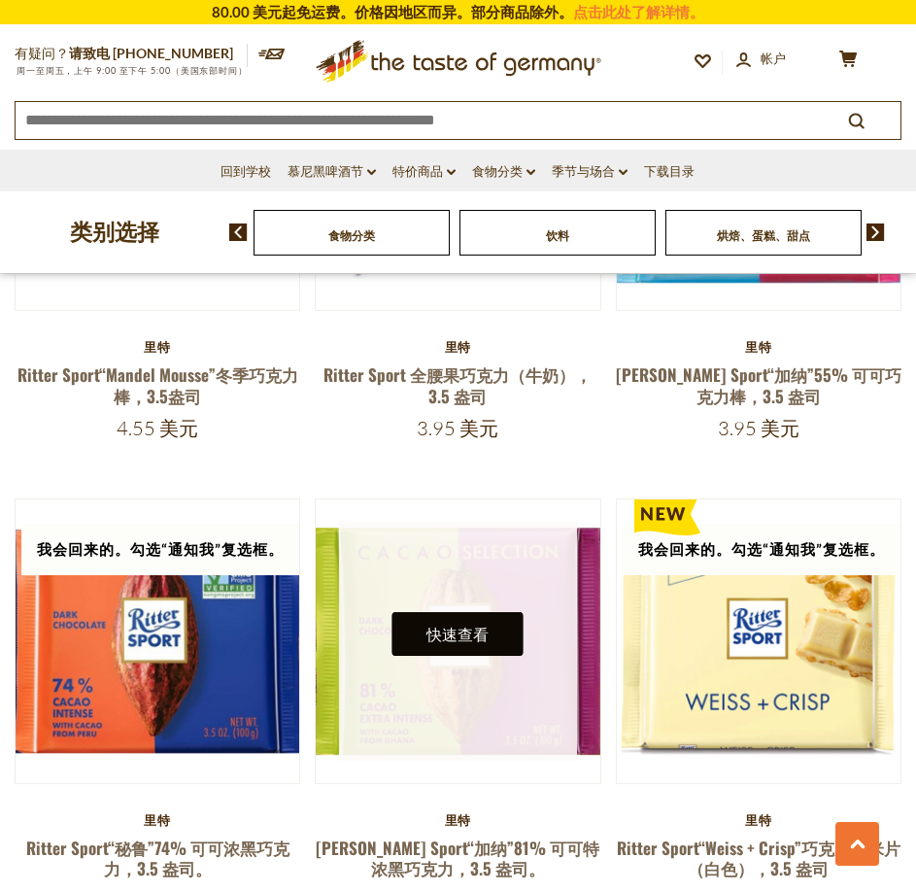
click at [461, 625] on font "快速查看" at bounding box center [458, 634] width 62 height 18
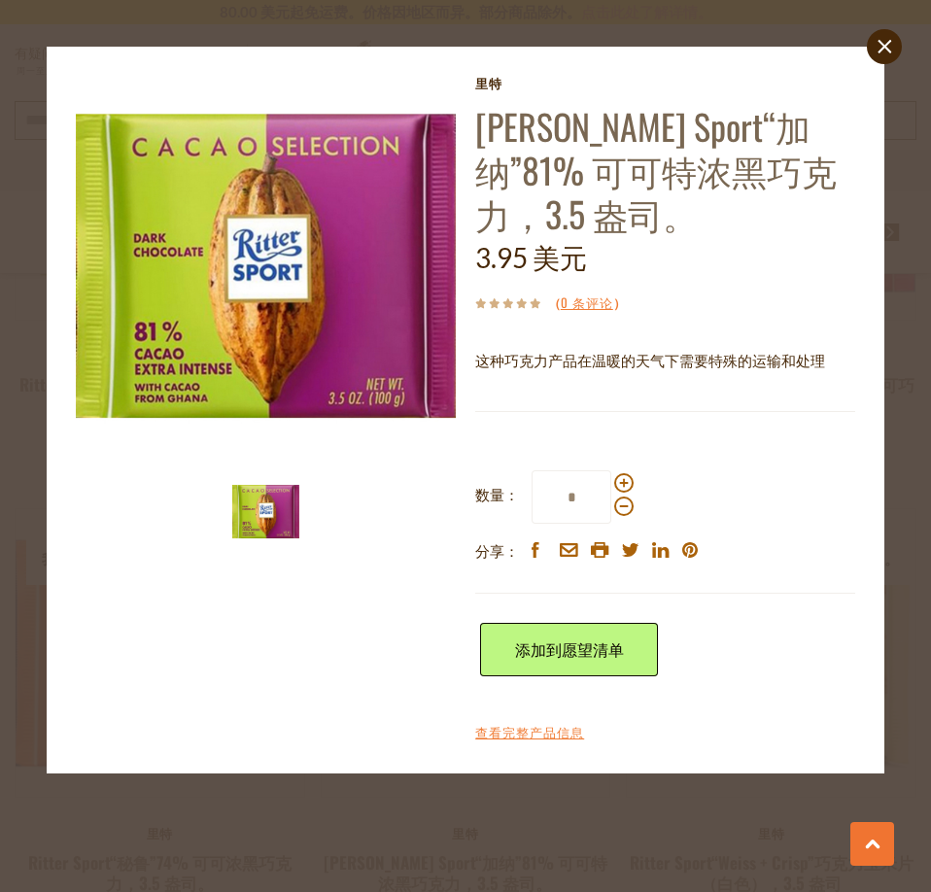
drag, startPoint x: 305, startPoint y: 805, endPoint x: 339, endPoint y: 793, distance: 36.0
click at [307, 805] on div "close [GEOGRAPHIC_DATA]特 [PERSON_NAME] Sport“加纳”81% 可可特浓黑巧克力，3.5 盎司。 3.95 美元 （ …" at bounding box center [465, 446] width 931 height 892
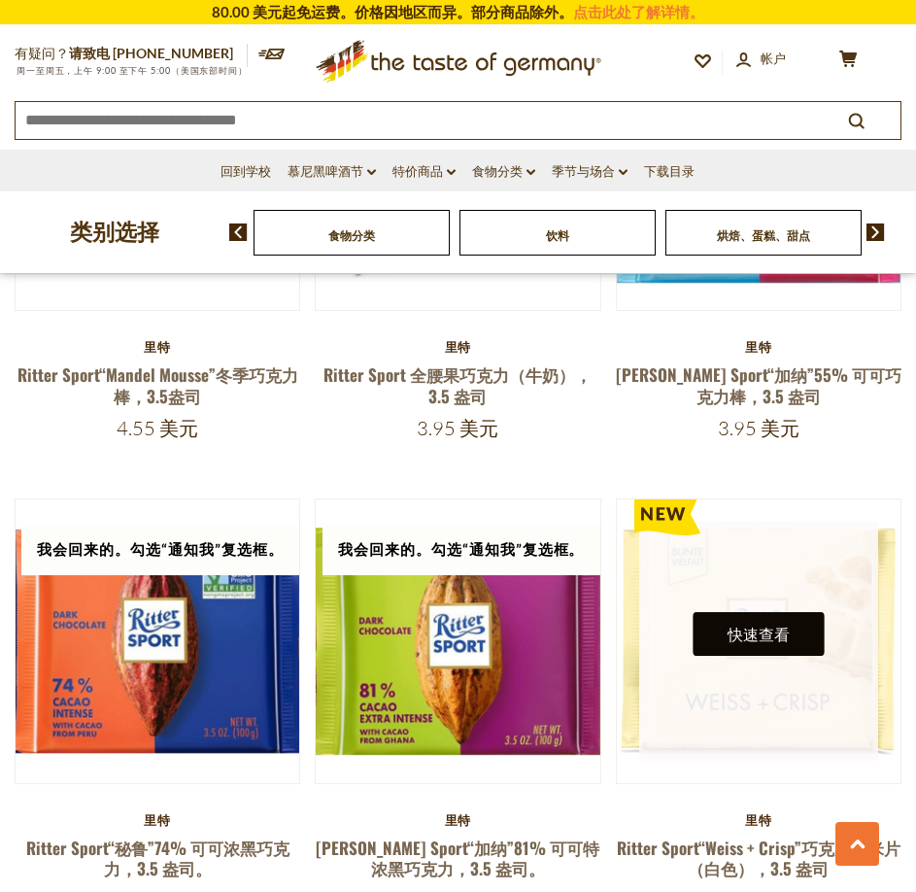
click at [758, 612] on button "快速查看" at bounding box center [758, 634] width 131 height 44
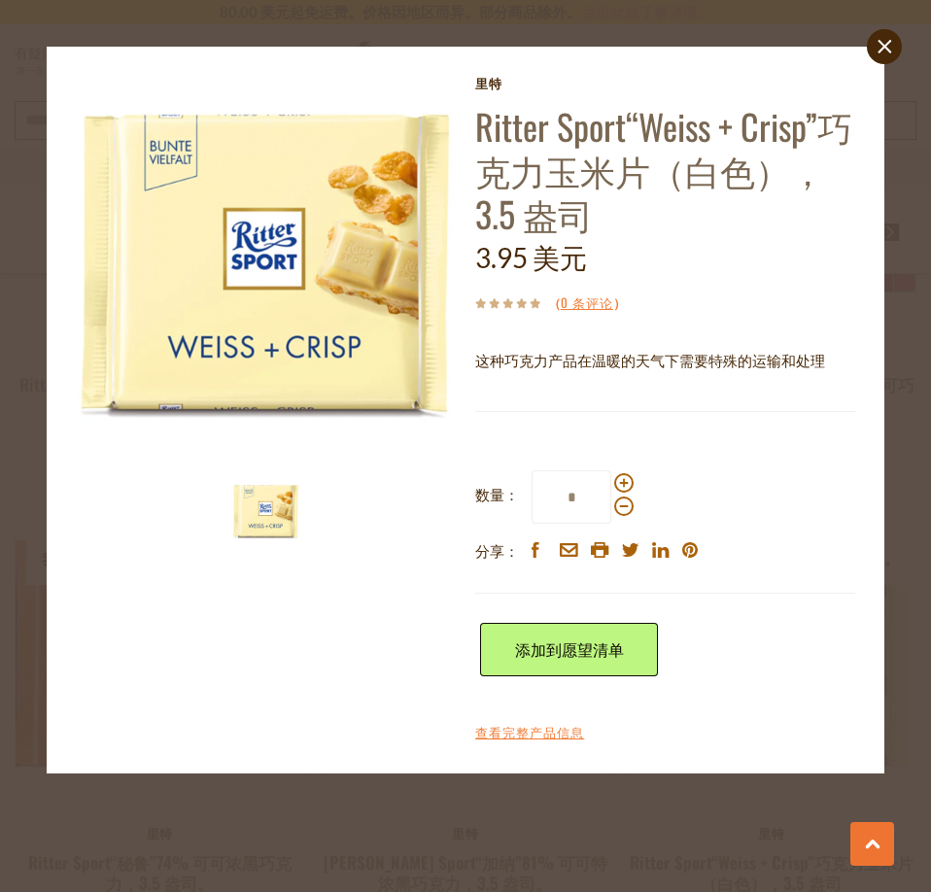
click at [489, 831] on div "close [GEOGRAPHIC_DATA]特 [PERSON_NAME] Sport“[PERSON_NAME] + Crisp”巧克力玉米片（白色），3…" at bounding box center [465, 446] width 931 height 892
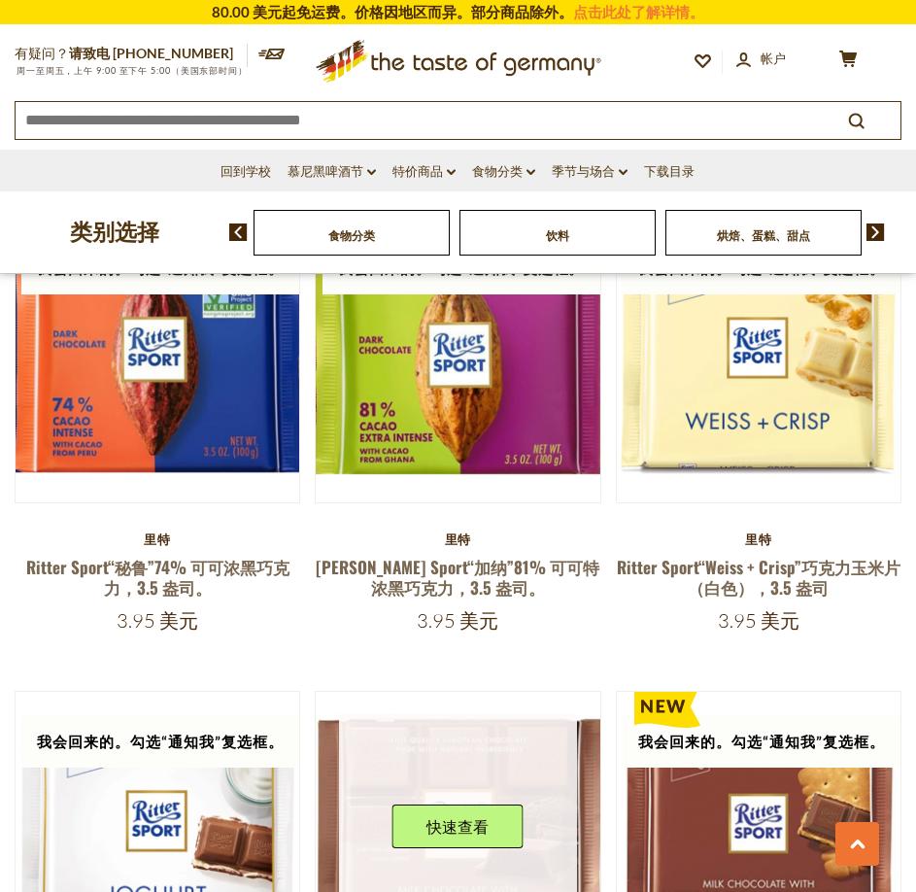
scroll to position [1334, 0]
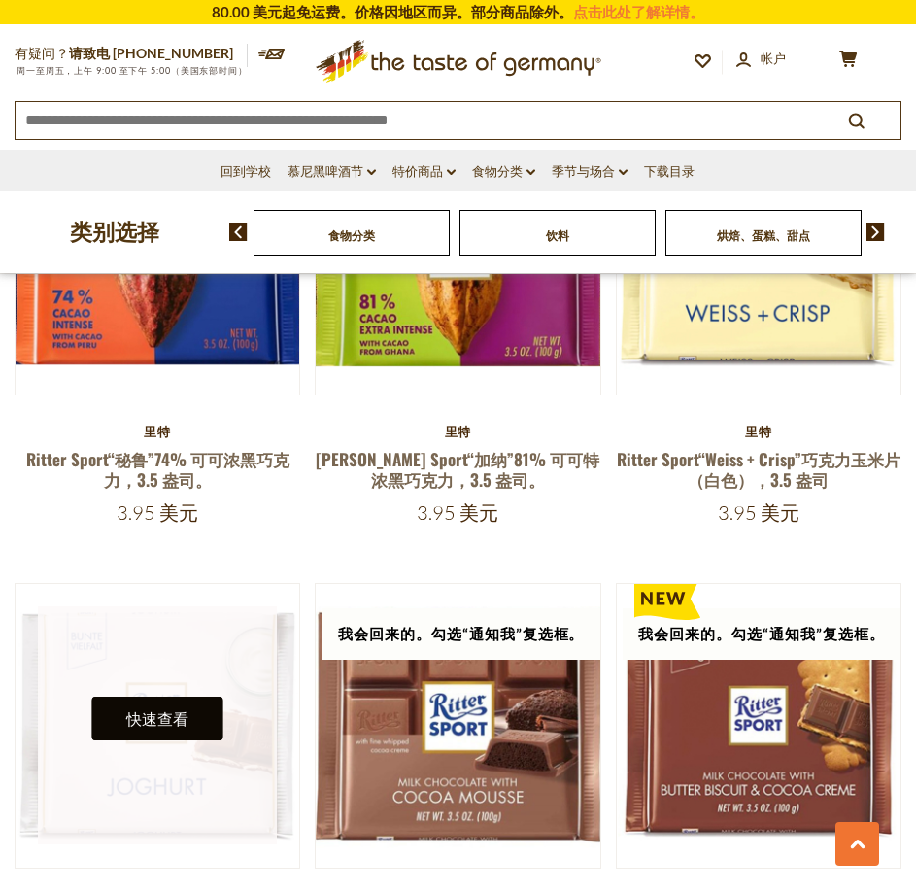
click at [154, 709] on font "快速查看" at bounding box center [157, 718] width 62 height 18
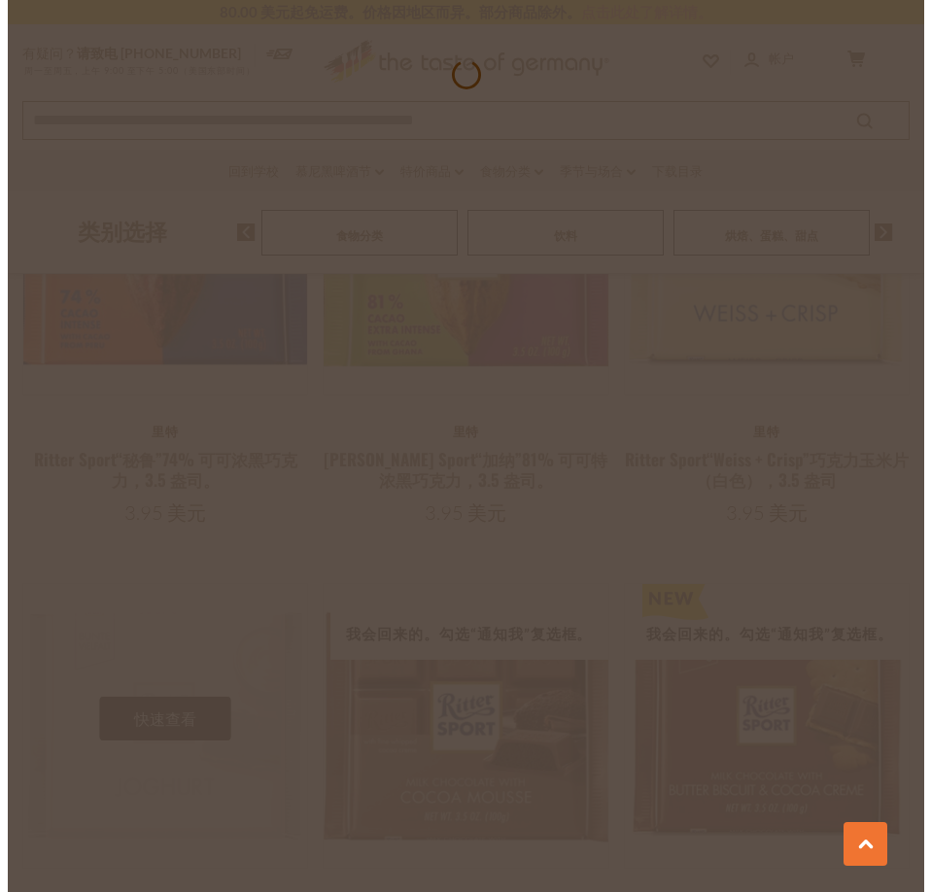
scroll to position [1344, 0]
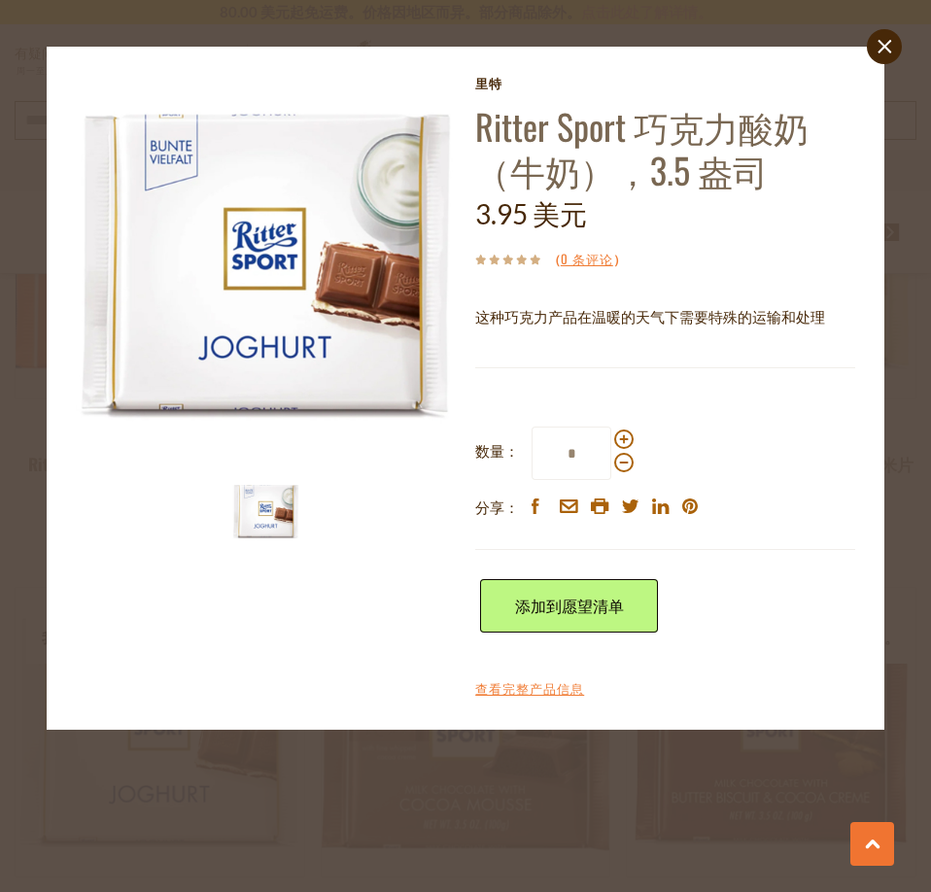
click at [315, 837] on div "close [GEOGRAPHIC_DATA]特 [PERSON_NAME] Sport 巧克力酸奶（牛奶），3.5 盎司 3.95 美元 （ 0 条评论 ）…" at bounding box center [465, 446] width 931 height 892
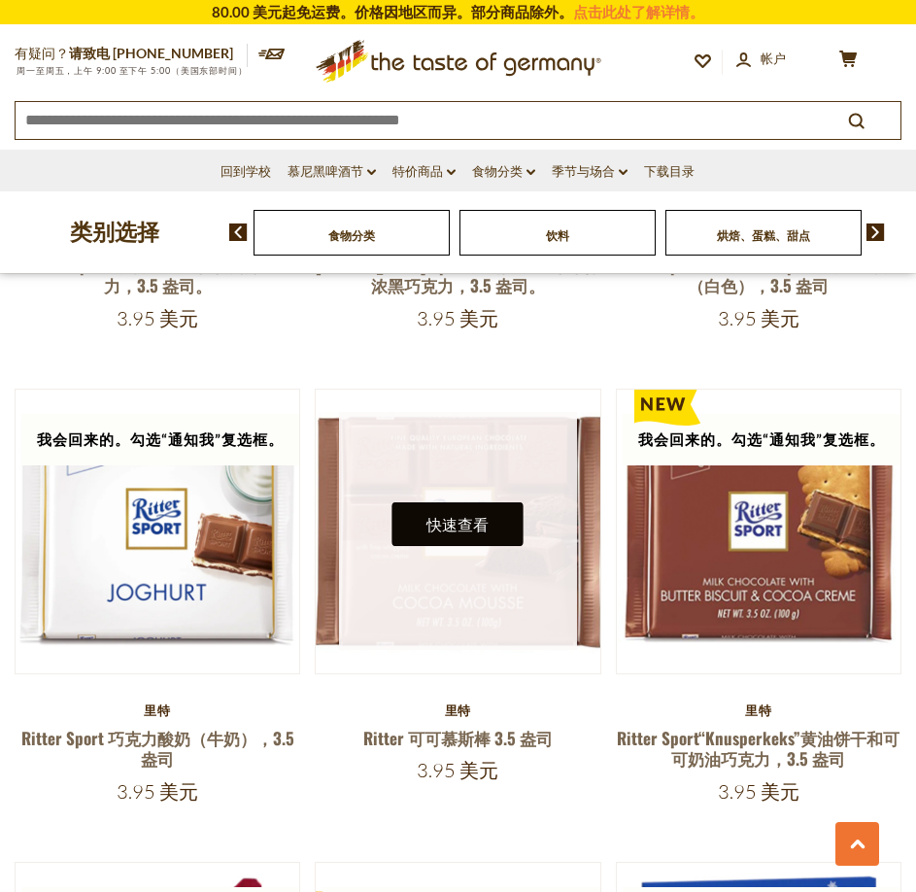
click at [447, 515] on font "快速查看" at bounding box center [458, 524] width 62 height 18
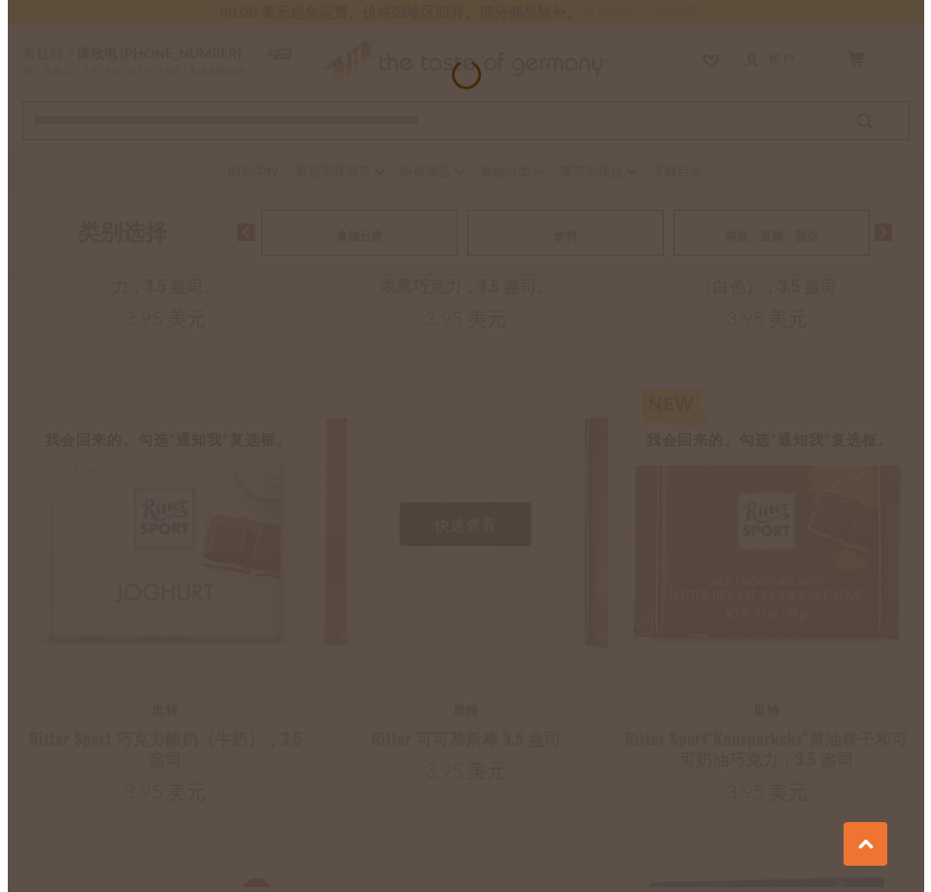
scroll to position [1538, 0]
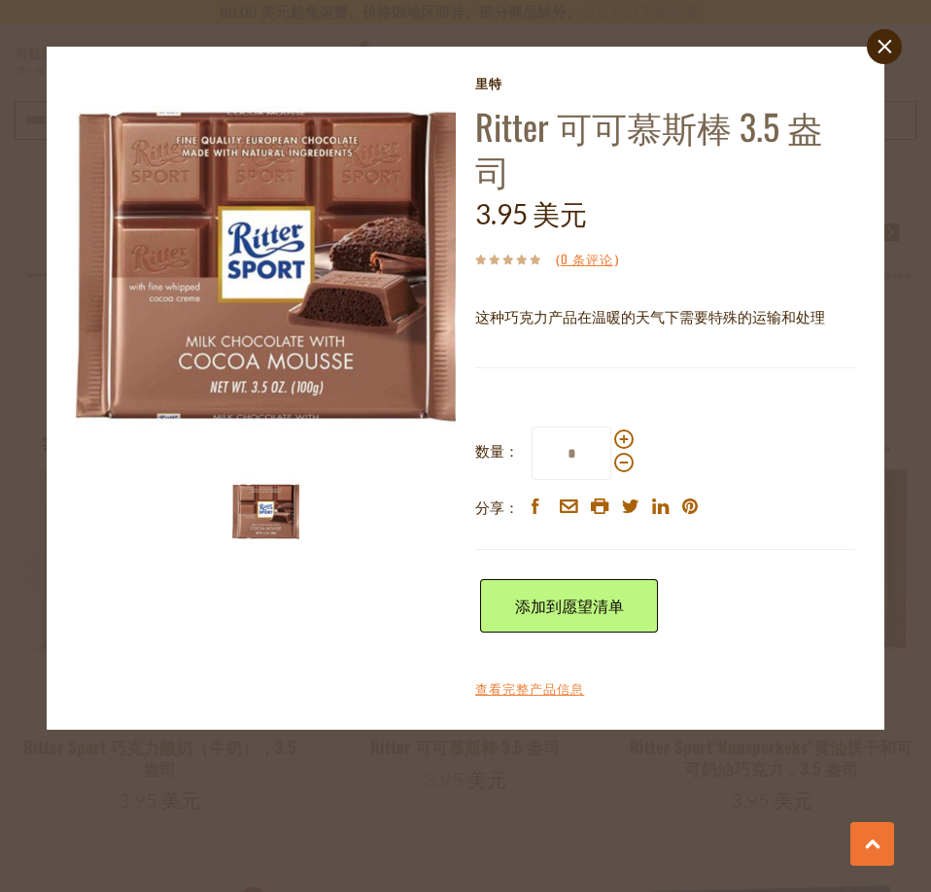
click at [528, 807] on div "close [GEOGRAPHIC_DATA]特 [PERSON_NAME] 可可慕斯棒 3.5 盎司 3.95 美元 （ 0 条评论 ） 这种巧克力产品在温…" at bounding box center [465, 446] width 931 height 892
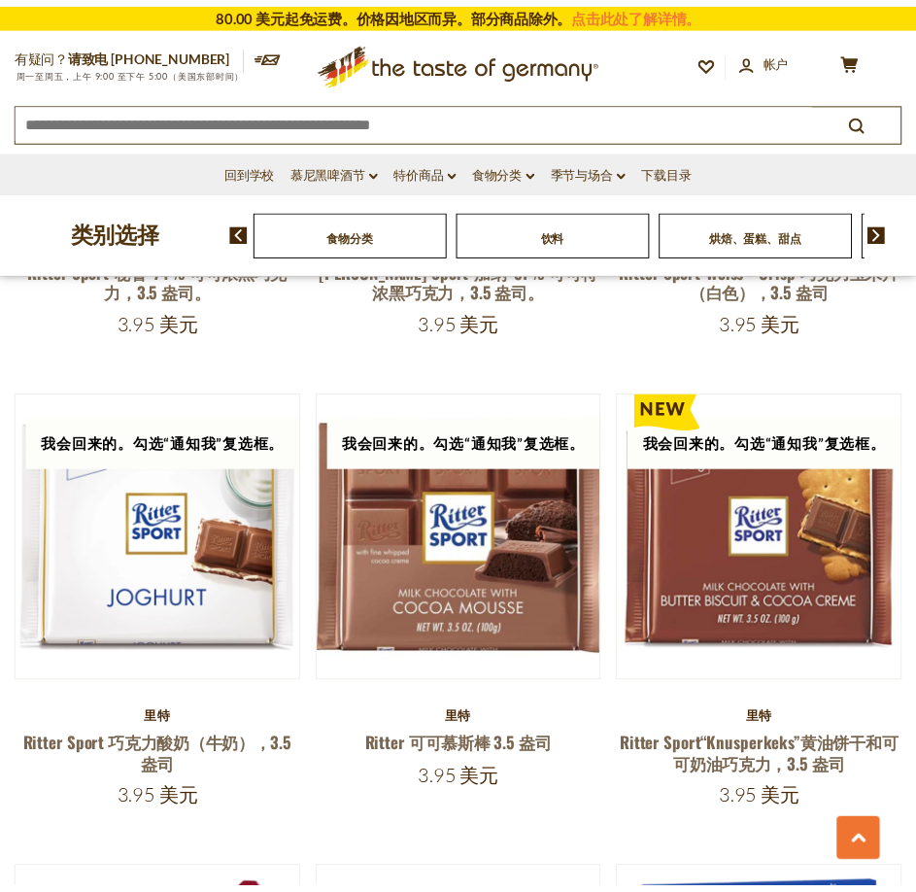
scroll to position [1528, 0]
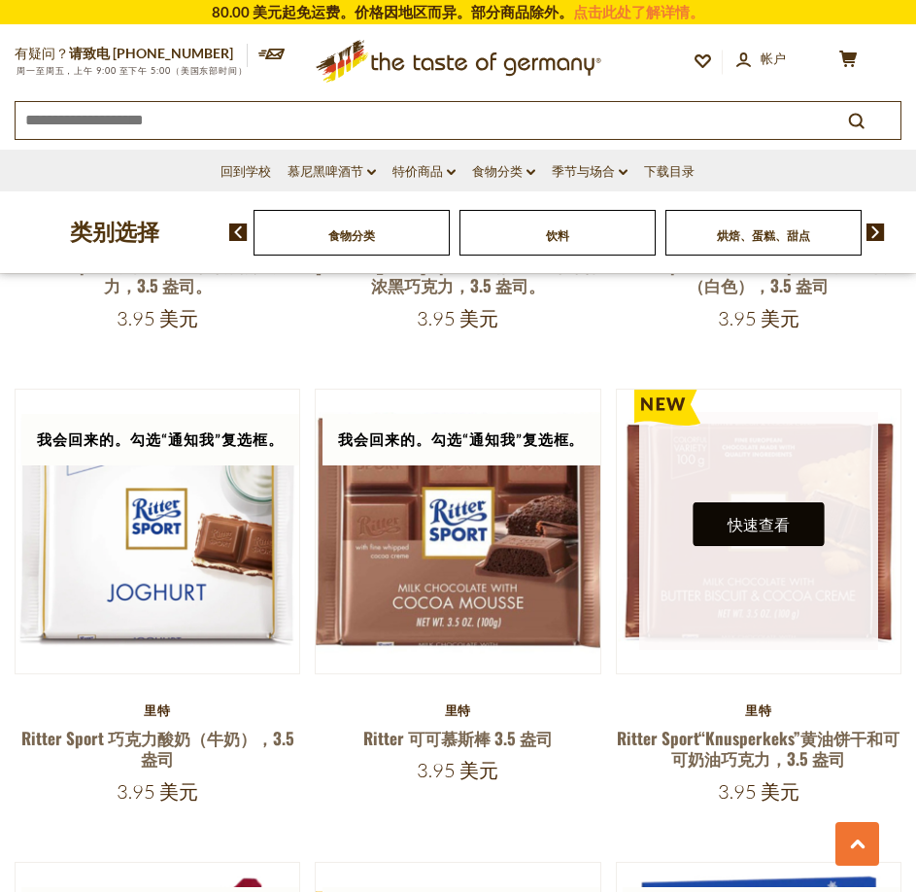
click at [772, 515] on font "快速查看" at bounding box center [759, 524] width 62 height 18
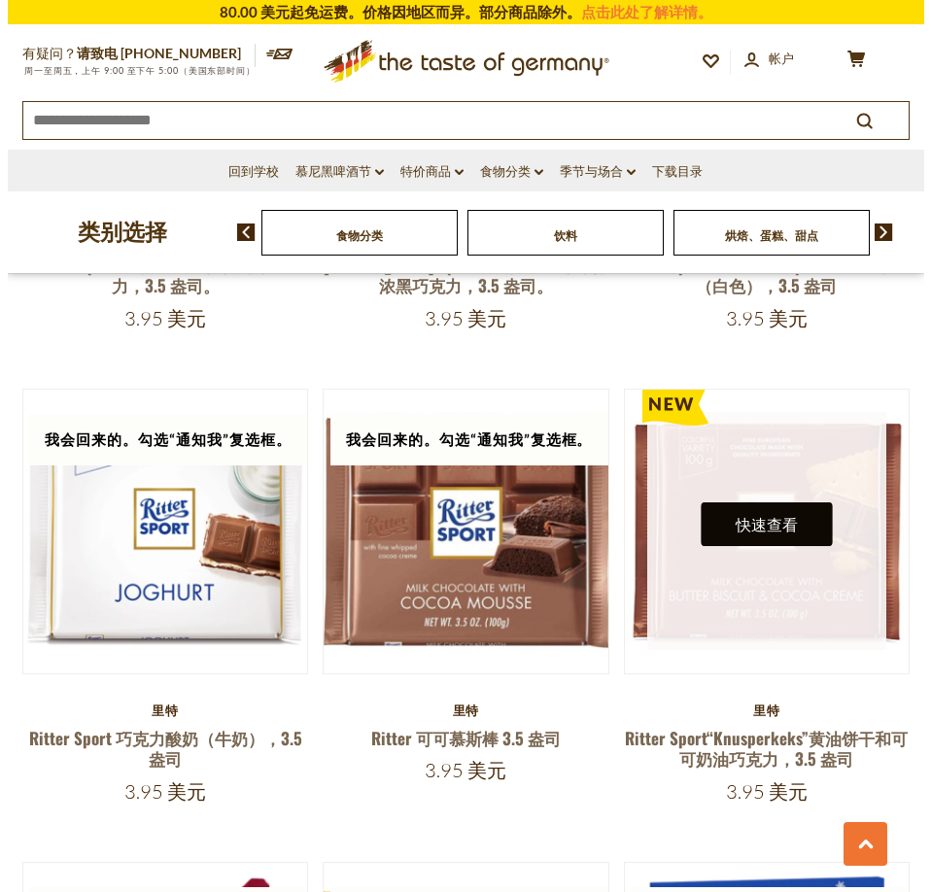
scroll to position [1538, 0]
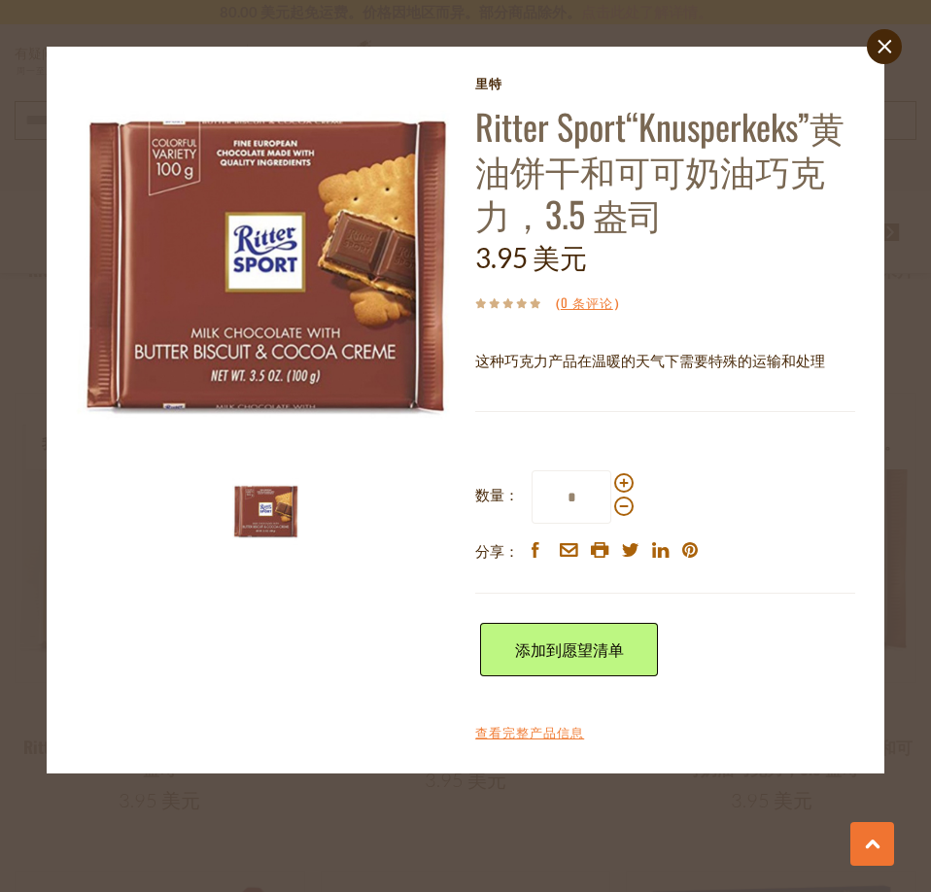
click at [425, 818] on div "close [GEOGRAPHIC_DATA]特 [PERSON_NAME] Sport“Knusperkeks”黄油饼干和可可奶油巧克力，3.5 盎司 3.…" at bounding box center [465, 446] width 931 height 892
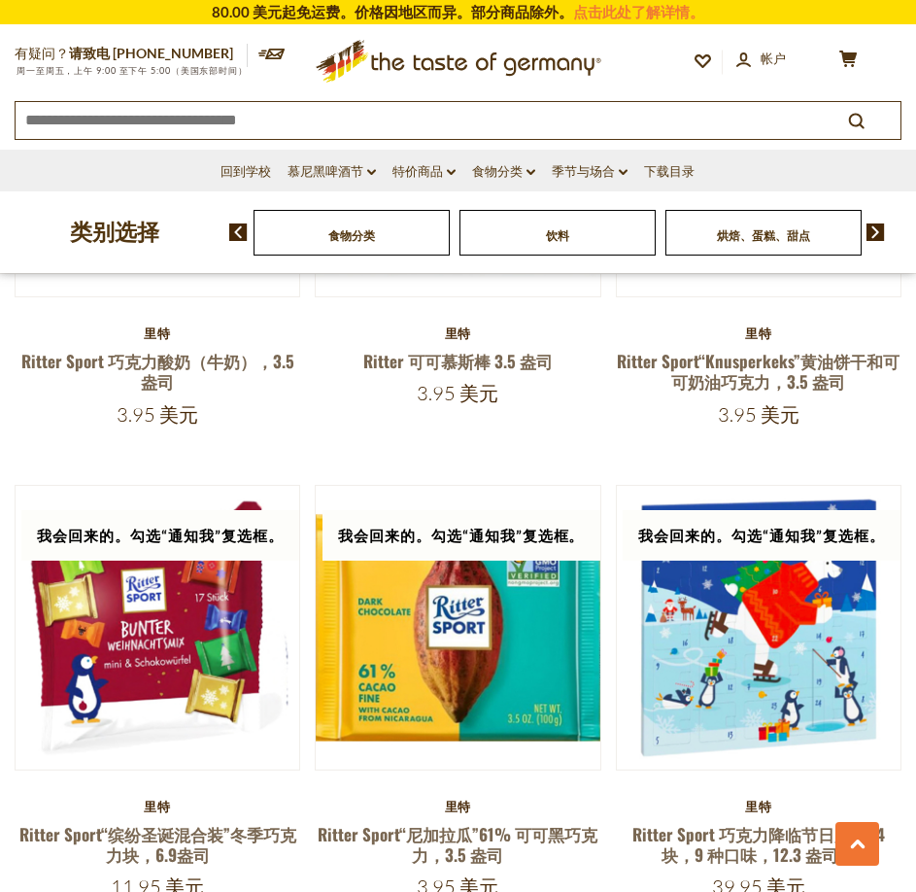
scroll to position [2014, 0]
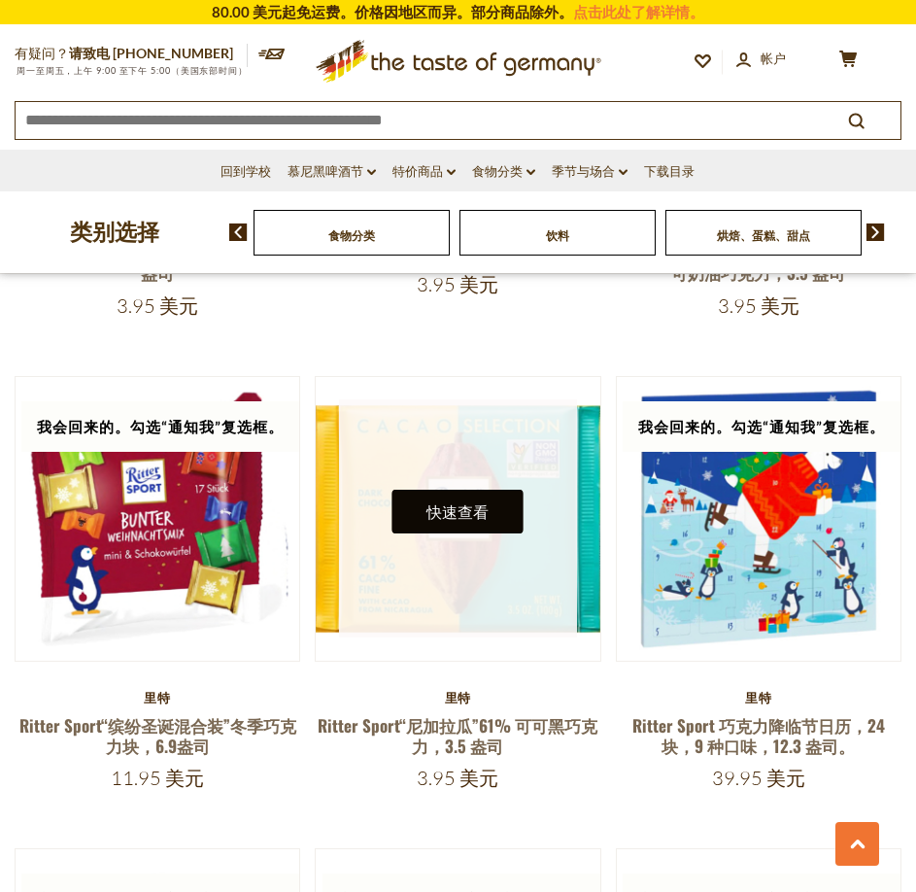
click at [485, 502] on font "快速查看" at bounding box center [458, 511] width 62 height 18
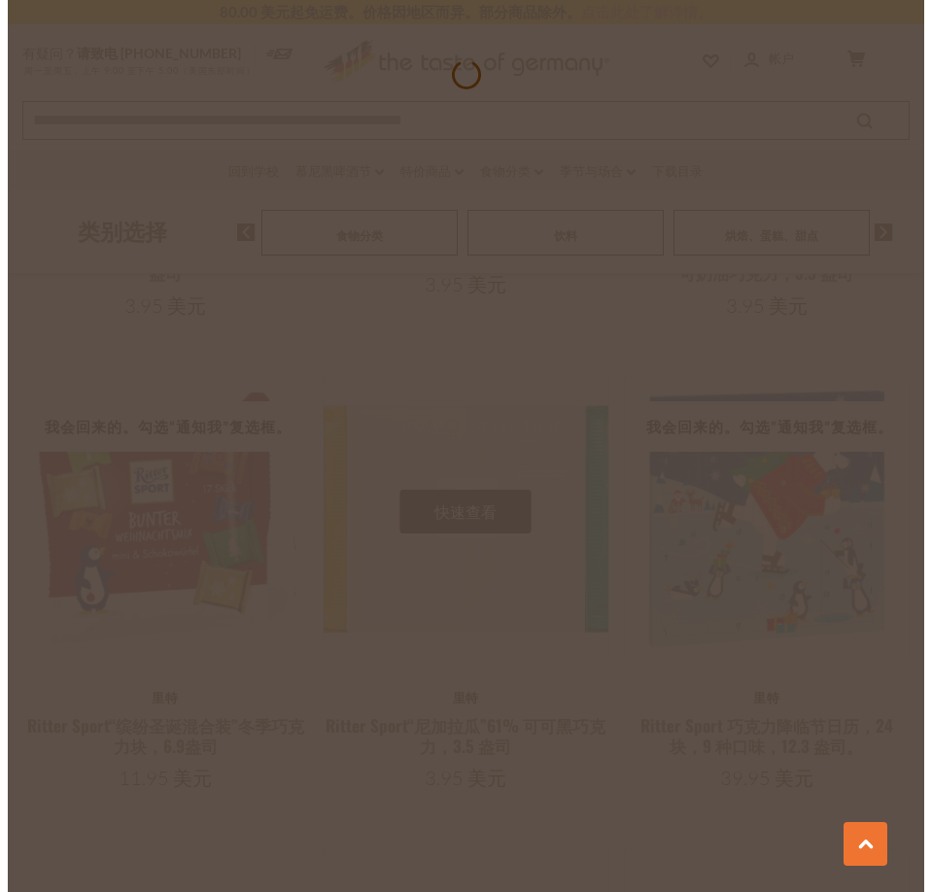
scroll to position [2028, 0]
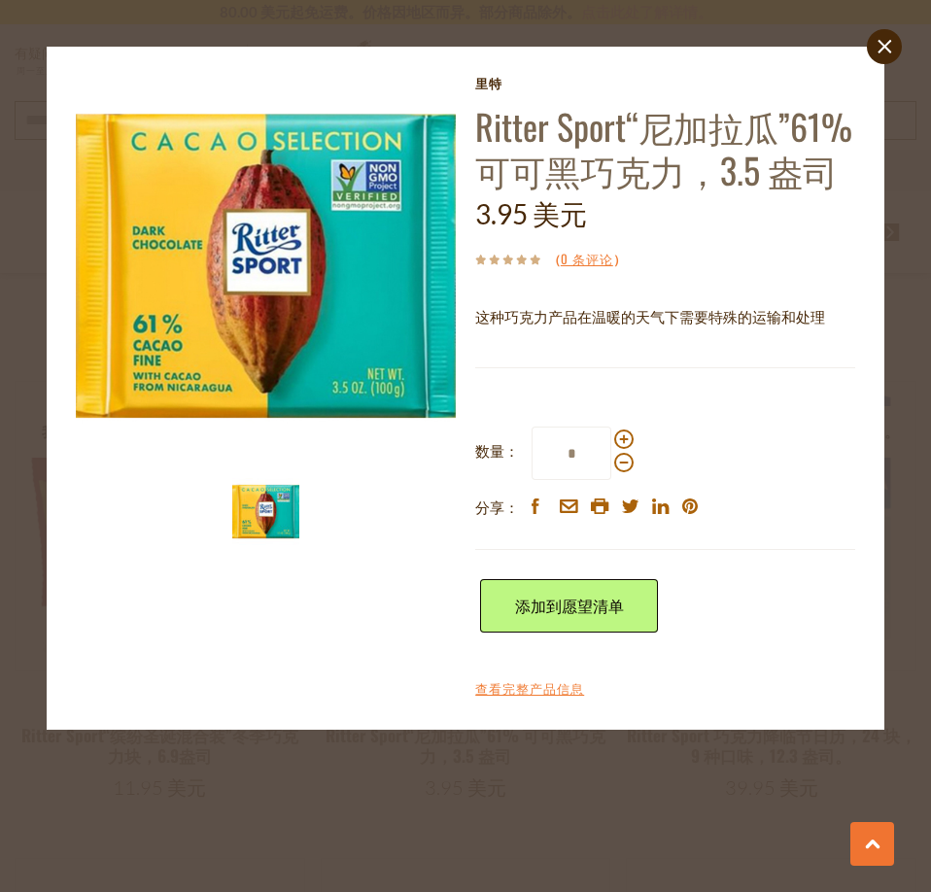
drag, startPoint x: 460, startPoint y: 850, endPoint x: 491, endPoint y: 820, distance: 43.3
click at [460, 850] on div "close [GEOGRAPHIC_DATA]特 [PERSON_NAME] Sport“尼加拉瓜”61% 可可黑巧克力，3.5 盎司 3.95 美元 （ 0…" at bounding box center [465, 446] width 931 height 892
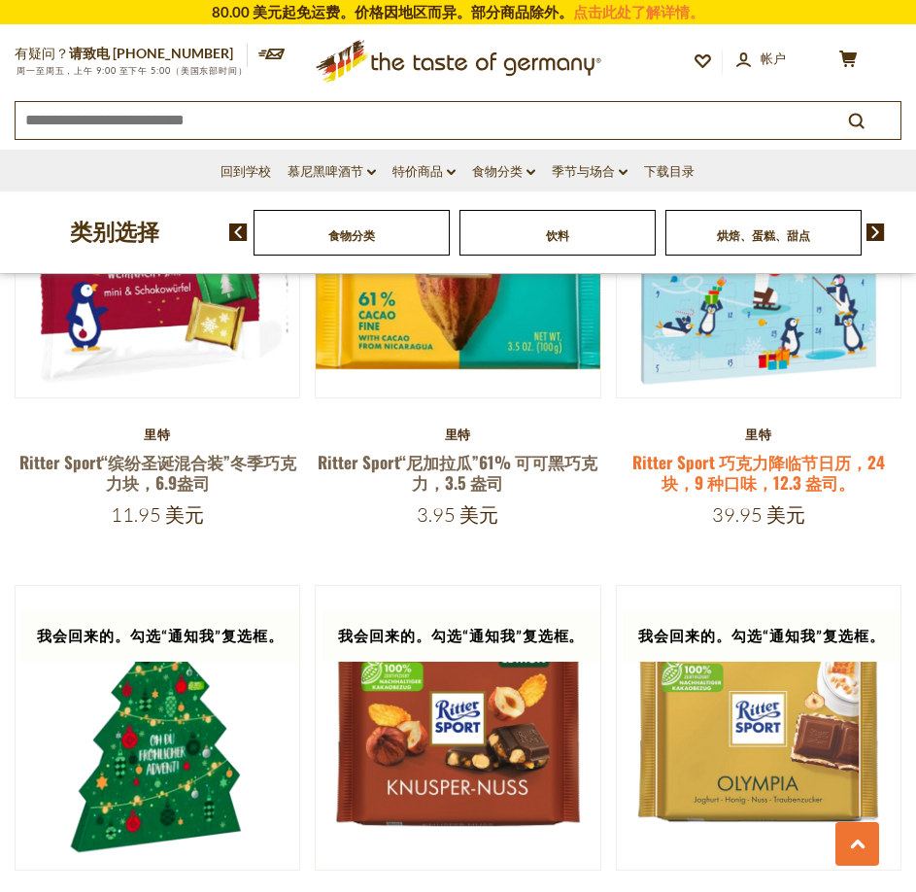
scroll to position [2403, 0]
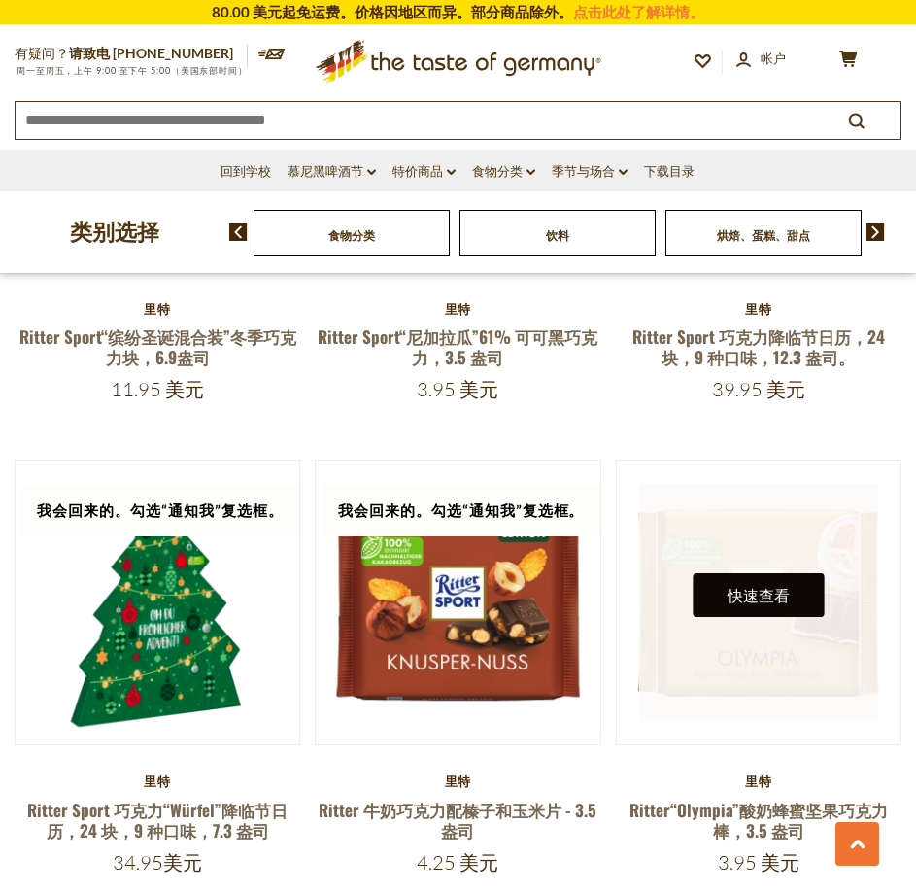
click at [774, 586] on font "快速查看" at bounding box center [759, 595] width 62 height 18
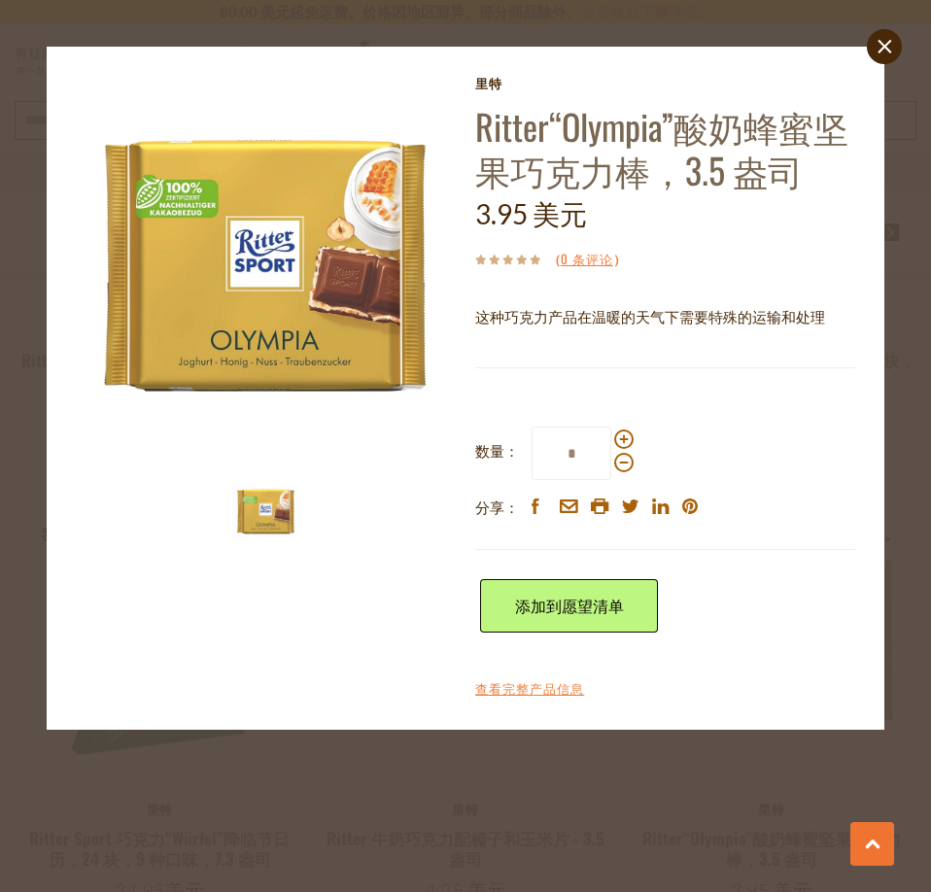
click at [423, 788] on div "close [GEOGRAPHIC_DATA]特 [PERSON_NAME]“Olympia”酸奶蜂蜜坚果巧克力棒，3.5 盎司 3.95 美元 （ 0 条评…" at bounding box center [465, 446] width 931 height 892
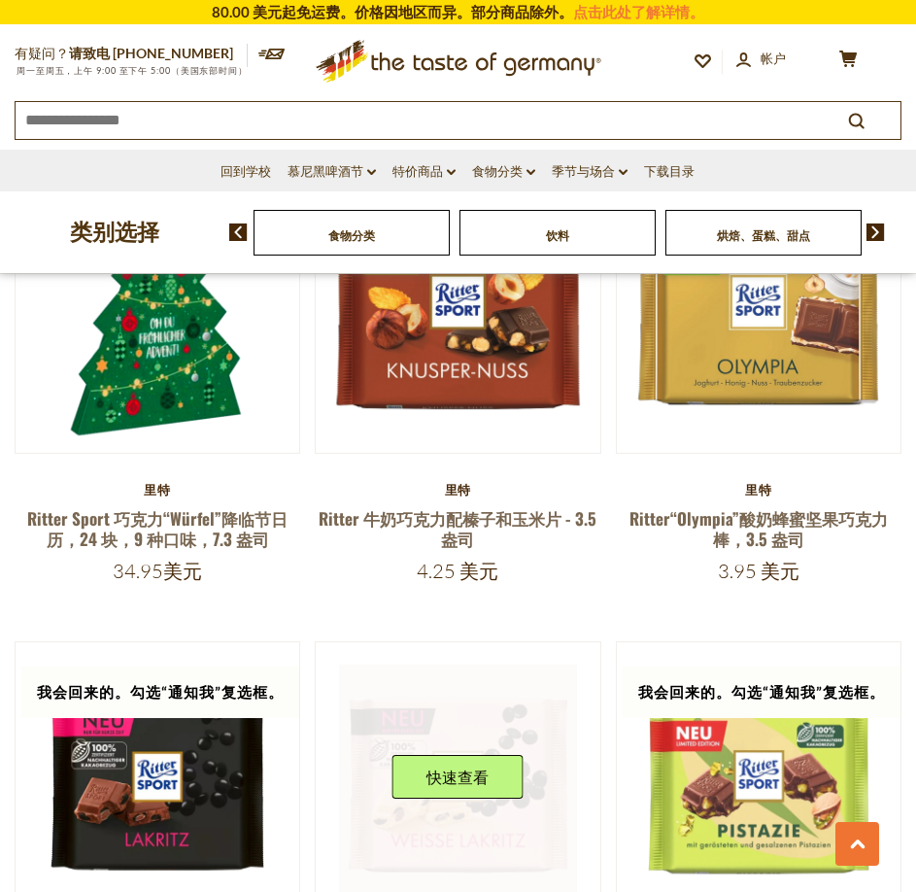
scroll to position [2792, 0]
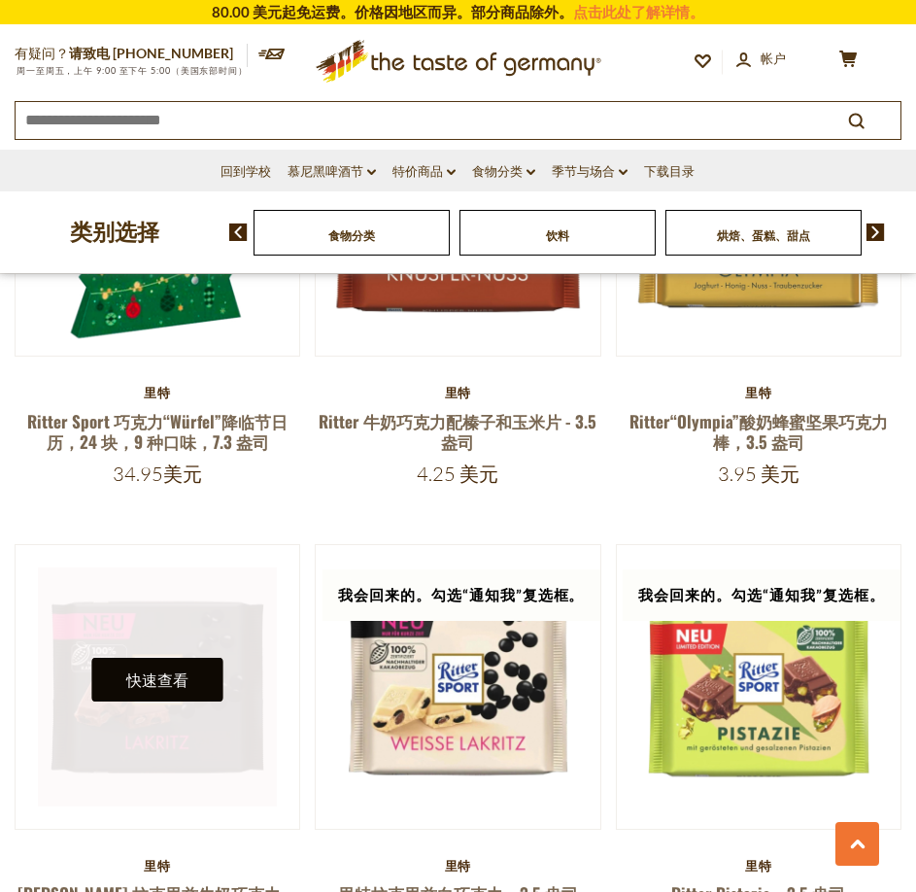
click at [157, 670] on font "快速查看" at bounding box center [157, 679] width 62 height 18
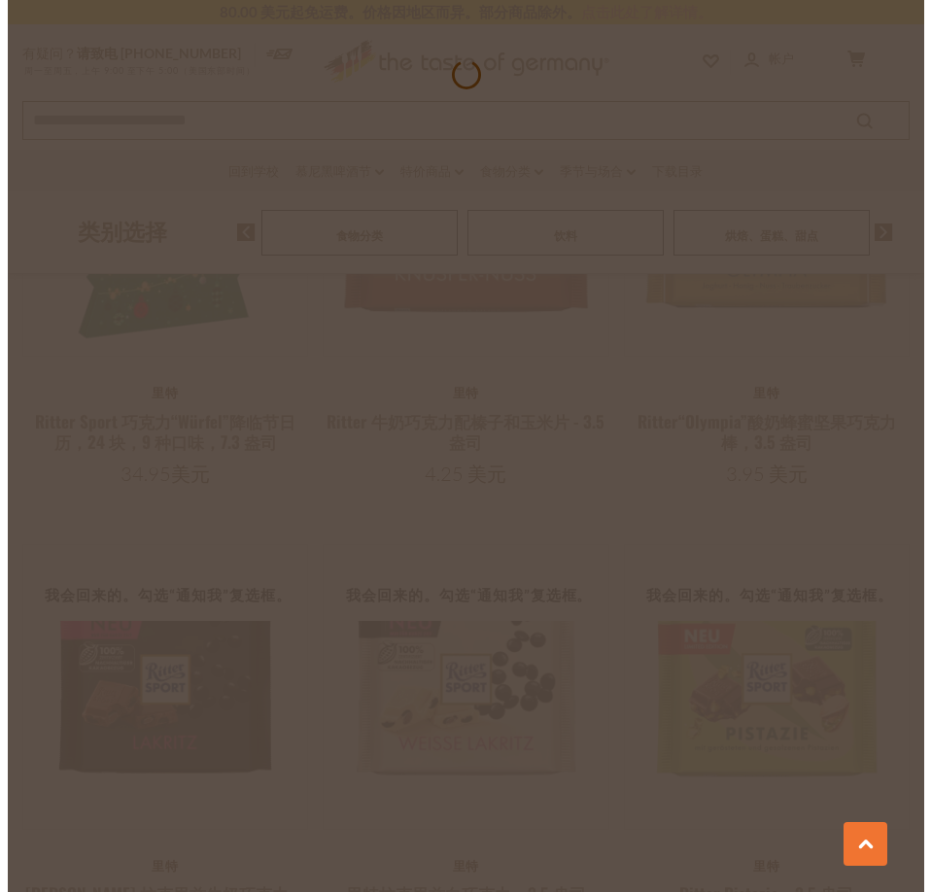
scroll to position [2815, 0]
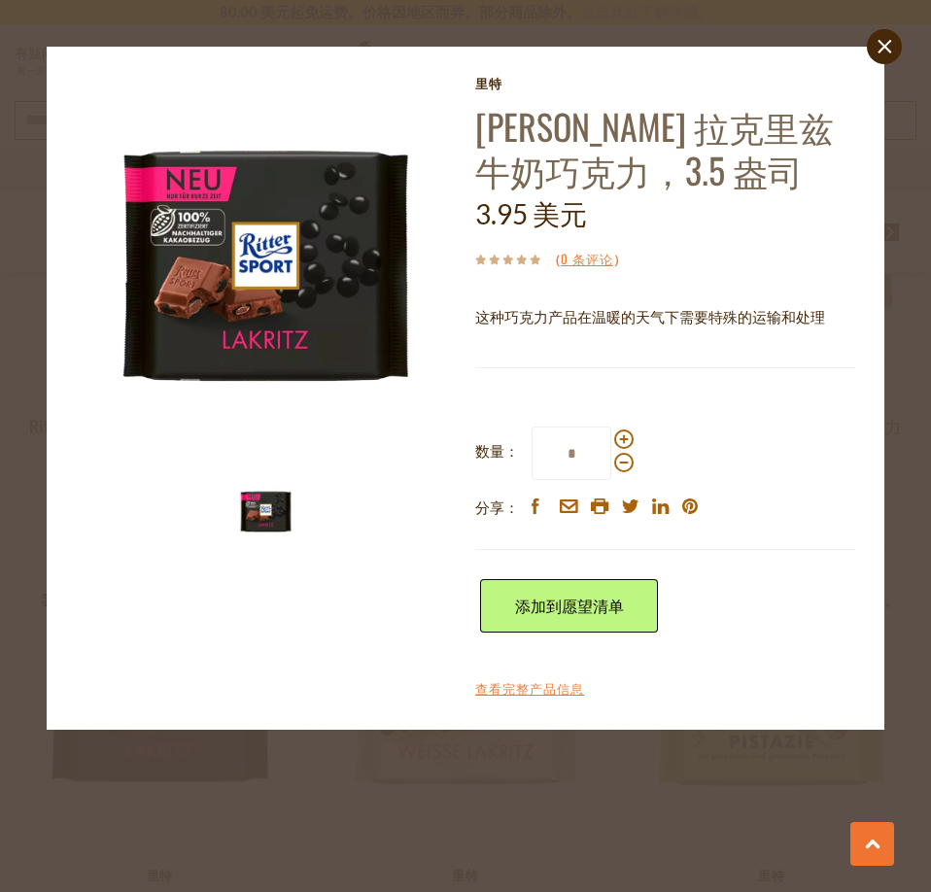
click at [251, 804] on div "close [GEOGRAPHIC_DATA]特 [PERSON_NAME] 拉克里兹牛奶巧克力，3.5 盎司 3.95 美元 （ 0 条评论 ） 这种巧克力…" at bounding box center [465, 446] width 931 height 892
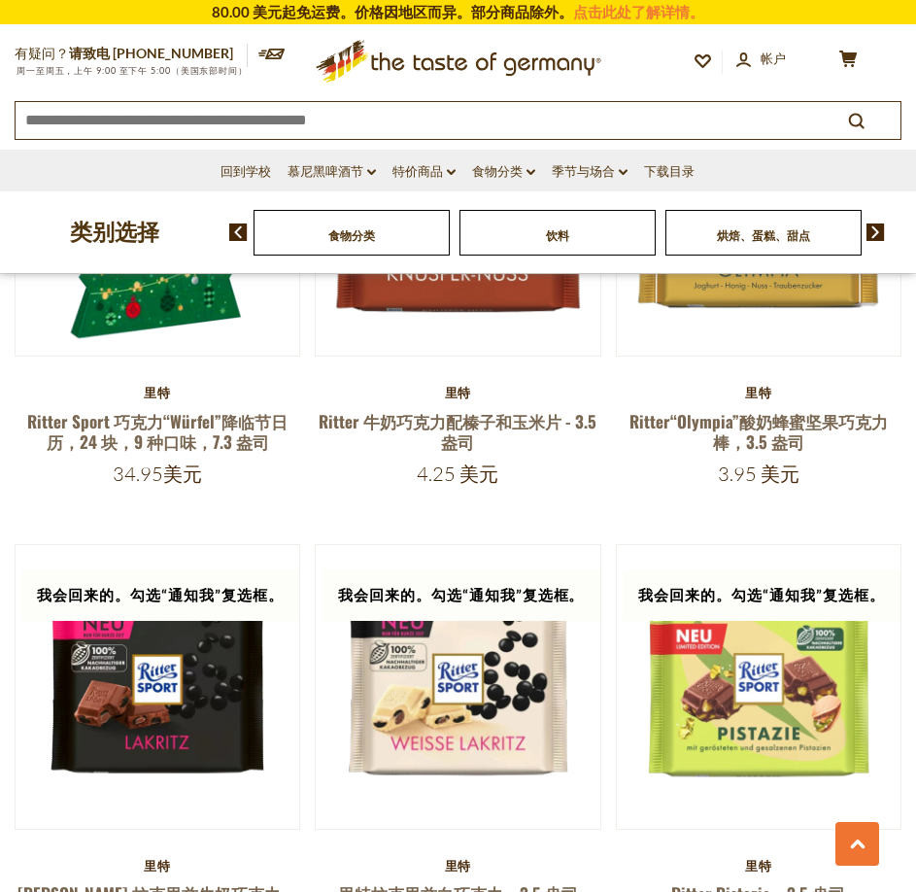
scroll to position [2986, 0]
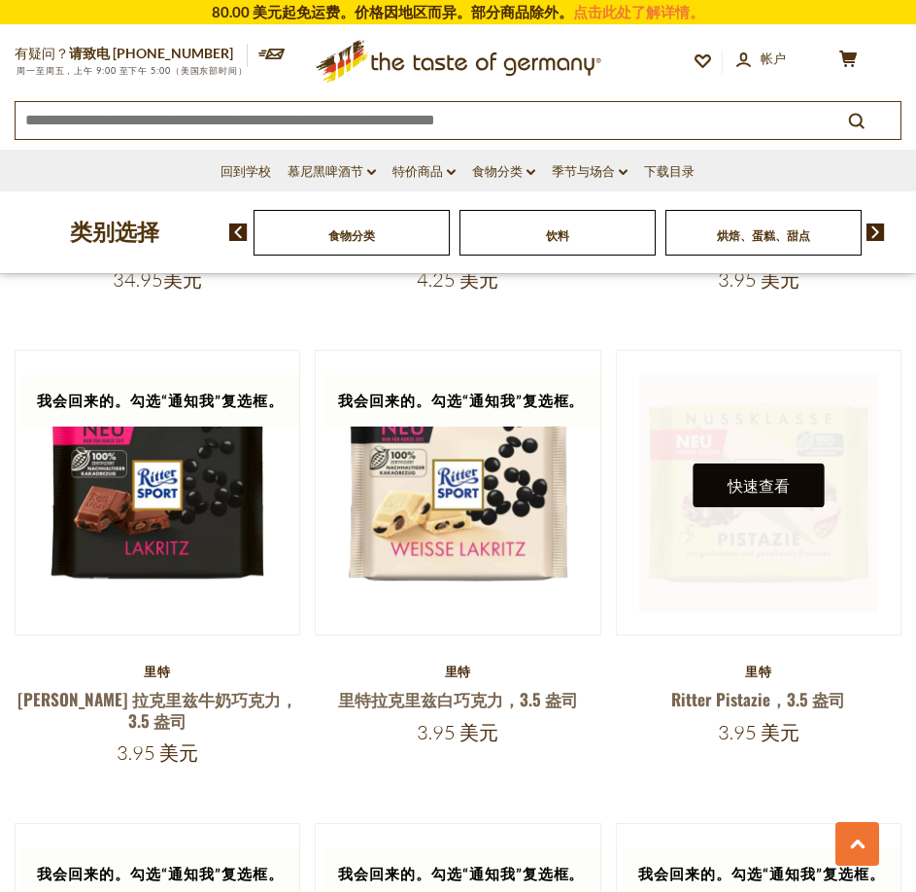
click at [751, 476] on font "快速查看" at bounding box center [759, 485] width 62 height 18
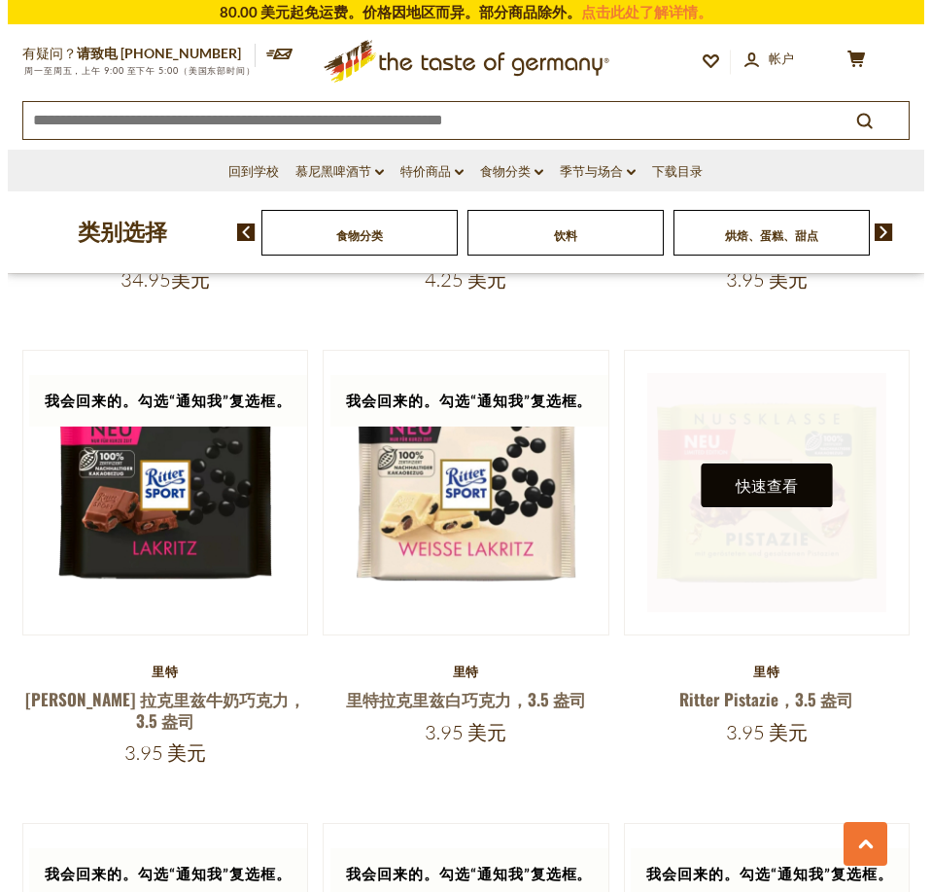
scroll to position [3009, 0]
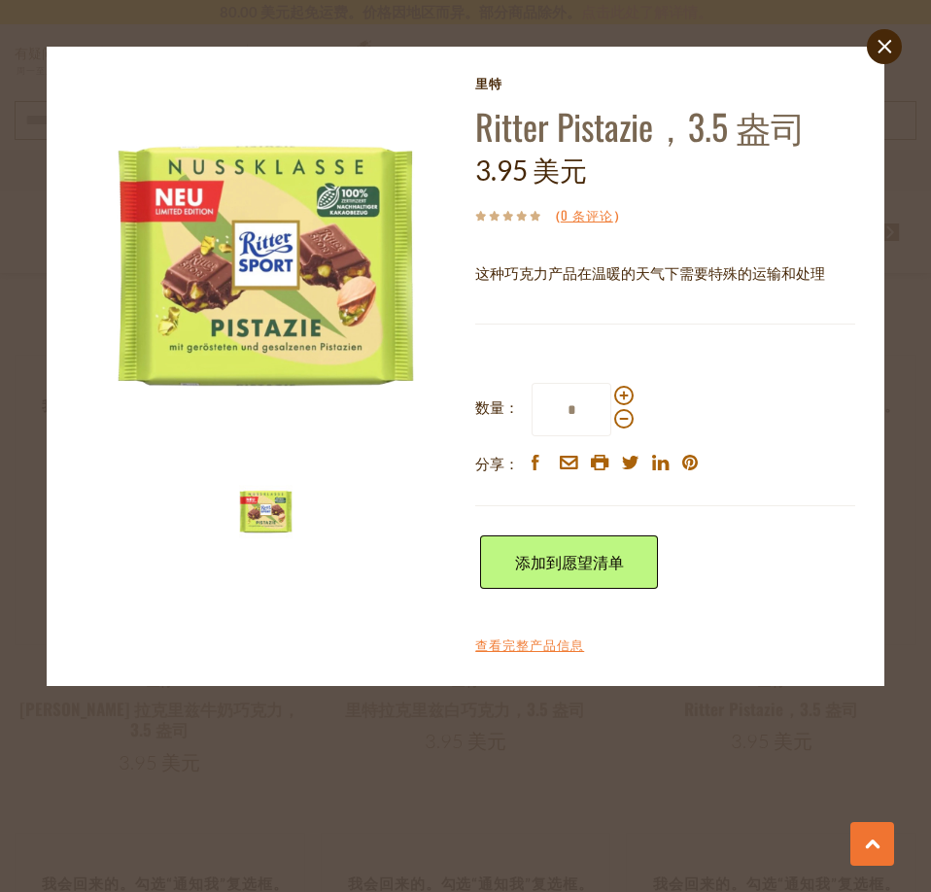
click at [321, 795] on div "close [GEOGRAPHIC_DATA]特 [PERSON_NAME] Pistazie，3.5 盎司 3.95 美元 （ 0 条评论 ） 这种巧克力产…" at bounding box center [465, 446] width 931 height 892
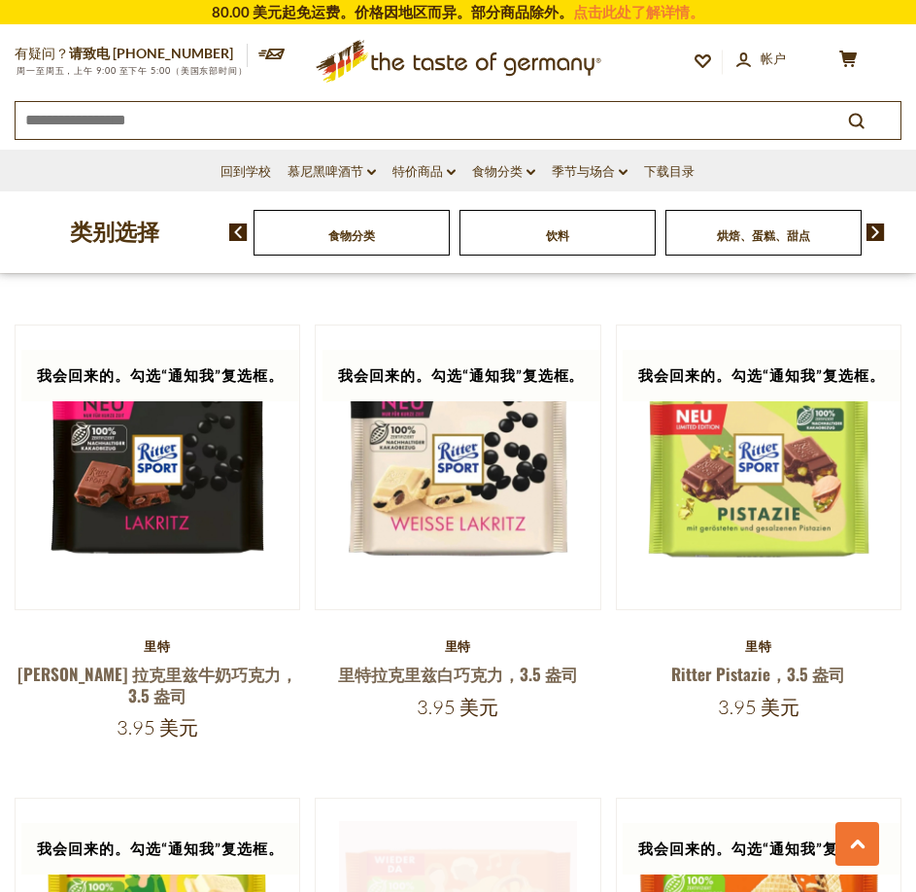
scroll to position [3277, 0]
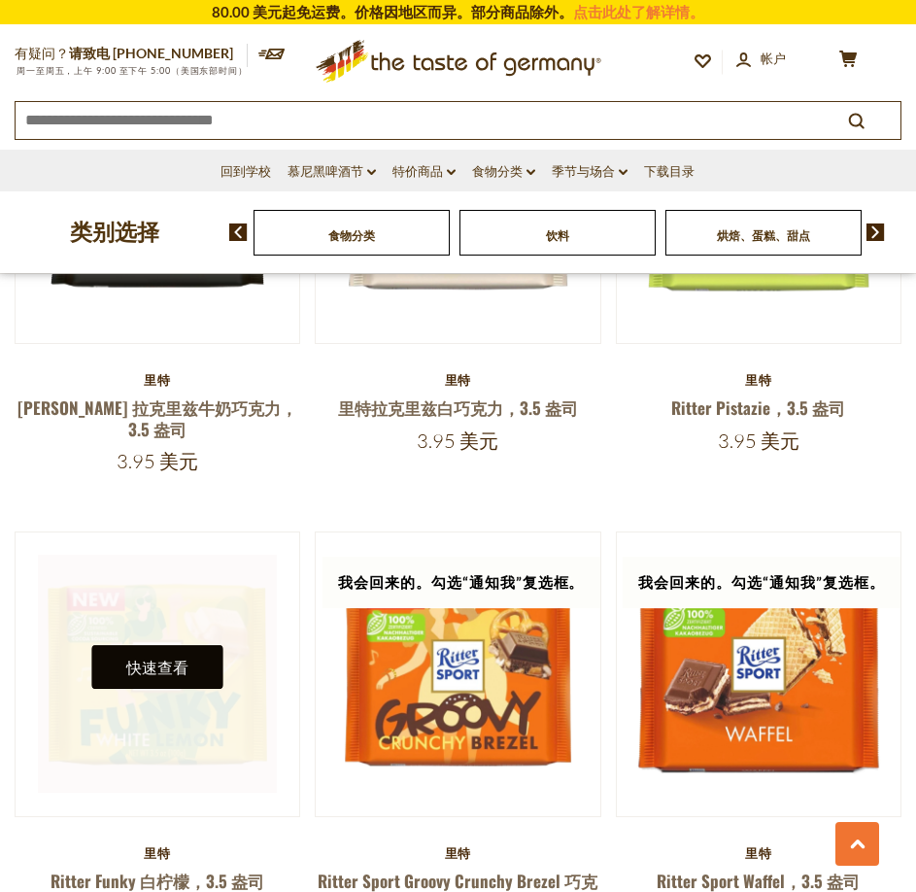
click at [144, 658] on font "快速查看" at bounding box center [157, 667] width 62 height 18
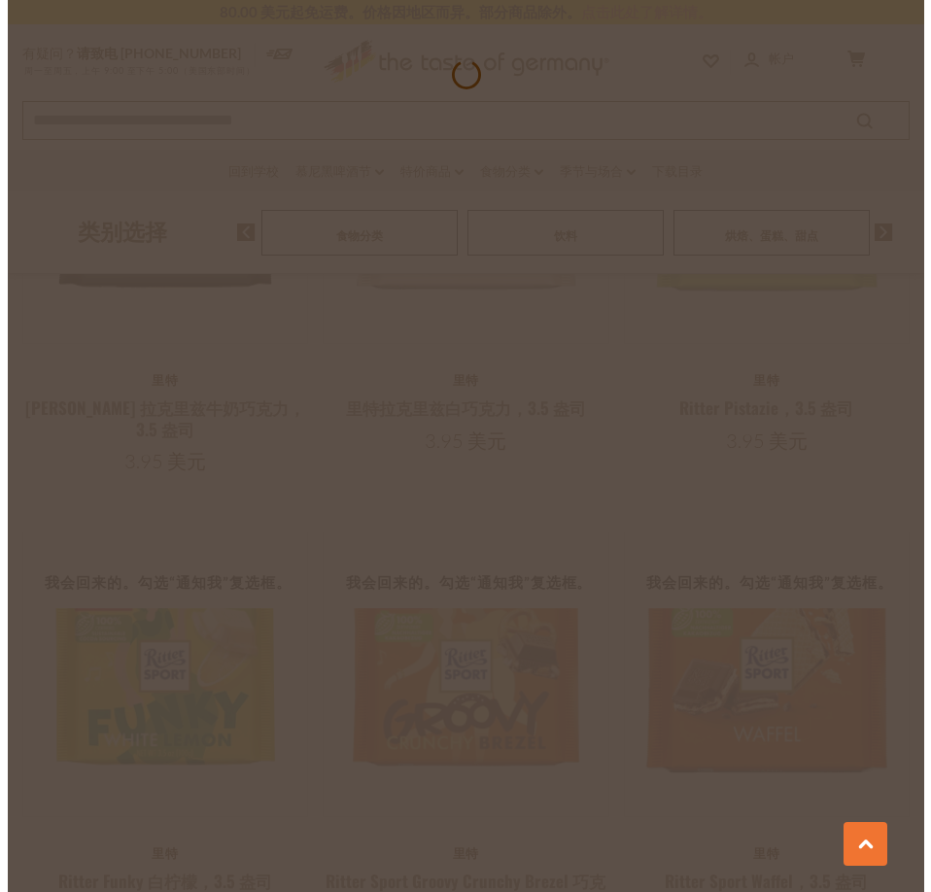
scroll to position [3306, 0]
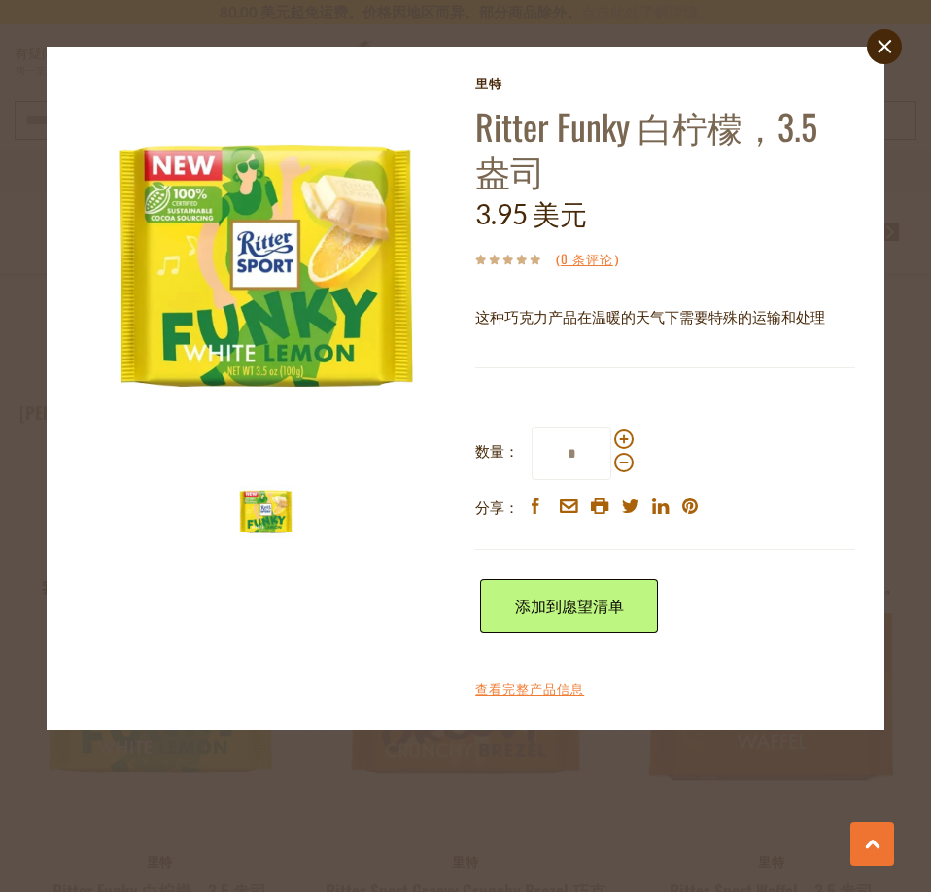
click at [422, 800] on div "close [GEOGRAPHIC_DATA]特 [PERSON_NAME] Funky 白柠檬，3.5 盎司 3.95 美元 （ 0 条评论 ） 这种巧克力…" at bounding box center [465, 446] width 931 height 892
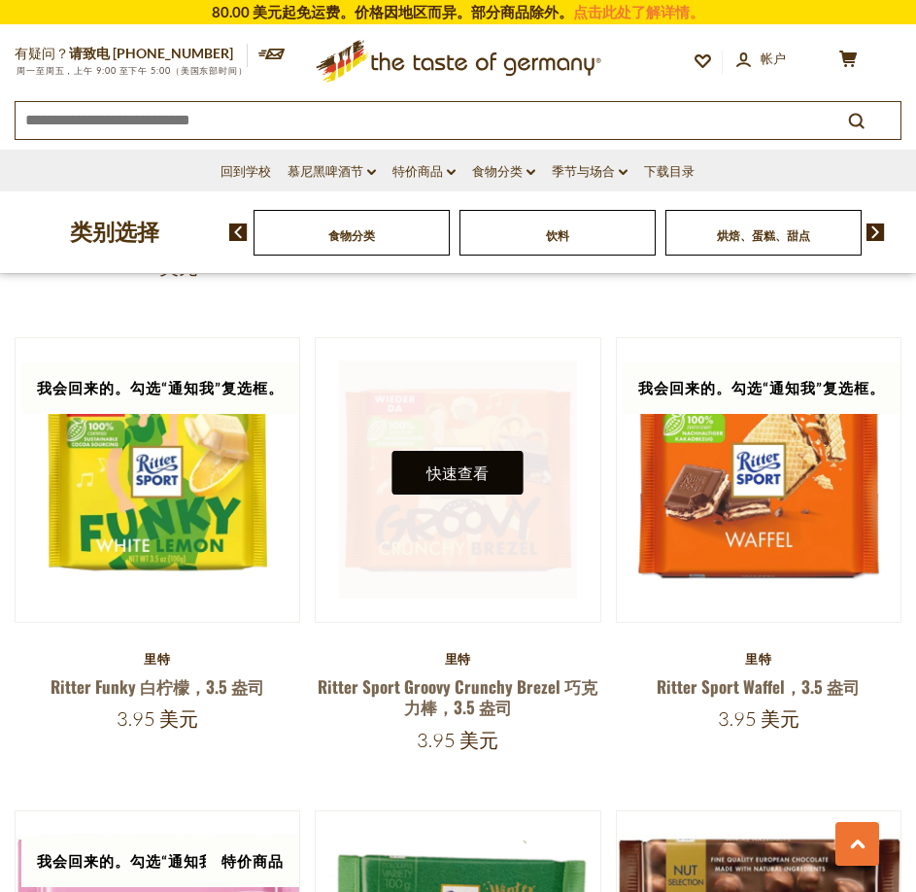
click at [453, 463] on font "快速查看" at bounding box center [458, 472] width 62 height 18
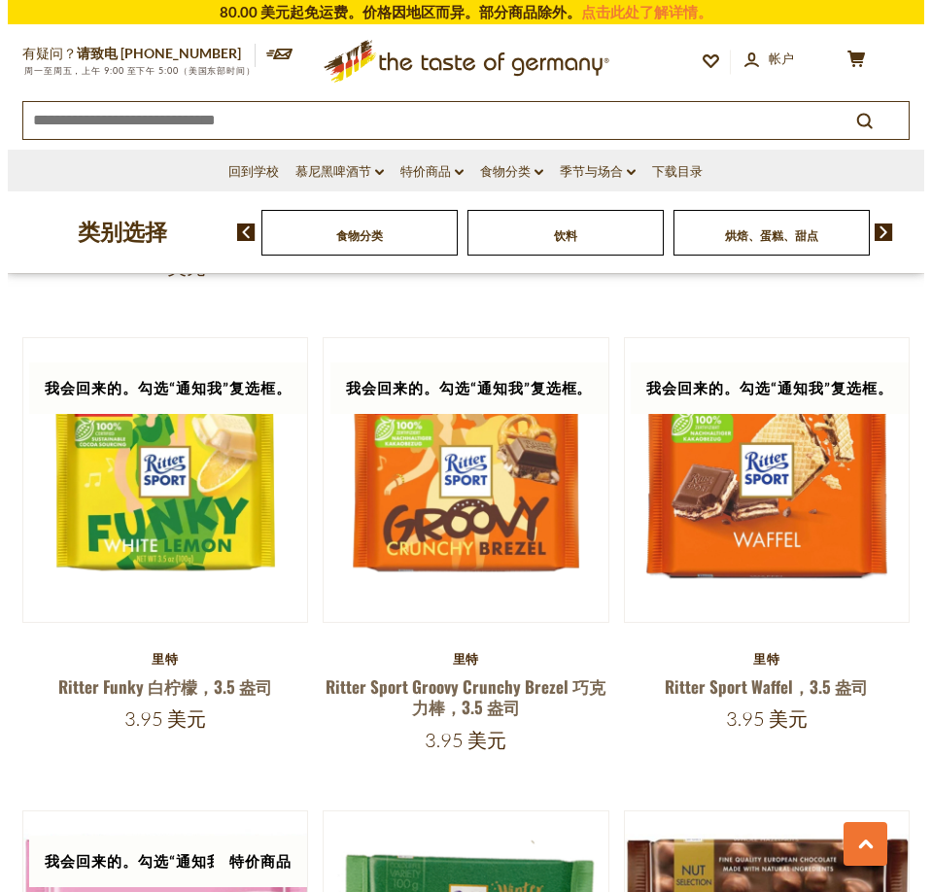
scroll to position [3500, 0]
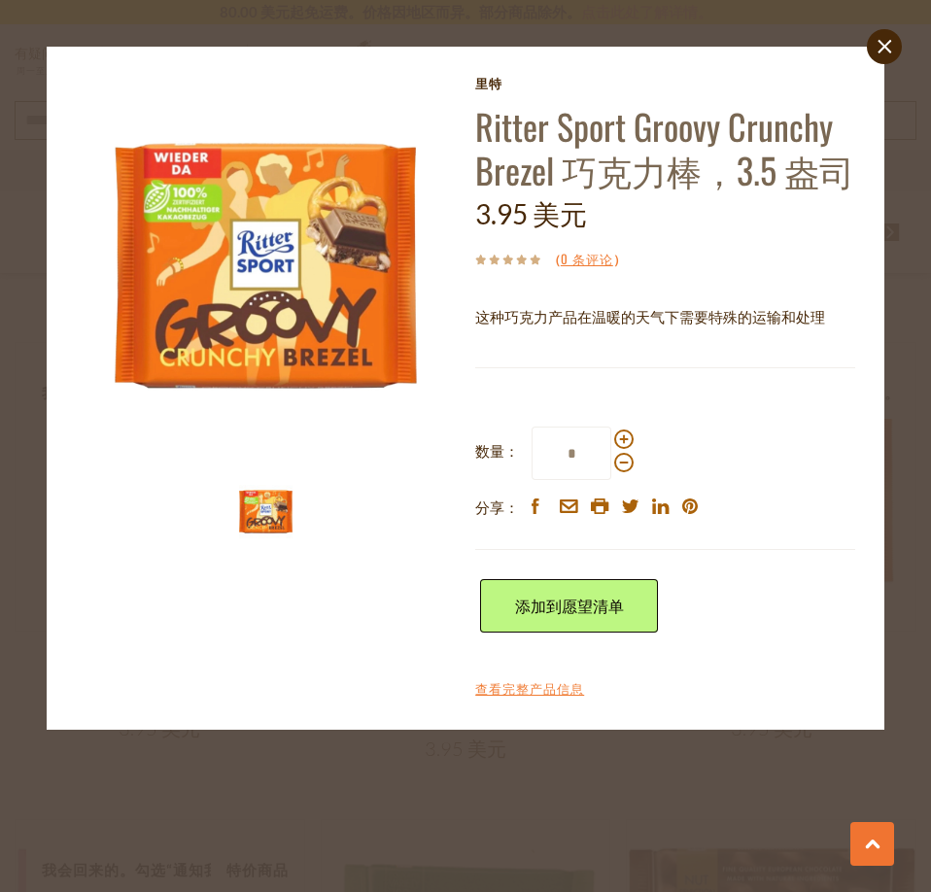
drag, startPoint x: 345, startPoint y: 825, endPoint x: 353, endPoint y: 817, distance: 11.0
click at [345, 825] on div "close [GEOGRAPHIC_DATA]特 [PERSON_NAME] Sport Groovy Crunchy Brezel 巧克力棒，3.5 盎司 …" at bounding box center [465, 446] width 931 height 892
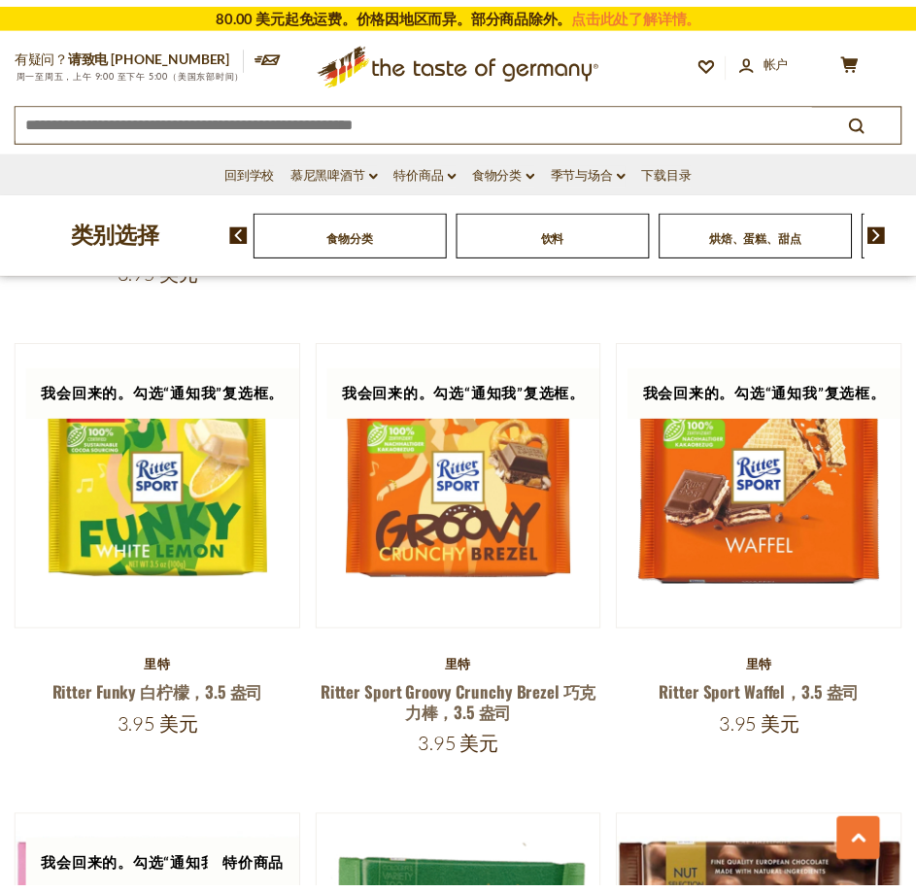
scroll to position [3472, 0]
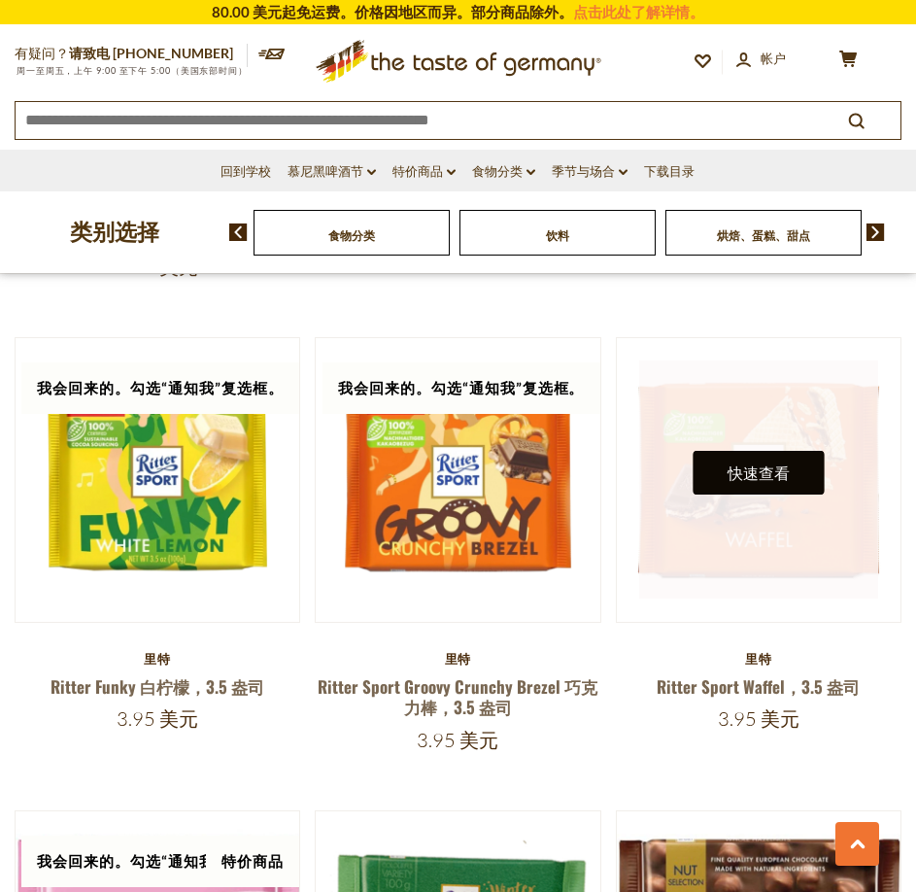
click at [766, 463] on font "快速查看" at bounding box center [759, 472] width 62 height 18
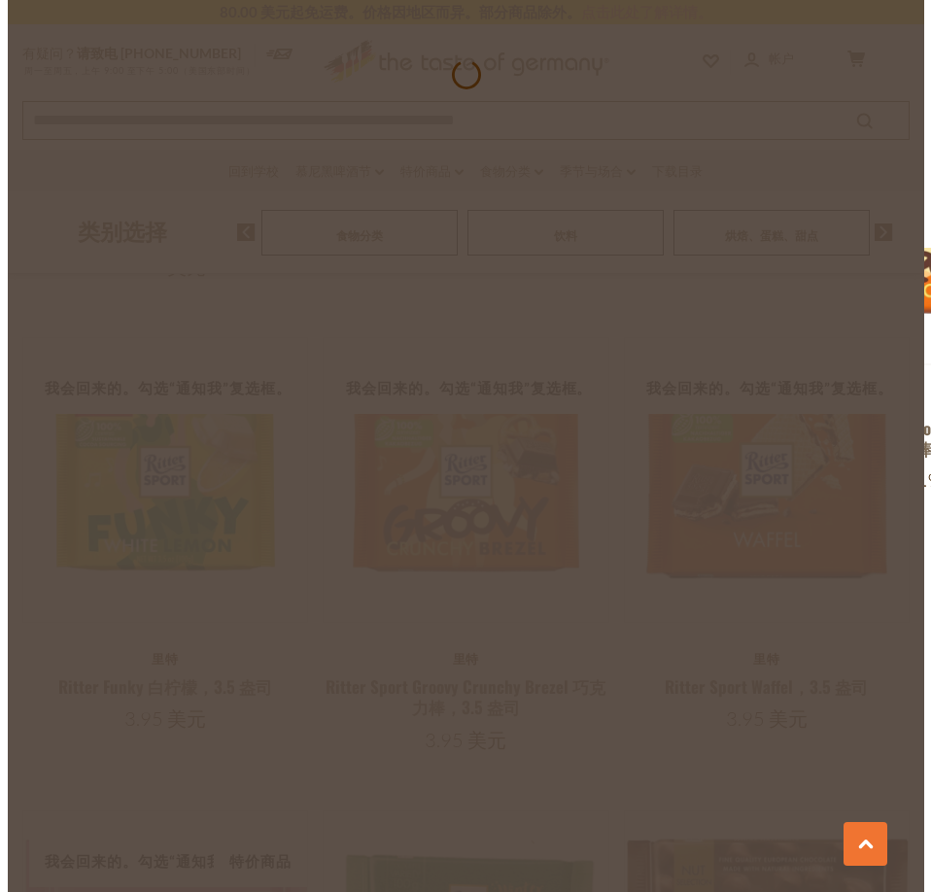
scroll to position [3500, 0]
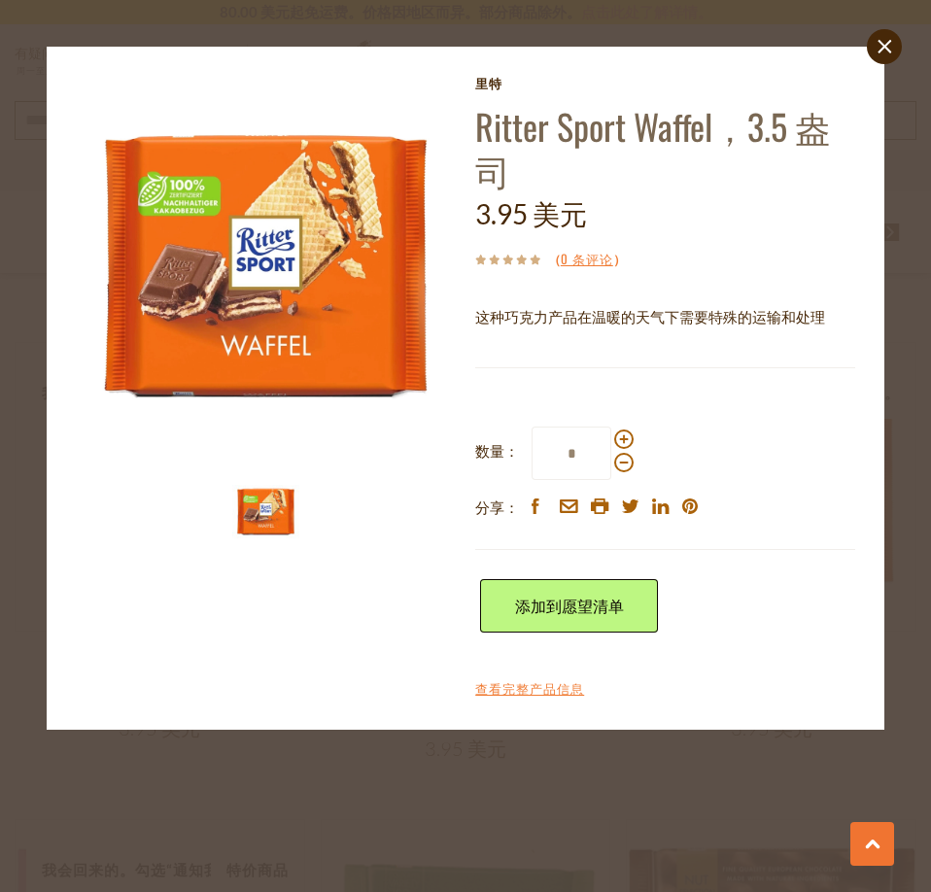
click at [257, 784] on div "close [GEOGRAPHIC_DATA]特 [PERSON_NAME] Sport Waffel，3.5 盎司 3.95 美元 （ 0 条评论 ） 这种…" at bounding box center [465, 446] width 931 height 892
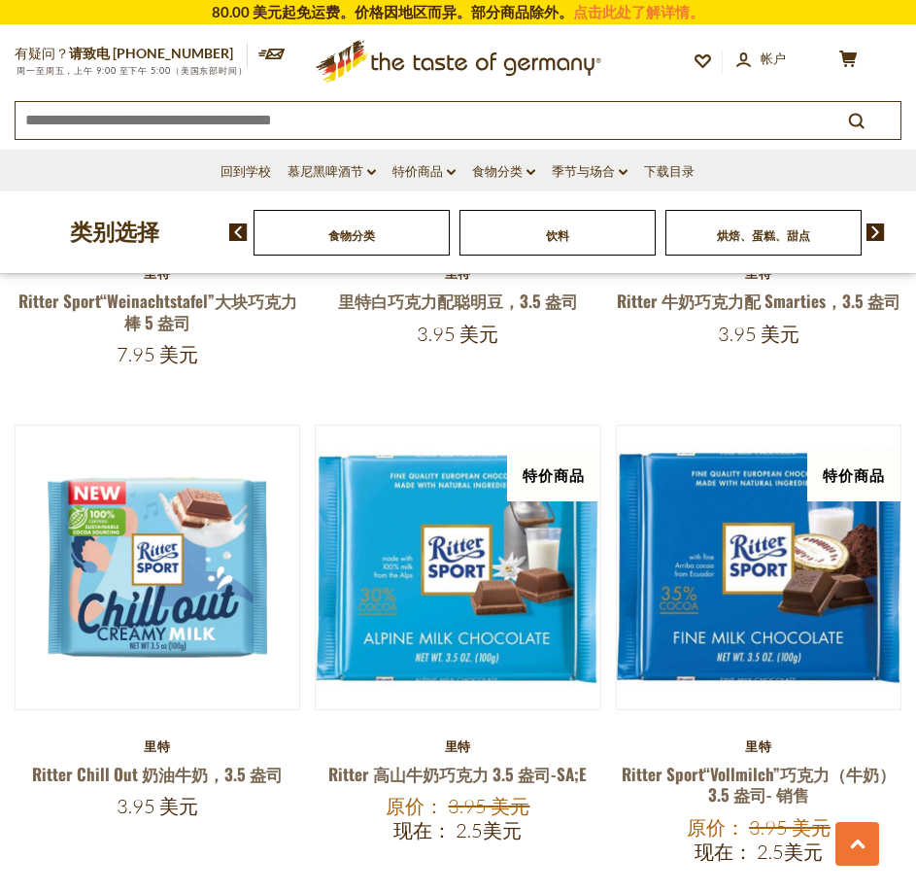
scroll to position [5512, 0]
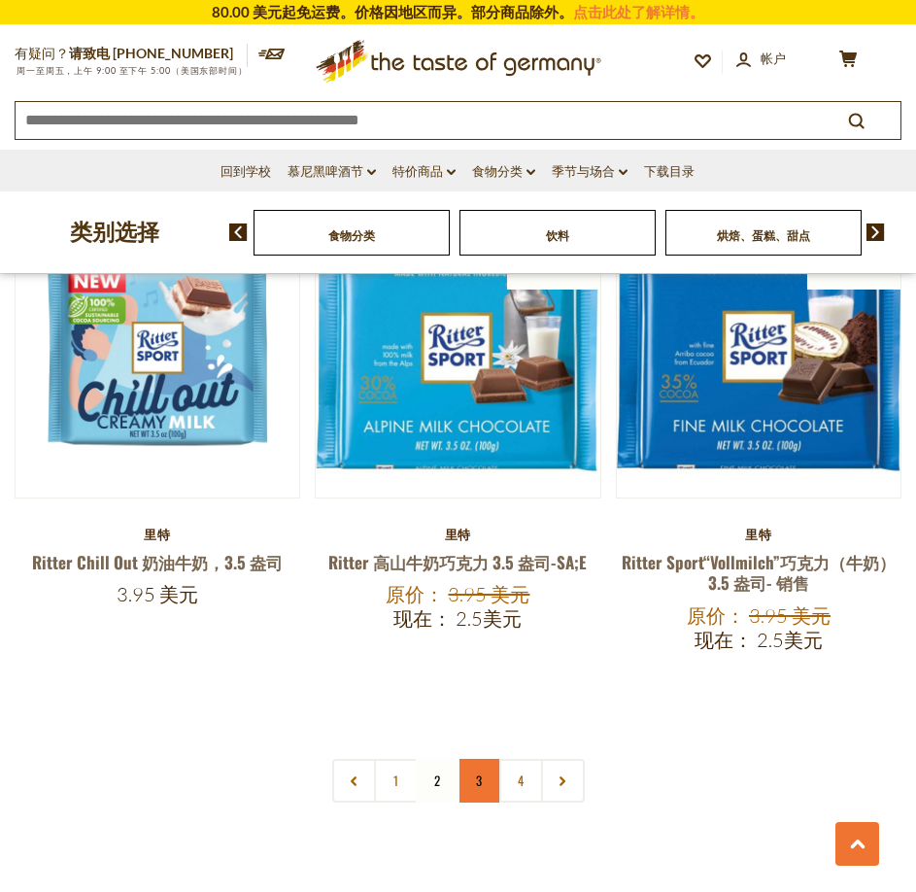
click at [478, 759] on link "3" at bounding box center [480, 781] width 44 height 44
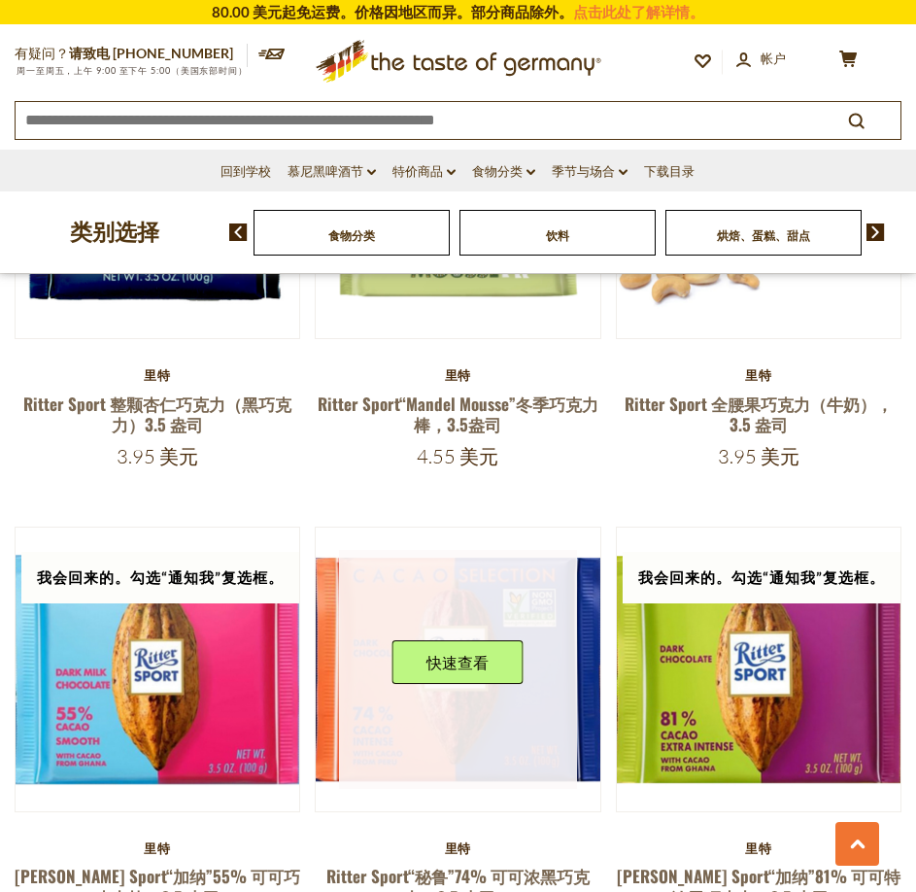
scroll to position [4832, 0]
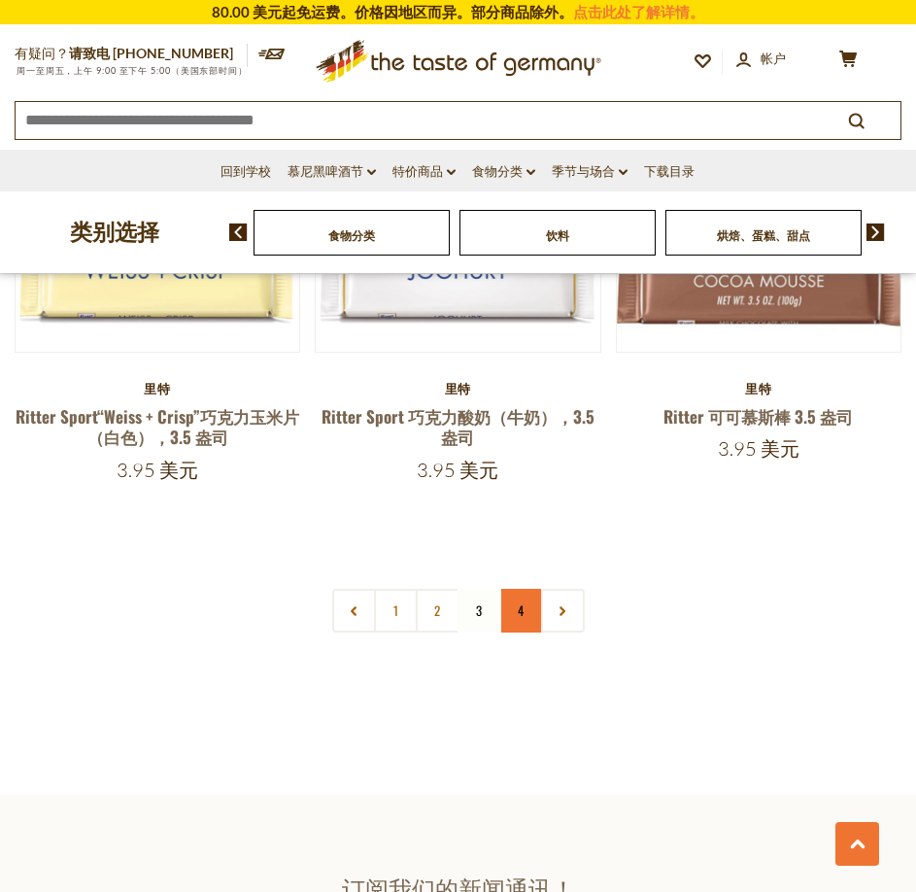
click at [524, 600] on font "4" at bounding box center [521, 609] width 6 height 19
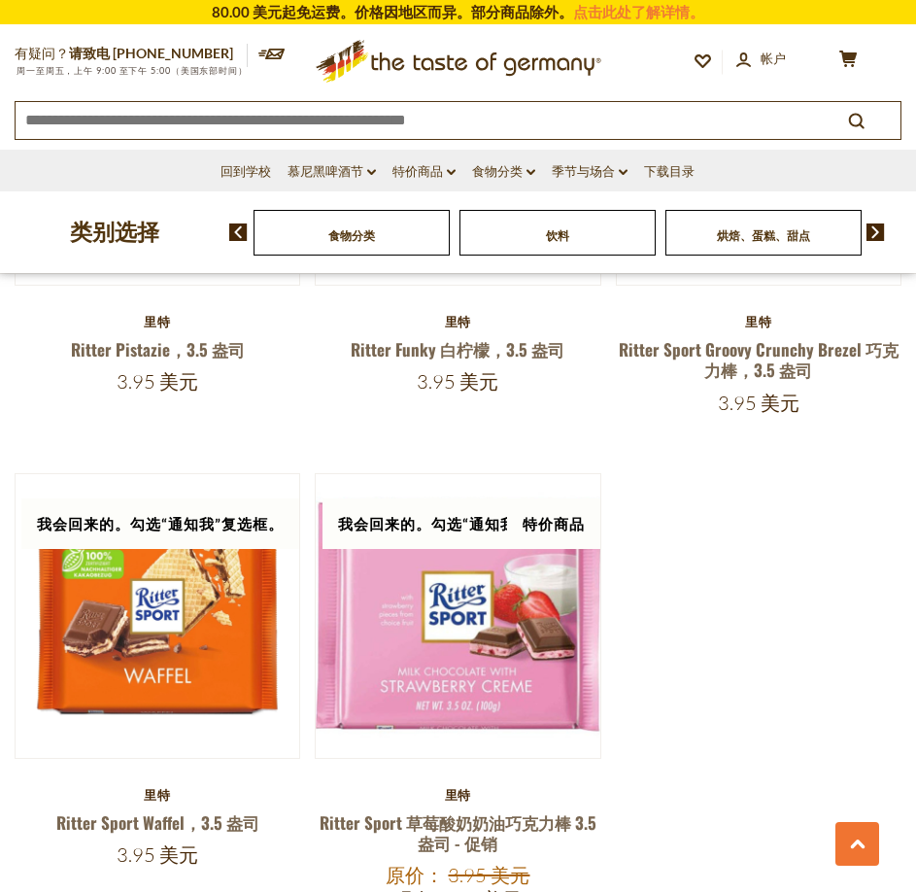
scroll to position [2306, 0]
